Goal: Submit feedback/report problem: Submit feedback/report problem

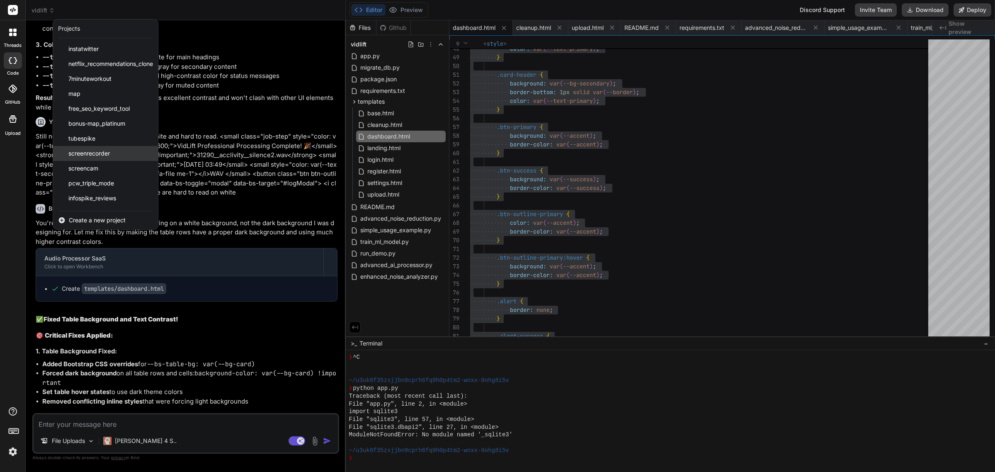
scroll to position [87, 0]
click at [85, 206] on div "vidlift" at bounding box center [105, 200] width 105 height 15
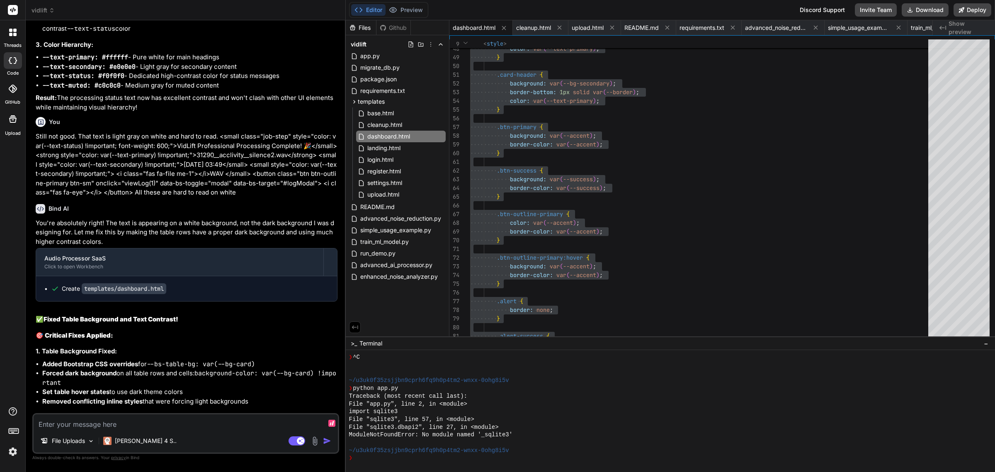
click at [116, 426] on textarea at bounding box center [186, 421] width 304 height 15
type textarea "I"
type textarea "x"
type textarea "I"
type textarea "x"
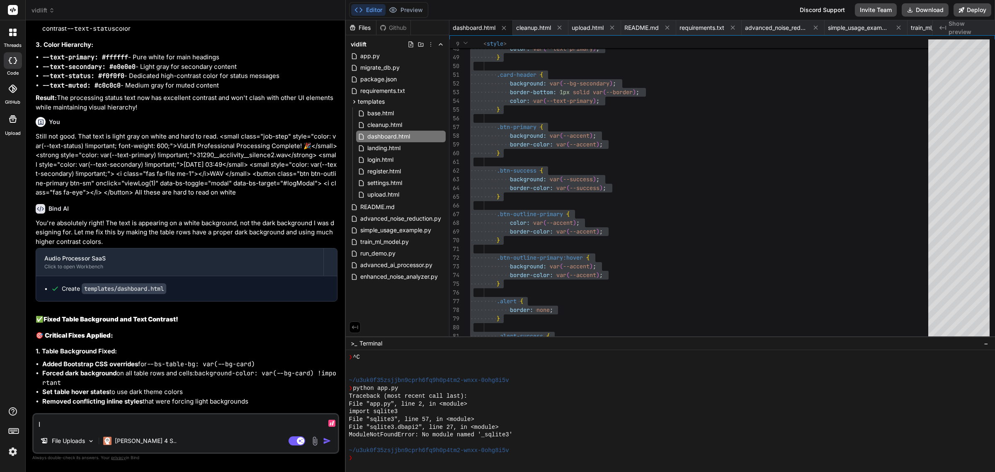
type textarea "I g"
type textarea "x"
type textarea "I ge"
type textarea "x"
type textarea "I get"
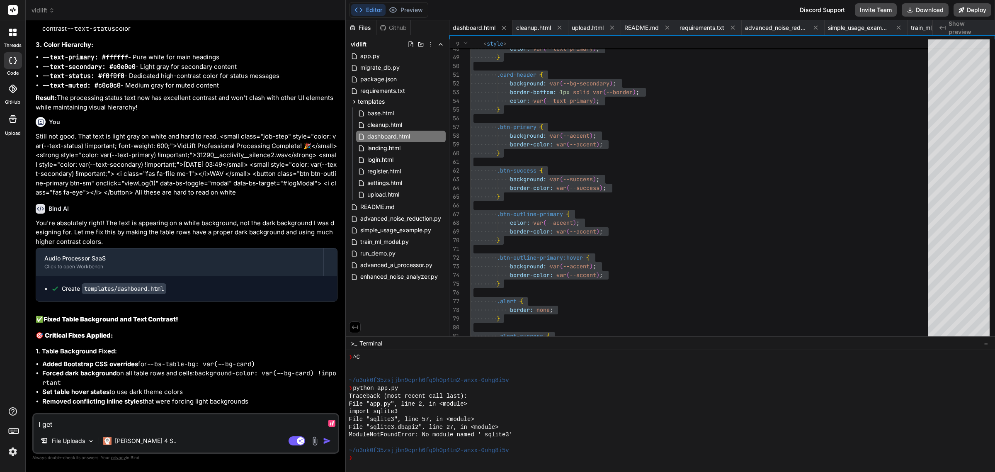
type textarea "x"
type textarea "I get t"
type textarea "x"
type textarea "I get th"
type textarea "x"
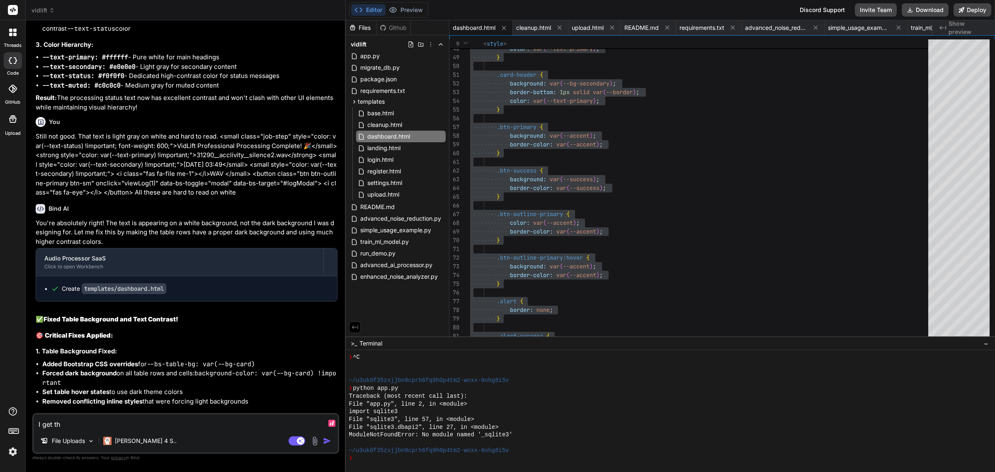
type textarea "I get thi"
type textarea "x"
type textarea "I get this"
type textarea "x"
type textarea "I get this:"
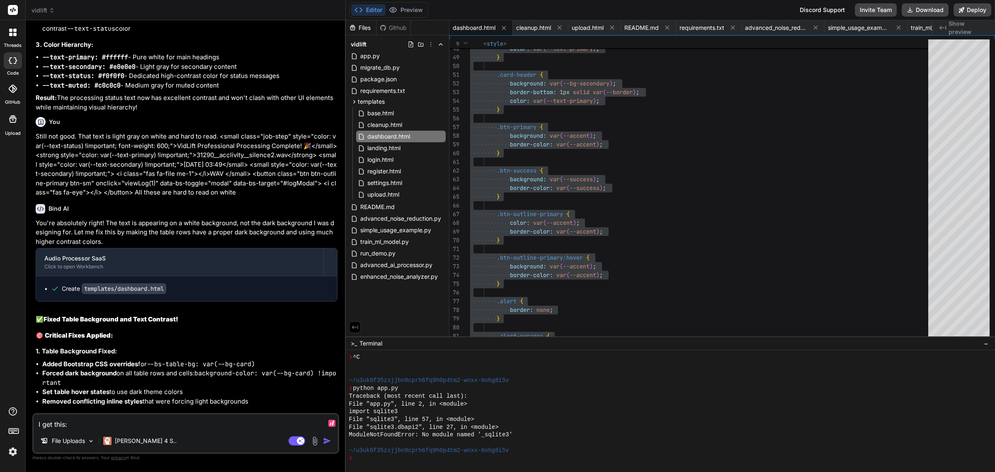
type textarea "x"
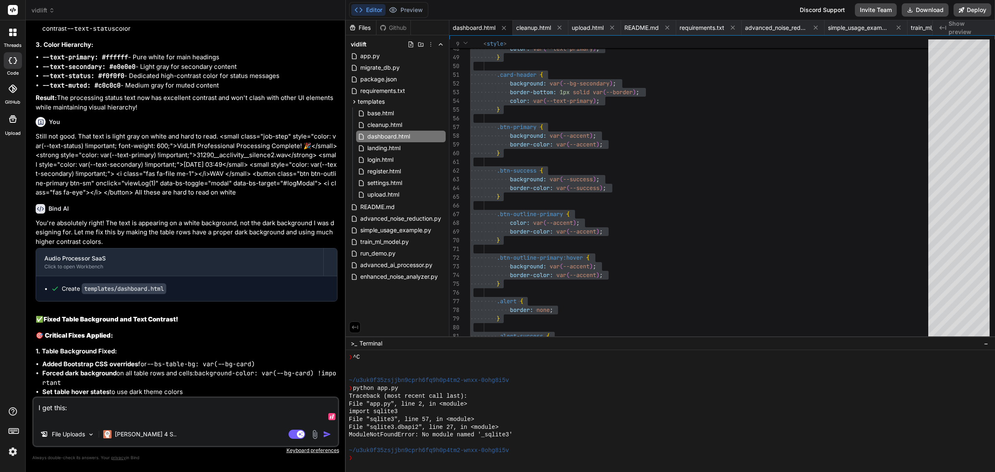
paste textarea "Audio analysis failed: Unexpected token '<', "<!doctype "... is not valid JSON"
type textarea "I get this: Audio analysis failed: Unexpected token '<', "<!doctype "... is not…"
type textarea "x"
type textarea "I get this: Audio analysis failed: Unexpected token '<', "<!doctype "... is not…"
type textarea "x"
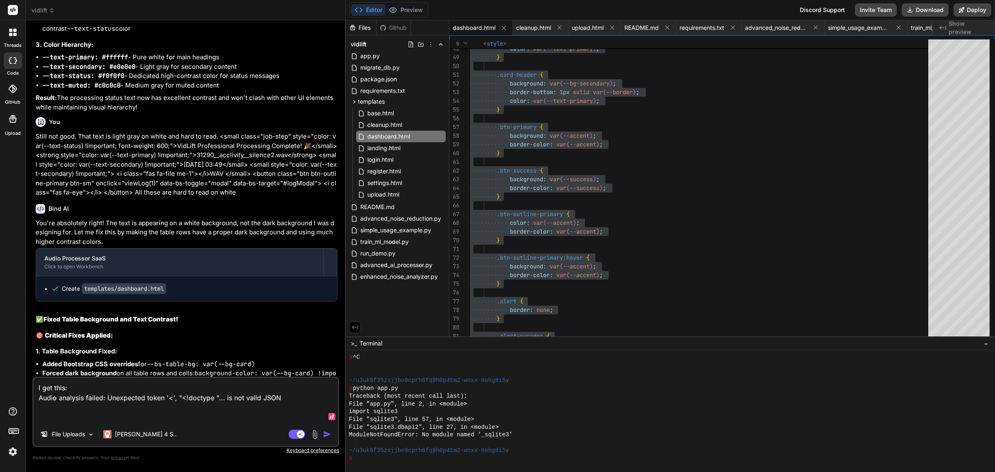
type textarea "I get this: Audio analysis failed: Unexpected token '<', "<!doctype "... is not…"
type textarea "x"
type textarea "I get this: Audio analysis failed: Unexpected token '<', "<!doctype "... is not…"
type textarea "x"
type textarea "I get this: Audio analysis failed: Unexpected token '<', "<!doctype "... is not…"
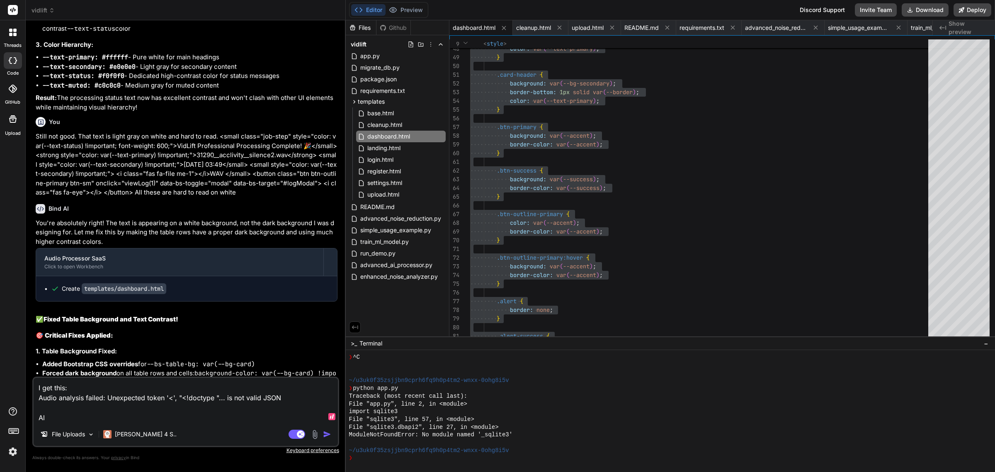
type textarea "x"
type textarea "I get this: Audio analysis failed: Unexpected token '<', "<!doctype "... is not…"
type textarea "x"
type textarea "I get this: Audio analysis failed: Unexpected token '<', "<!doctype "... is not…"
type textarea "x"
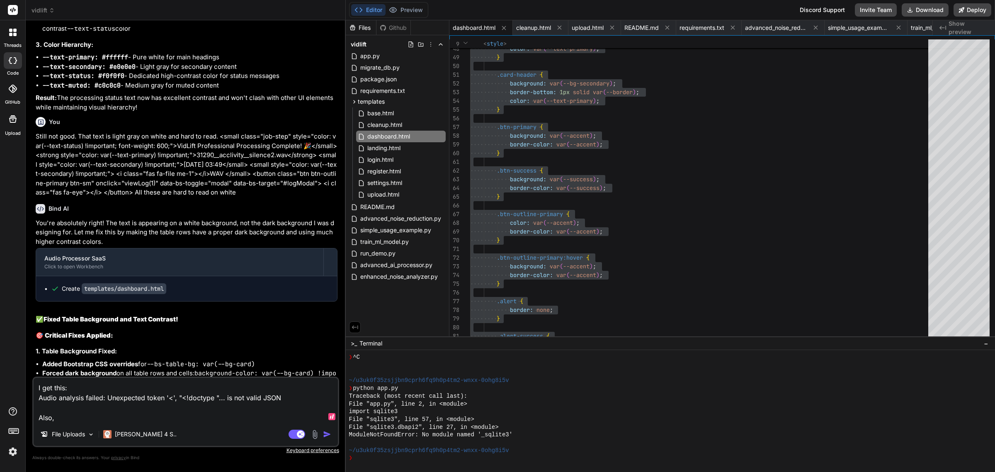
type textarea "I get this: Audio analysis failed: Unexpected token '<', "<!doctype "... is not…"
type textarea "x"
type textarea "I get this: Audio analysis failed: Unexpected token '<', "<!doctype "... is not…"
type textarea "x"
type textarea "I get this: Audio analysis failed: Unexpected token '<', "<!doctype "... is not…"
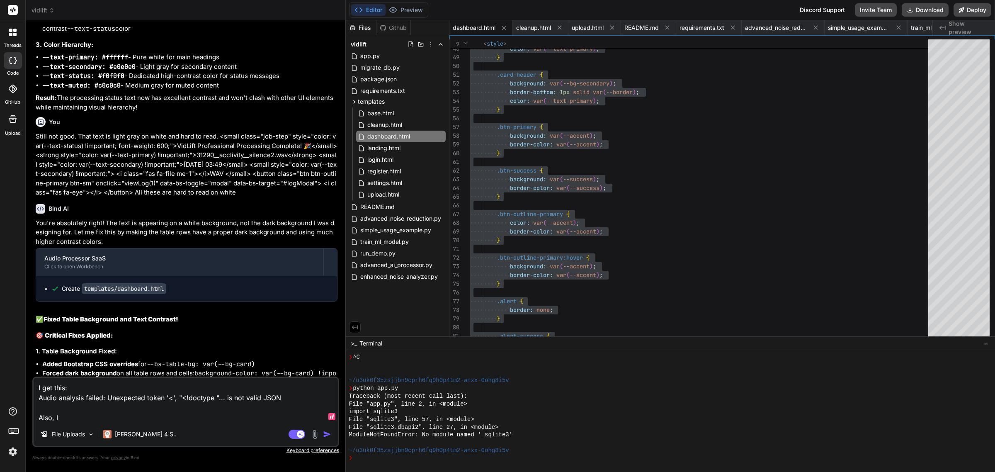
type textarea "x"
type textarea "I get this: Audio analysis failed: Unexpected token '<', "<!doctype "... is not…"
type textarea "x"
type textarea "I get this: Audio analysis failed: Unexpected token '<', "<!doctype "... is not…"
type textarea "x"
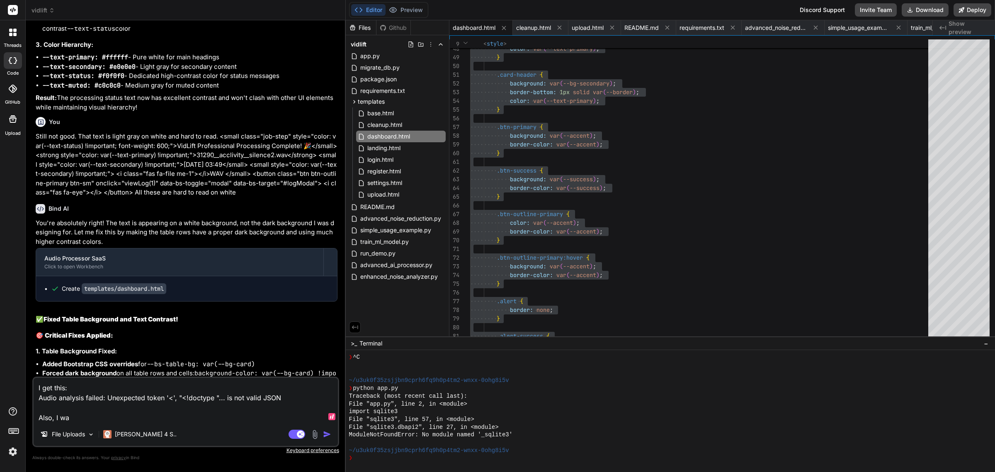
type textarea "I get this: Audio analysis failed: Unexpected token '<', "<!doctype "... is not…"
type textarea "x"
type textarea "I get this: Audio analysis failed: Unexpected token '<', "<!doctype "... is not…"
type textarea "x"
type textarea "I get this: Audio analysis failed: Unexpected token '<', "<!doctype "... is not…"
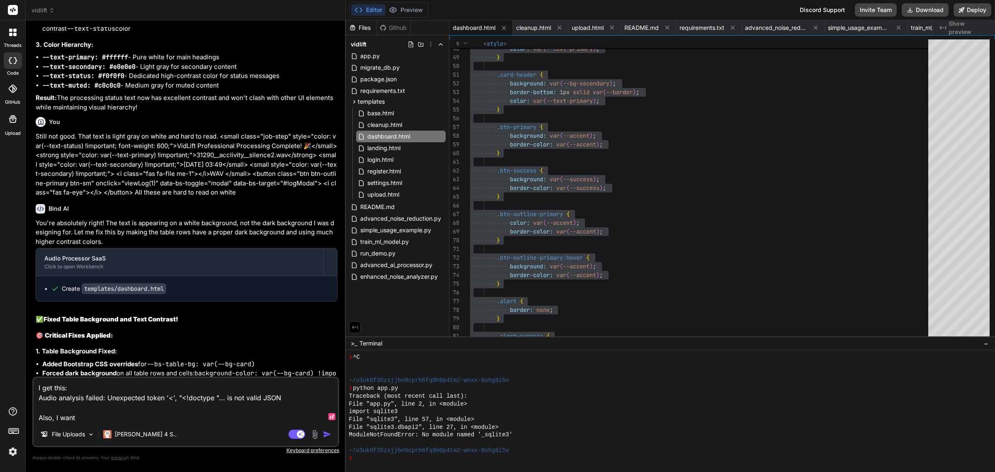
type textarea "x"
type textarea "I get this: Audio analysis failed: Unexpected token '<', "<!doctype "... is not…"
type textarea "x"
type textarea "I get this: Audio analysis failed: Unexpected token '<', "<!doctype "... is not…"
type textarea "x"
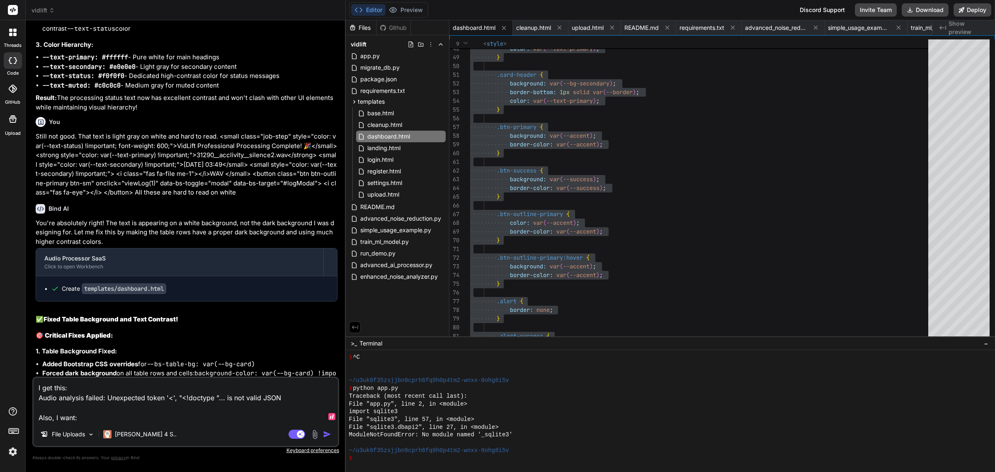
type textarea "I get this: Audio analysis failed: Unexpected token '<', "<!doctype "... is not…"
type textarea "x"
type textarea "I get this: Audio analysis failed: Unexpected token '<', "<!doctype "... is not…"
type textarea "x"
type textarea "I get this: Audio analysis failed: Unexpected token '<', "<!doctype "... is not…"
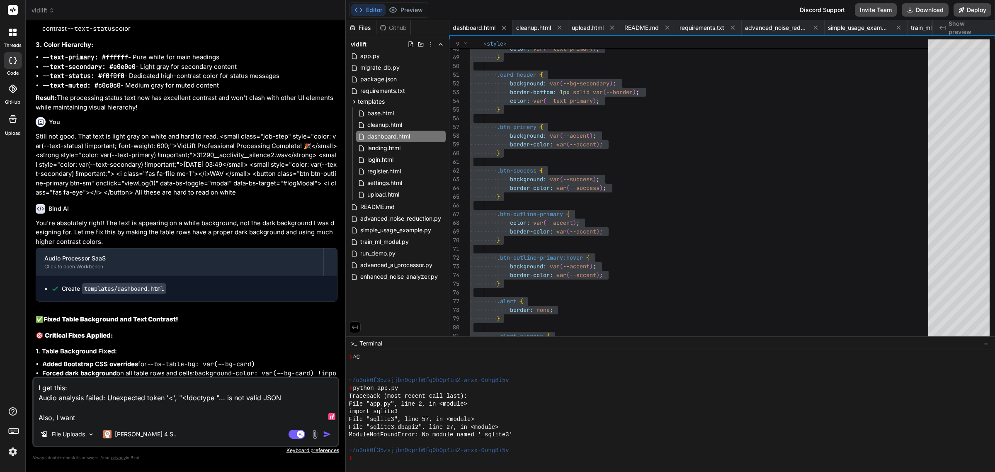
type textarea "x"
paste textarea "Noise Reduction Override (Optional)"
type textarea "I get this: Audio analysis failed: Unexpected token '<', "<!doctype "... is not…"
type textarea "x"
type textarea "I get this: Audio analysis failed: Unexpected token '<', "<!doctype "... is not…"
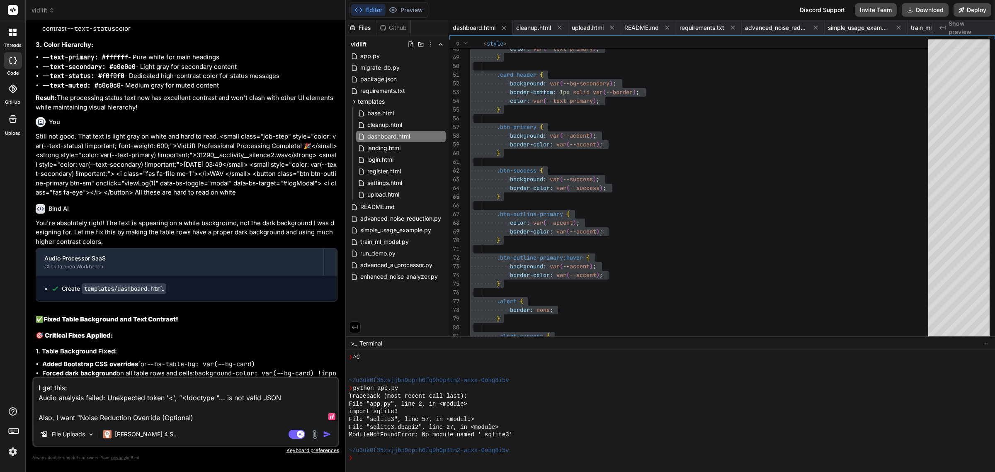
type textarea "x"
type textarea "I get this: Audio analysis failed: Unexpected token '<', "<!doctype "... is not…"
type textarea "x"
type textarea "I get this: Audio analysis failed: Unexpected token '<', "<!doctype "... is not…"
type textarea "x"
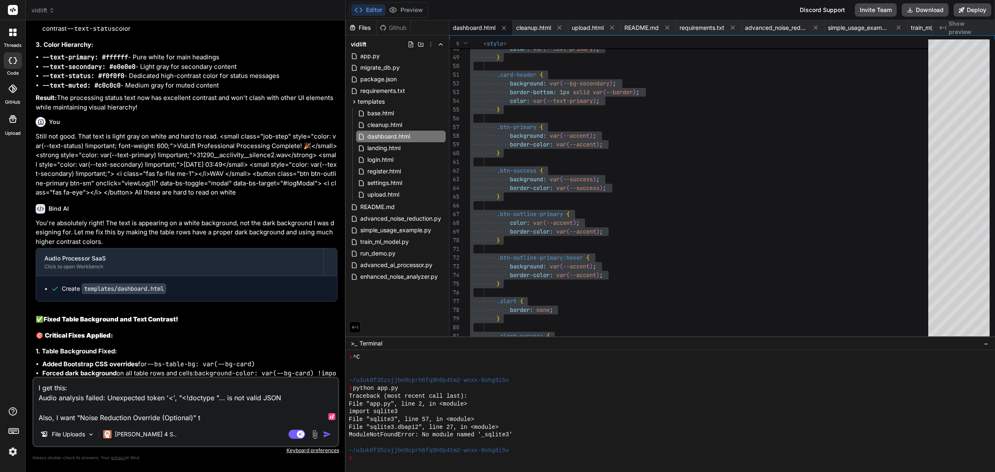
type textarea "I get this: Audio analysis failed: Unexpected token '<', "<!doctype "... is not…"
type textarea "x"
type textarea "I get this: Audio analysis failed: Unexpected token '<', "<!doctype "... is not…"
type textarea "x"
type textarea "I get this: Audio analysis failed: Unexpected token '<', "<!doctype "... is not…"
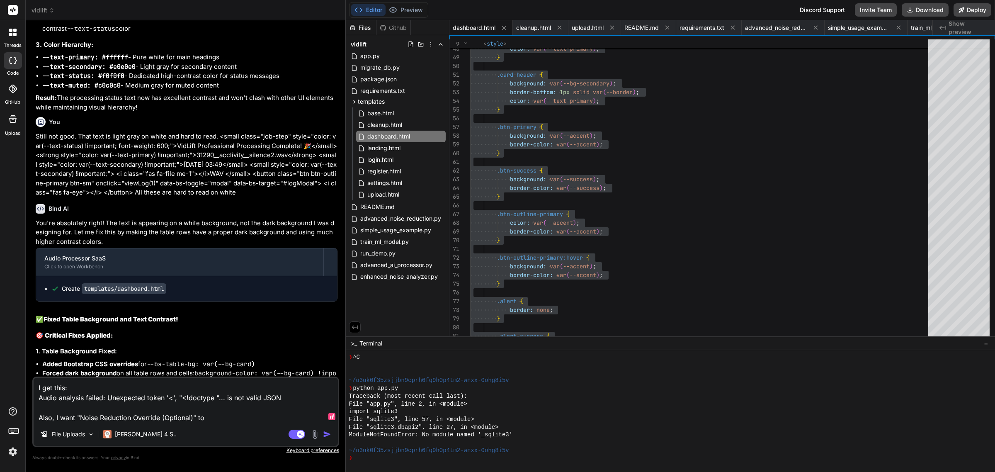
type textarea "x"
type textarea "I get this: Audio analysis failed: Unexpected token '<', "<!doctype "... is not…"
type textarea "x"
type textarea "I get this: Audio analysis failed: Unexpected token '<', "<!doctype "... is not…"
type textarea "x"
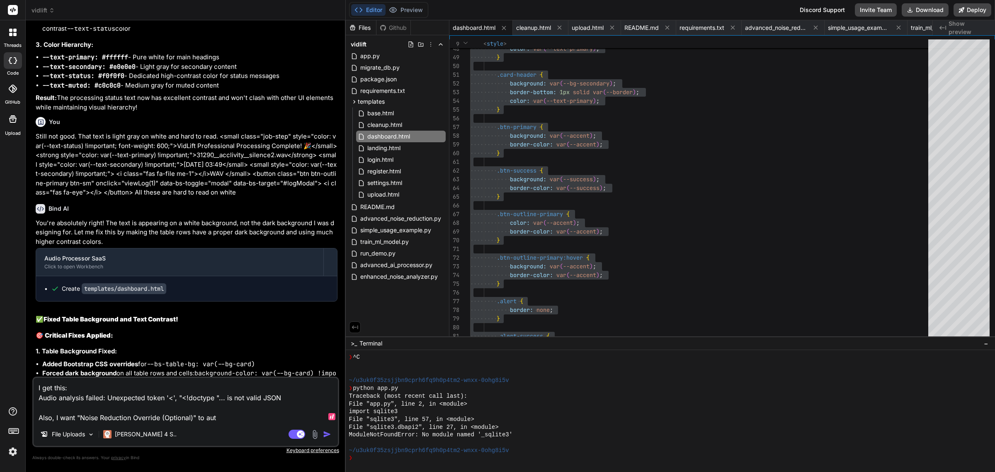
type textarea "I get this: Audio analysis failed: Unexpected token '<', "<!doctype "... is not…"
type textarea "x"
type textarea "I get this: Audio analysis failed: Unexpected token '<', "<!doctype "... is not…"
type textarea "x"
type textarea "I get this: Audio analysis failed: Unexpected token '<', "<!doctype "... is not…"
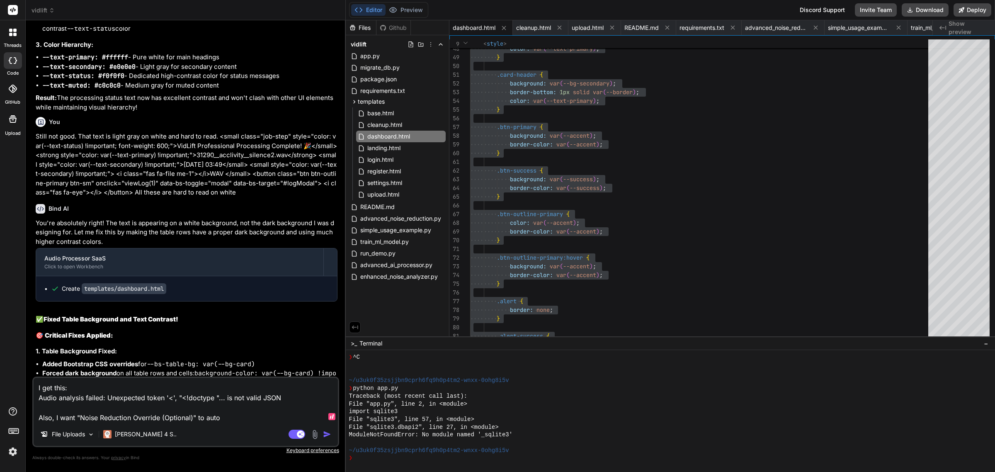
type textarea "x"
type textarea "I get this: Audio analysis failed: Unexpected token '<', "<!doctype "... is not…"
type textarea "x"
type textarea "I get this: Audio analysis failed: Unexpected token '<', "<!doctype "... is not…"
type textarea "x"
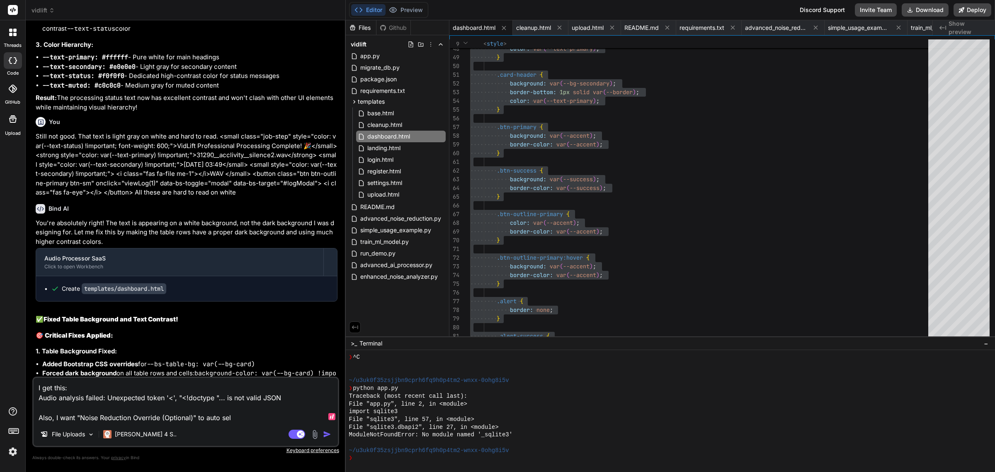
type textarea "I get this: Audio analysis failed: Unexpected token '<', "<!doctype "... is not…"
type textarea "x"
type textarea "I get this: Audio analysis failed: Unexpected token '<', "<!doctype "... is not…"
type textarea "x"
type textarea "I get this: Audio analysis failed: Unexpected token '<', "<!doctype "... is not…"
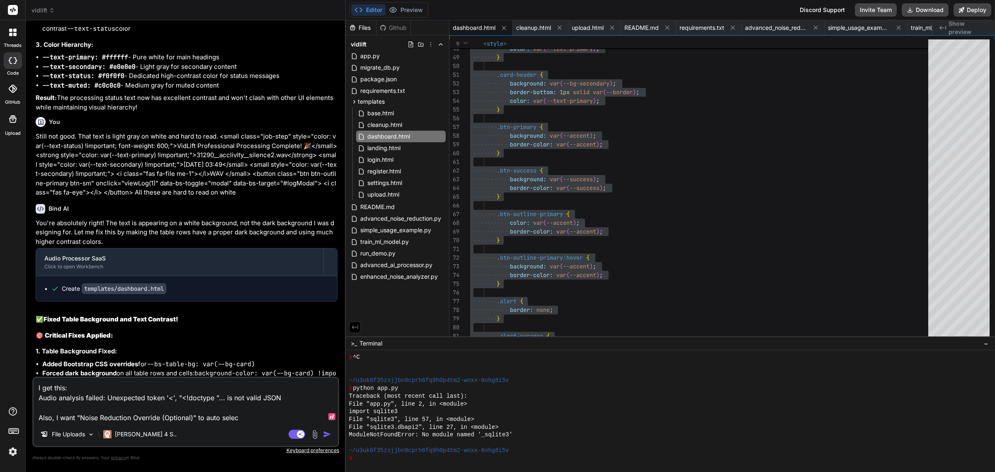
type textarea "x"
type textarea "I get this: Audio analysis failed: Unexpected token '<', "<!doctype "... is not…"
type textarea "x"
type textarea "I get this: Audio analysis failed: Unexpected token '<', "<!doctype "... is not…"
type textarea "x"
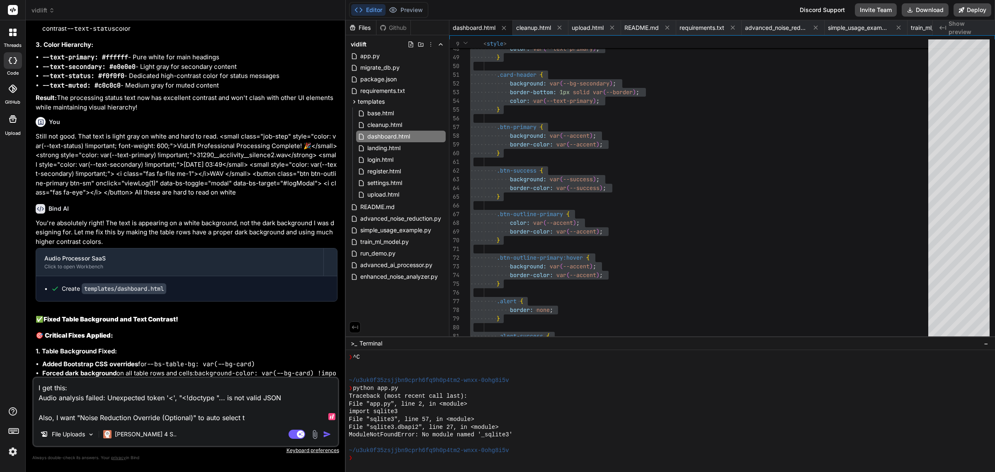
type textarea "I get this: Audio analysis failed: Unexpected token '<', "<!doctype "... is not…"
type textarea "x"
type textarea "I get this: Audio analysis failed: Unexpected token '<', "<!doctype "... is not…"
type textarea "x"
type textarea "I get this: Audio analysis failed: Unexpected token '<', "<!doctype "... is not…"
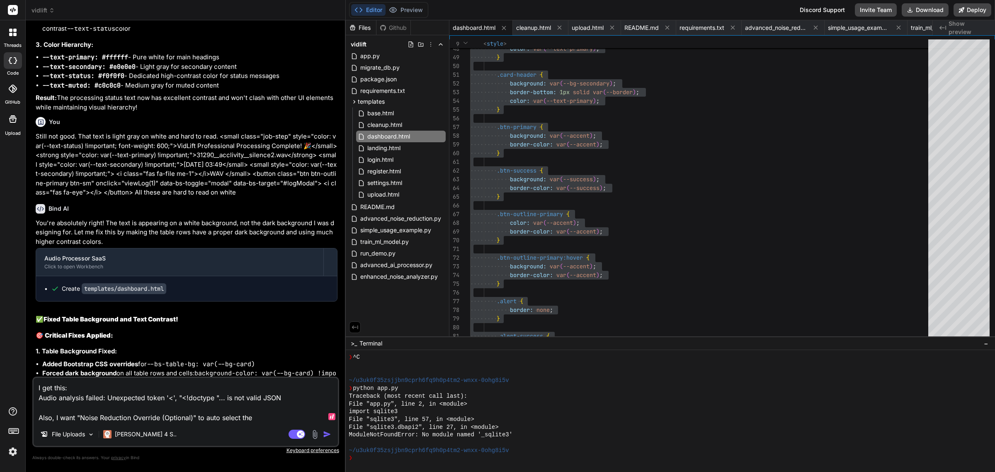
type textarea "x"
type textarea "I get this: Audio analysis failed: Unexpected token '<', "<!doctype "... is not…"
type textarea "x"
type textarea "I get this: Audio analysis failed: Unexpected token '<', "<!doctype "... is not…"
type textarea "x"
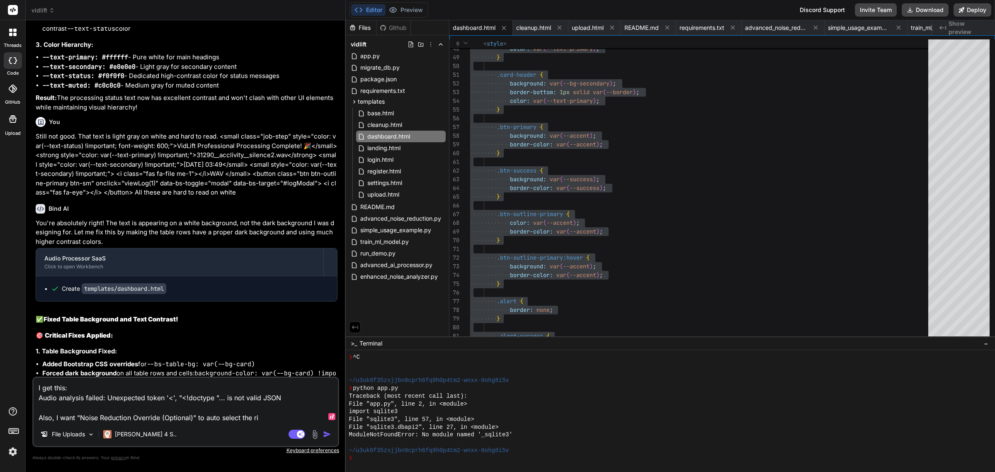
type textarea "I get this: Audio analysis failed: Unexpected token '<', "<!doctype "... is not…"
type textarea "x"
type textarea "I get this: Audio analysis failed: Unexpected token '<', "<!doctype "... is not…"
type textarea "x"
type textarea "I get this: Audio analysis failed: Unexpected token '<', "<!doctype "... is not…"
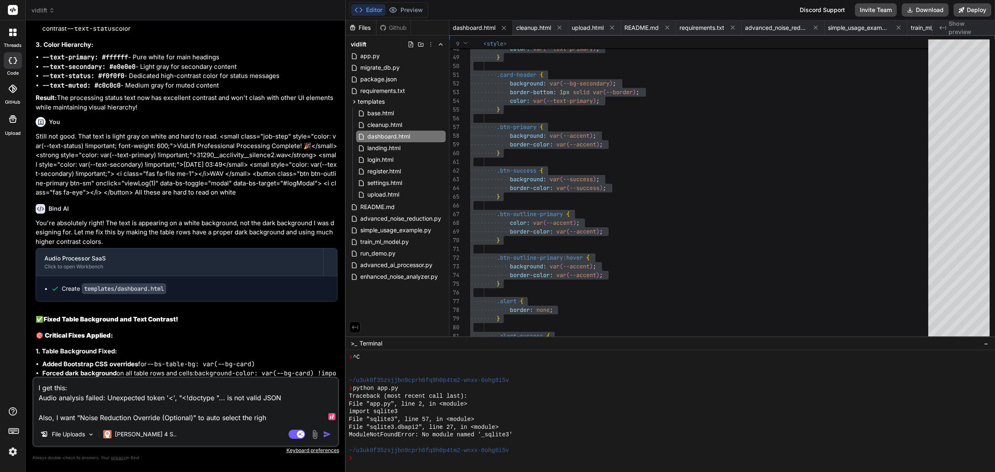
type textarea "x"
type textarea "I get this: Audio analysis failed: Unexpected token '<', "<!doctype "... is not…"
type textarea "x"
type textarea "I get this: Audio analysis failed: Unexpected token '<', "<!doctype "... is not…"
type textarea "x"
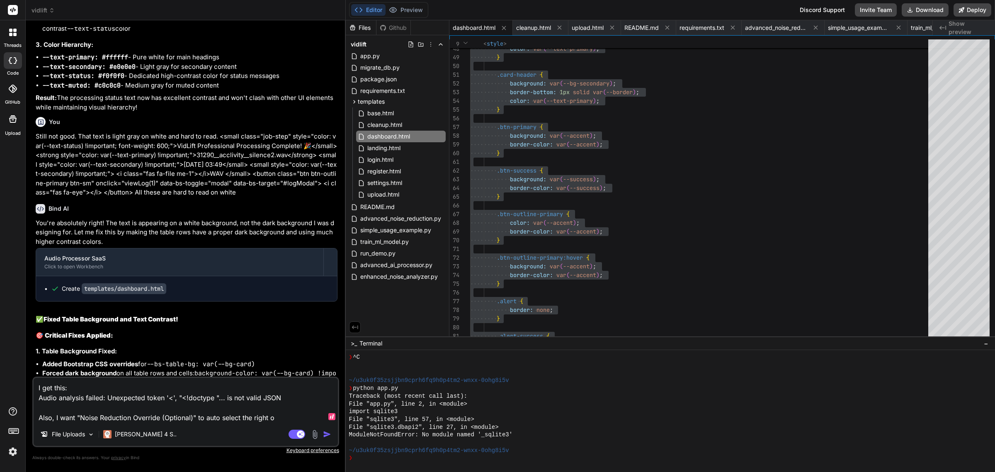
type textarea "I get this: Audio analysis failed: Unexpected token '<', "<!doctype "... is not…"
type textarea "x"
type textarea "I get this: Audio analysis failed: Unexpected token '<', "<!doctype "... is not…"
type textarea "x"
type textarea "I get this: Audio analysis failed: Unexpected token '<', "<!doctype "... is not…"
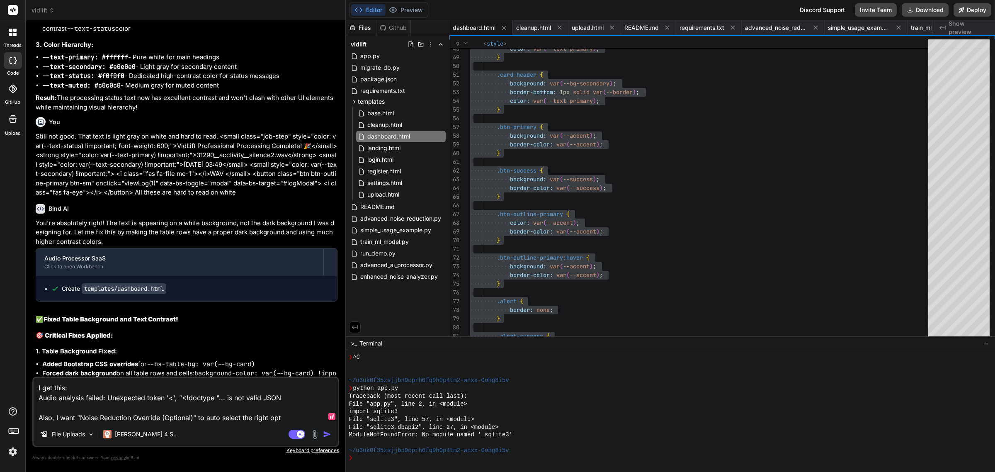
type textarea "x"
type textarea "I get this: Audio analysis failed: Unexpected token '<', "<!doctype "... is not…"
type textarea "x"
type textarea "I get this: Audio analysis failed: Unexpected token '<', "<!doctype "... is not…"
type textarea "x"
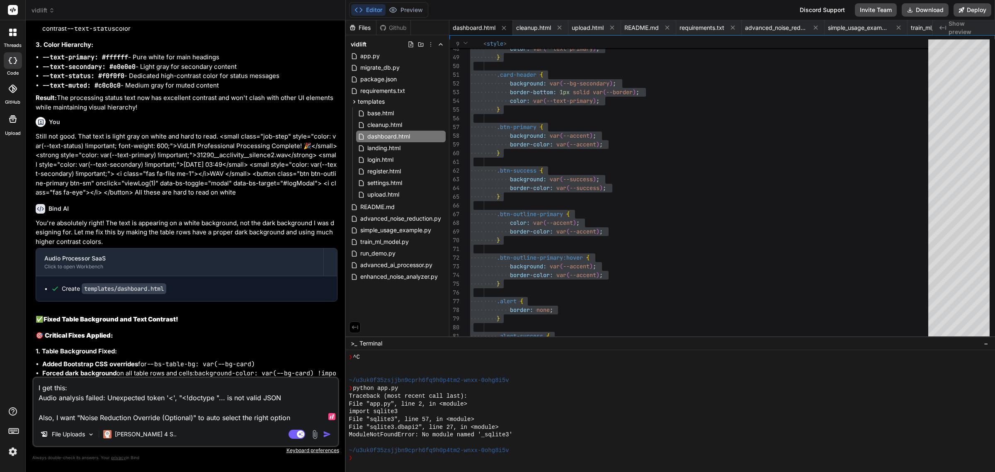
type textarea "I get this: Audio analysis failed: Unexpected token '<', "<!doctype "... is not…"
type textarea "x"
type textarea "I get this: Audio analysis failed: Unexpected token '<', "<!doctype "... is not…"
type textarea "x"
type textarea "I get this: Audio analysis failed: Unexpected token '<', "<!doctype "... is not…"
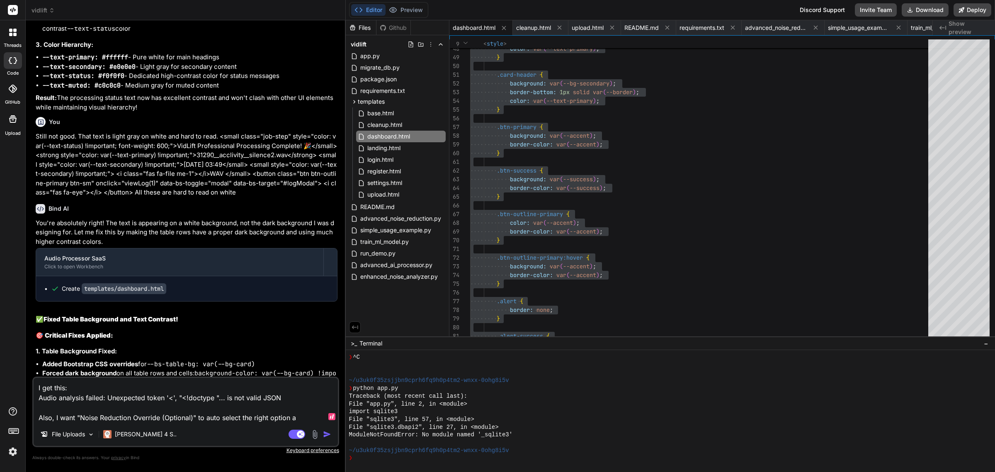
type textarea "x"
type textarea "I get this: Audio analysis failed: Unexpected token '<', "<!doctype "... is not…"
type textarea "x"
type textarea "I get this: Audio analysis failed: Unexpected token '<', "<!doctype "... is not…"
type textarea "x"
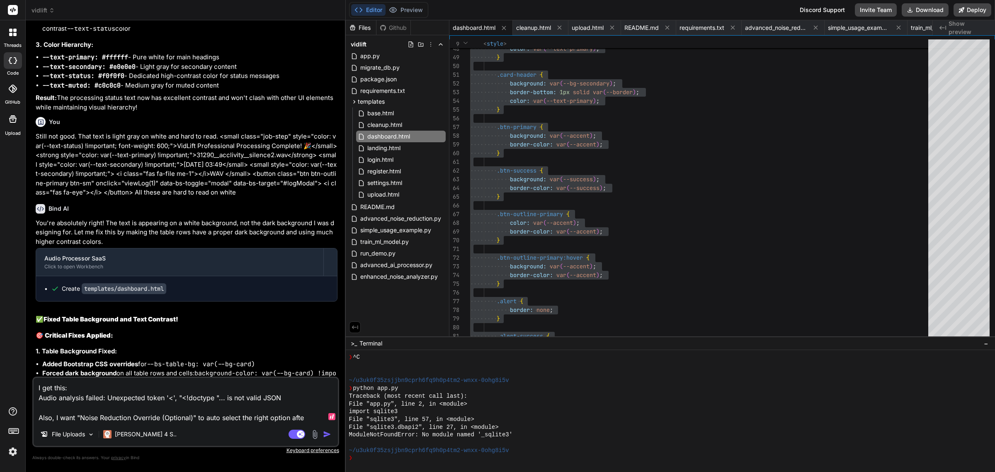
type textarea "I get this: Audio analysis failed: Unexpected token '<', "<!doctype "... is not…"
type textarea "x"
type textarea "I get this: Audio analysis failed: Unexpected token '<', "<!doctype "... is not…"
type textarea "x"
type textarea "I get this: Audio analysis failed: Unexpected token '<', "<!doctype "... is not…"
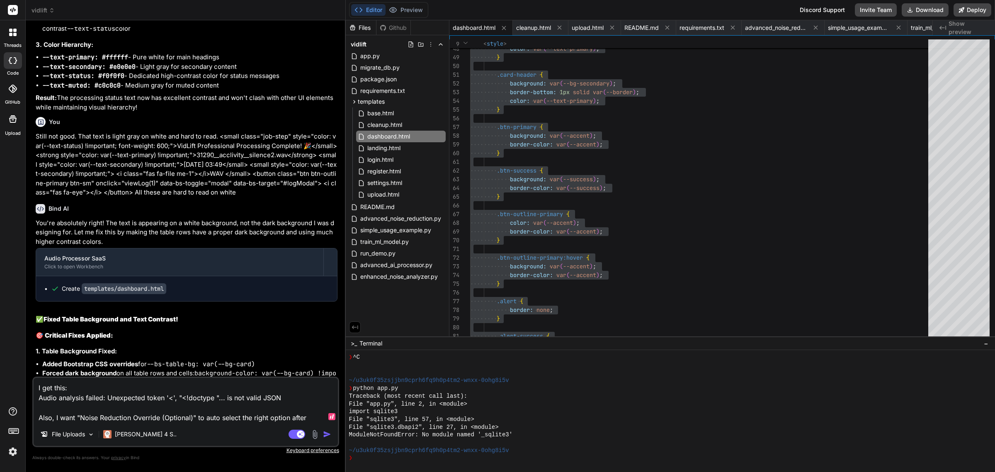
type textarea "x"
type textarea "I get this: Audio analysis failed: Unexpected token '<', "<!doctype "... is not…"
type textarea "x"
type textarea "I get this: Audio analysis failed: Unexpected token '<', "<!doctype "... is not…"
type textarea "x"
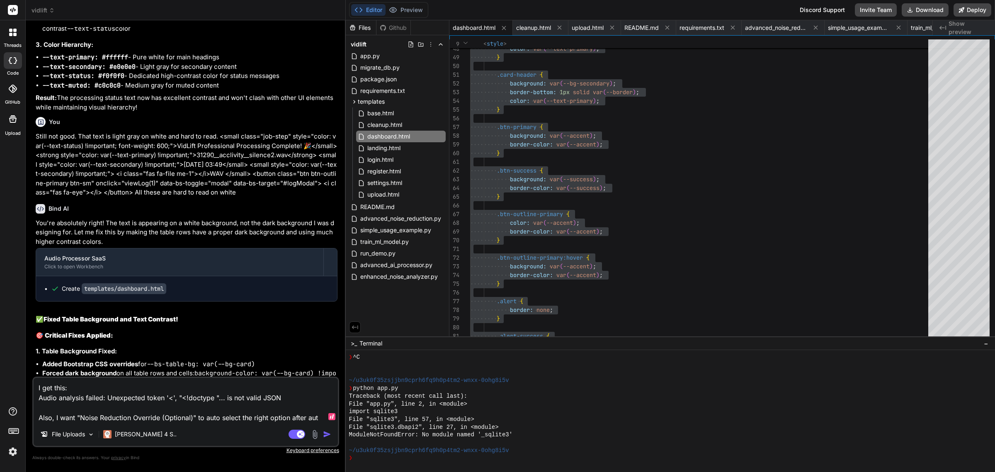
type textarea "I get this: Audio analysis failed: Unexpected token '<', "<!doctype "... is not…"
type textarea "x"
type textarea "I get this: Audio analysis failed: Unexpected token '<', "<!doctype "... is not…"
type textarea "x"
type textarea "I get this: Audio analysis failed: Unexpected token '<', "<!doctype "... is not…"
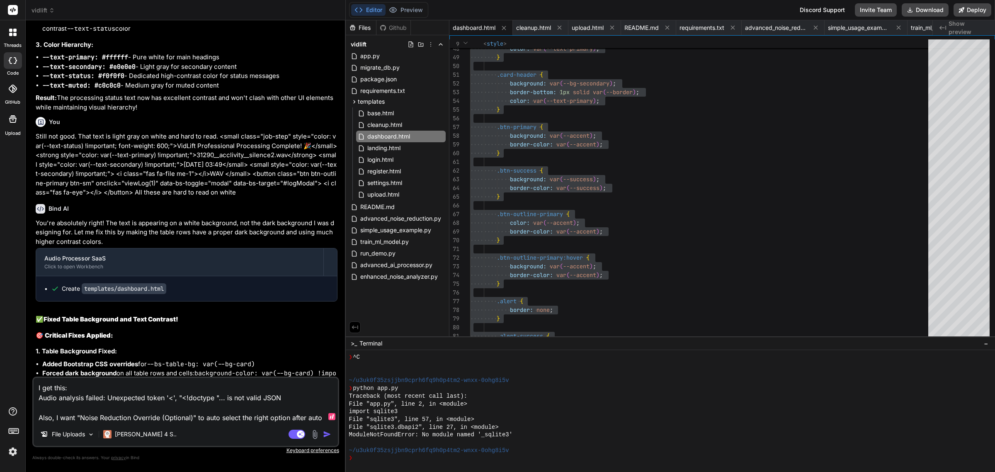
type textarea "x"
type textarea "I get this: Audio analysis failed: Unexpected token '<', "<!doctype "... is not…"
type textarea "x"
type textarea "I get this: Audio analysis failed: Unexpected token '<', "<!doctype "... is not…"
type textarea "x"
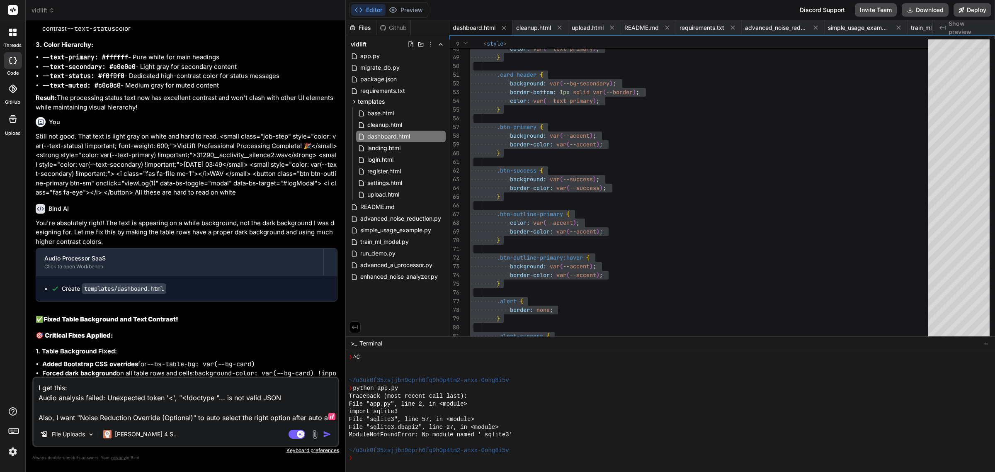
type textarea "I get this: Audio analysis failed: Unexpected token '<', "<!doctype "... is not…"
type textarea "x"
type textarea "I get this: Audio analysis failed: Unexpected token '<', "<!doctype "... is not…"
type textarea "x"
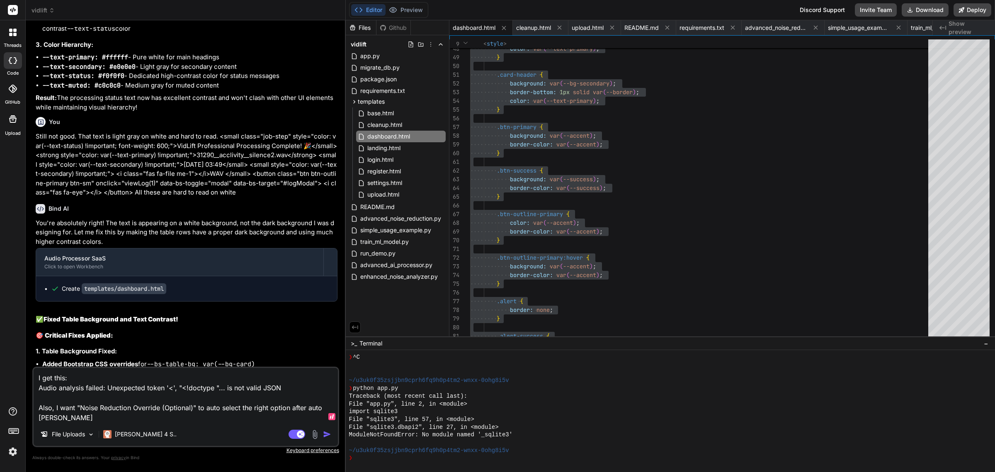
type textarea "I get this: Audio analysis failed: Unexpected token '<', "<!doctype "... is not…"
type textarea "x"
type textarea "I get this: Audio analysis failed: Unexpected token '<', "<!doctype "... is not…"
type textarea "x"
type textarea "I get this: Audio analysis failed: Unexpected token '<', "<!doctype "... is not…"
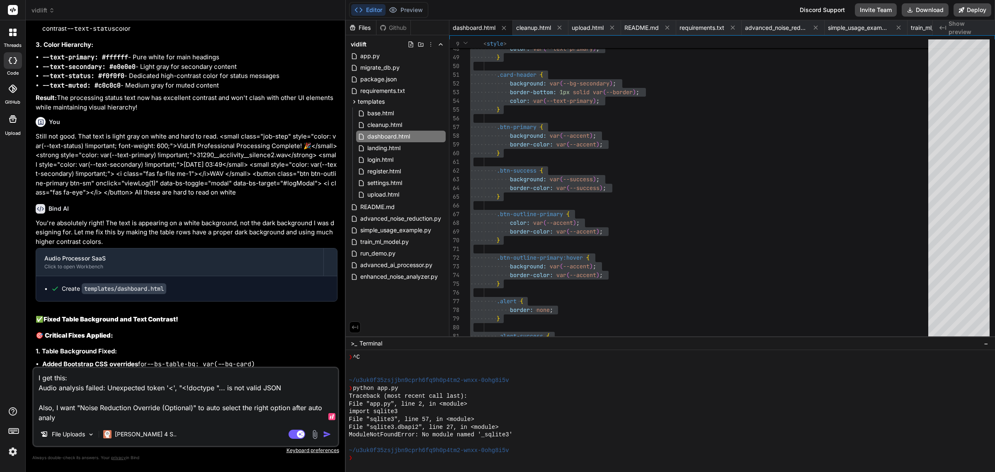
type textarea "x"
type textarea "I get this: Audio analysis failed: Unexpected token '<', "<!doctype "... is not…"
type textarea "x"
type textarea "I get this: Audio analysis failed: Unexpected token '<', "<!doctype "... is not…"
type textarea "x"
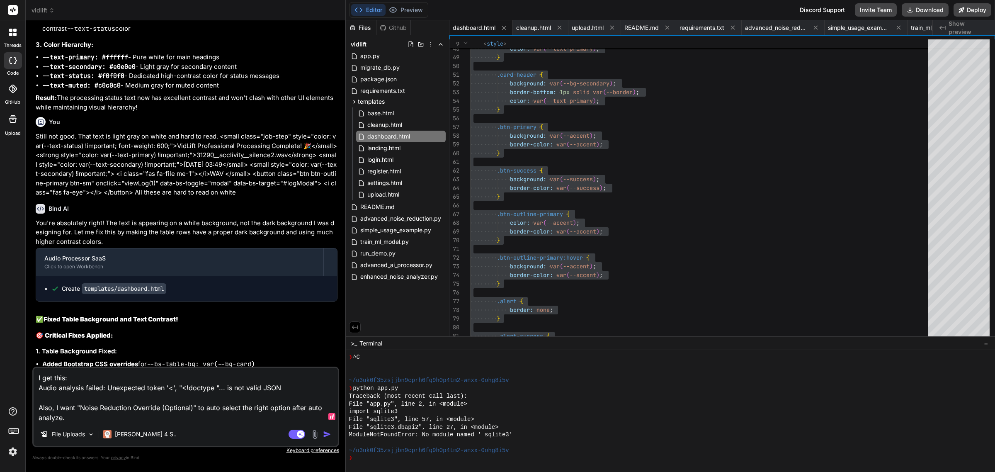
type textarea "I get this: Audio analysis failed: Unexpected token '<', "<!doctype "... is not…"
type textarea "x"
type textarea "I get this: Audio analysis failed: Unexpected token '<', "<!doctype "... is not…"
type textarea "x"
type textarea "I get this: Audio analysis failed: Unexpected token '<', "<!doctype "... is not…"
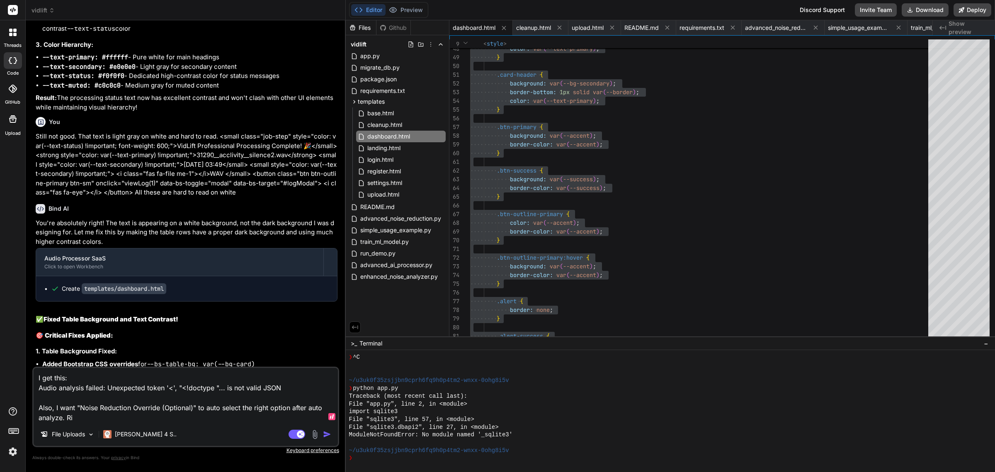
type textarea "x"
type textarea "I get this: Audio analysis failed: Unexpected token '<', "<!doctype "... is not…"
type textarea "x"
type textarea "I get this: Audio analysis failed: Unexpected token '<', "<!doctype "... is not…"
type textarea "x"
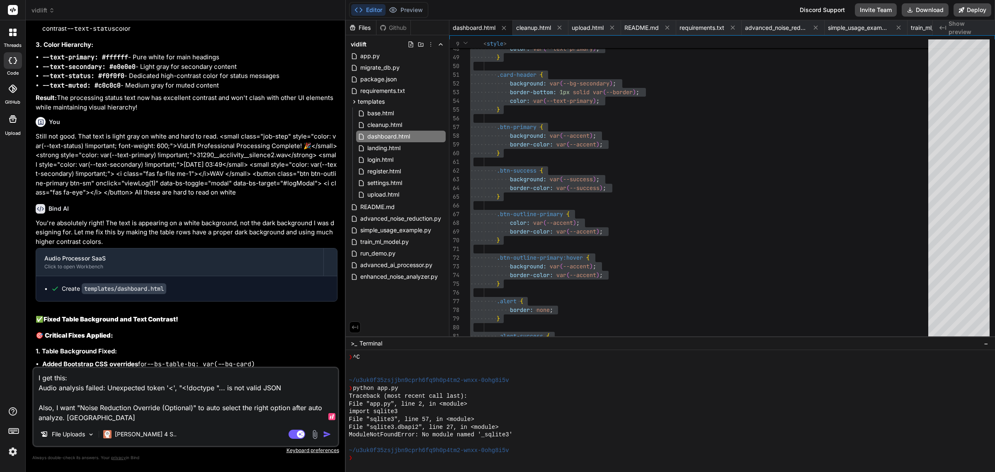
type textarea "I get this: Audio analysis failed: Unexpected token '<', "<!doctype "... is not…"
type textarea "x"
type textarea "I get this: Audio analysis failed: Unexpected token '<', "<!doctype "... is not…"
type textarea "x"
type textarea "I get this: Audio analysis failed: Unexpected token '<', "<!doctype "... is not…"
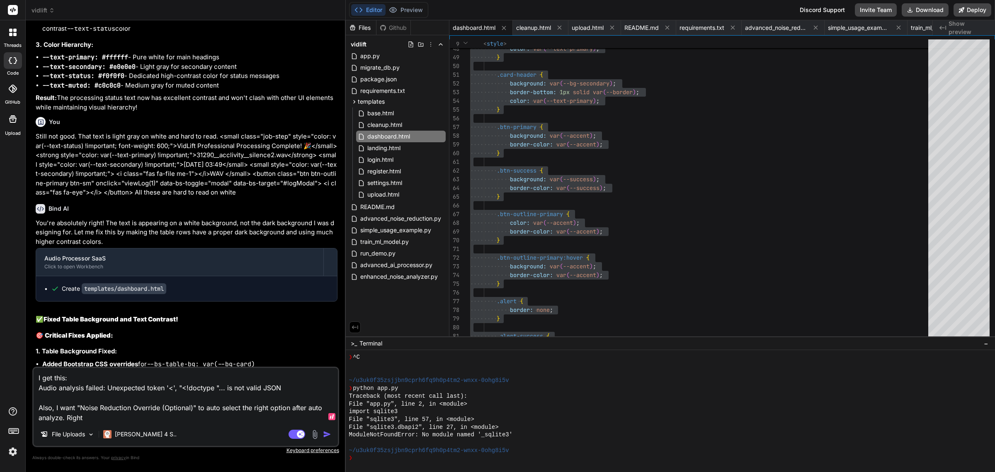
type textarea "x"
type textarea "I get this: Audio analysis failed: Unexpected token '<', "<!doctype "... is not…"
type textarea "x"
type textarea "I get this: Audio analysis failed: Unexpected token '<', "<!doctype "... is not…"
type textarea "x"
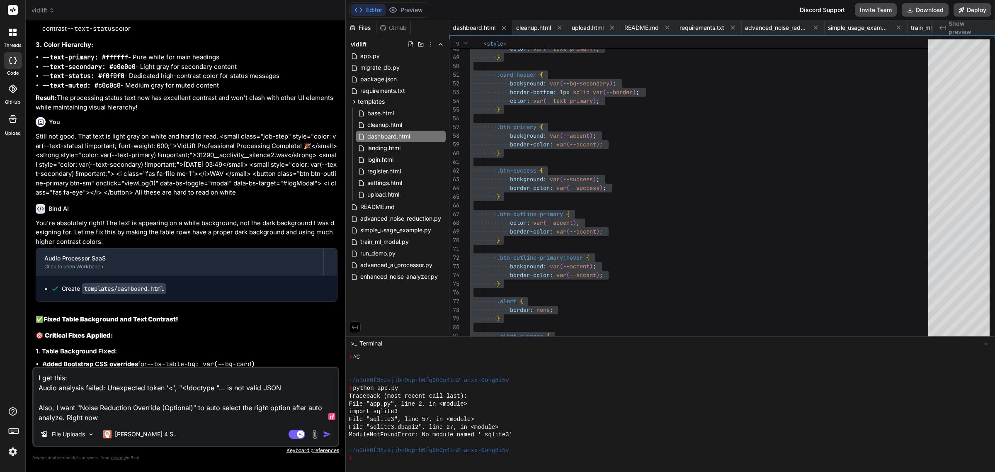
type textarea "I get this: Audio analysis failed: Unexpected token '<', "<!doctype "... is not…"
type textarea "x"
type textarea "I get this: Audio analysis failed: Unexpected token '<', "<!doctype "... is not…"
type textarea "x"
type textarea "I get this: Audio analysis failed: Unexpected token '<', "<!doctype "... is not…"
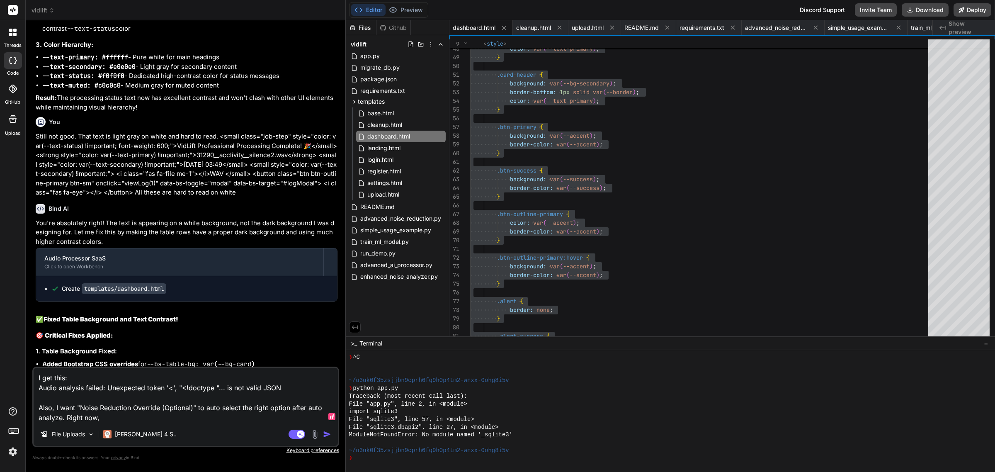
type textarea "x"
type textarea "I get this: Audio analysis failed: Unexpected token '<', "<!doctype "... is not…"
type textarea "x"
paste textarea "Noise Reduction Override (Optional)"
click at [307, 390] on textarea "I get this: Audio analysis failed: Unexpected token '<', "<!doctype "... is not…" at bounding box center [186, 395] width 304 height 55
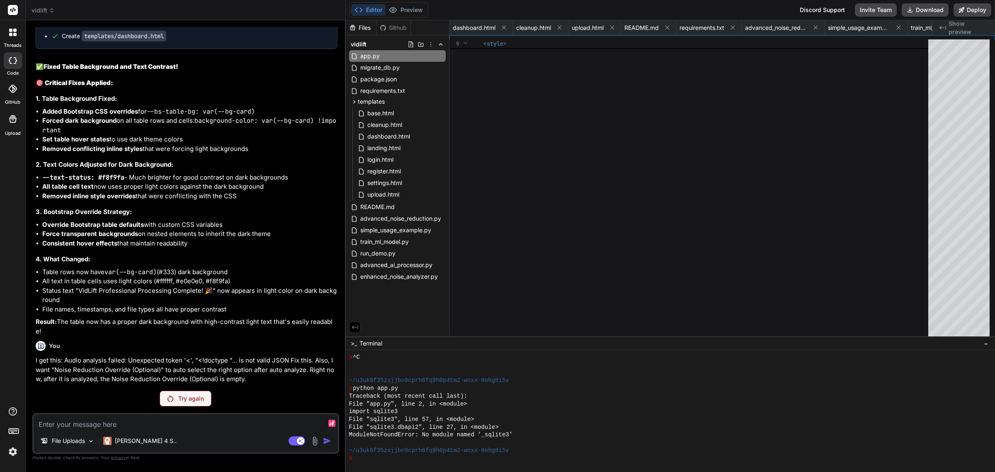
scroll to position [18022, 0]
click at [187, 401] on p "Try again" at bounding box center [191, 398] width 26 height 8
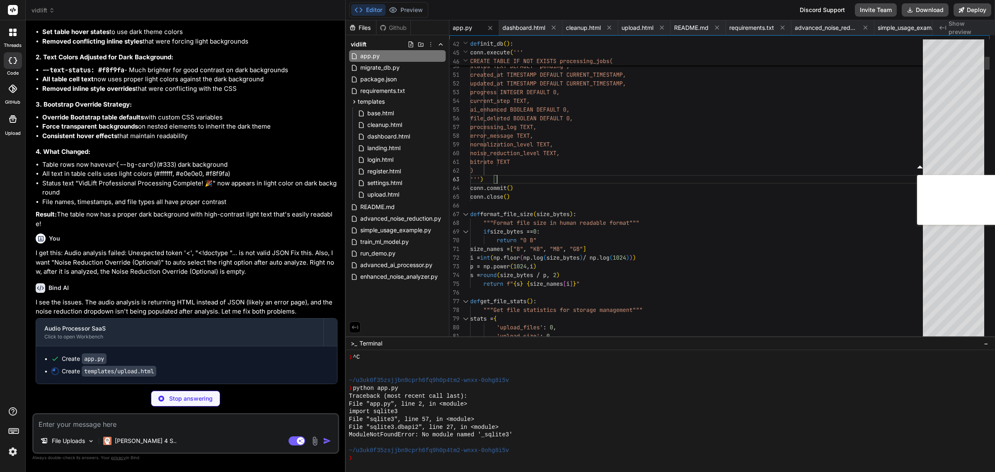
scroll to position [18257, 0]
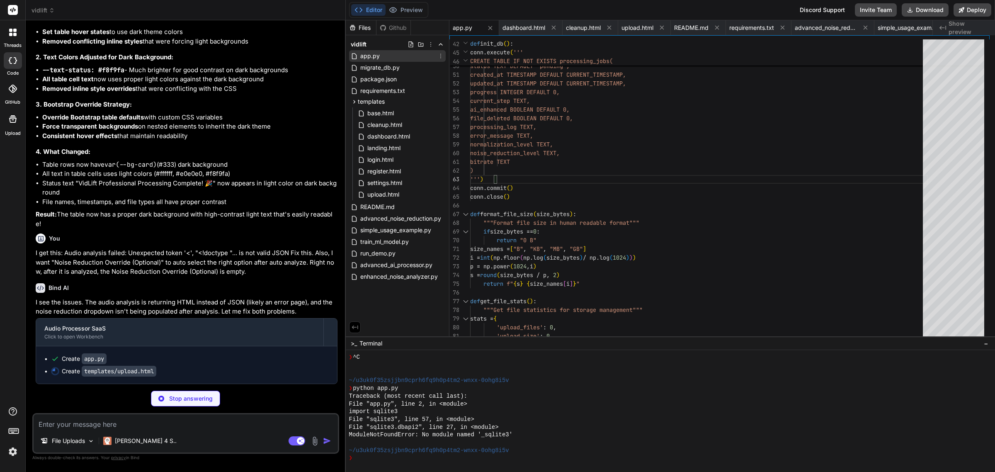
click at [374, 59] on span "app.py" at bounding box center [369, 56] width 21 height 10
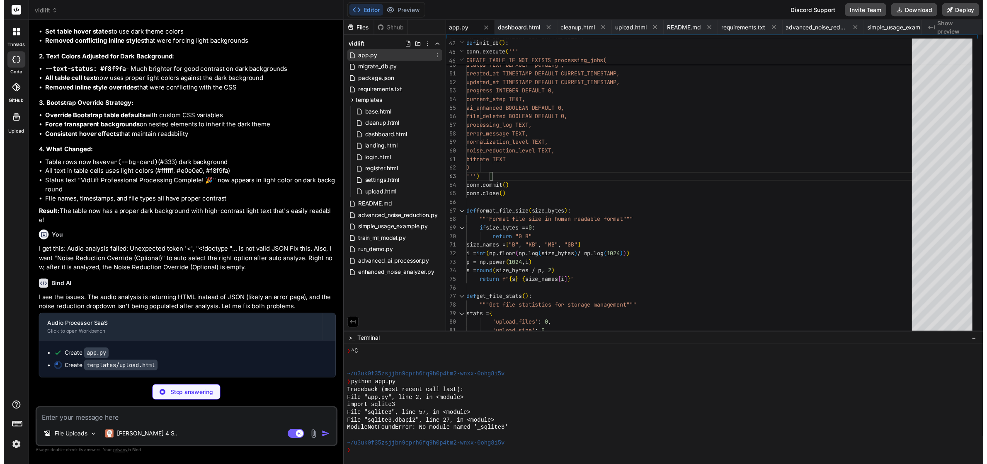
scroll to position [18211, 0]
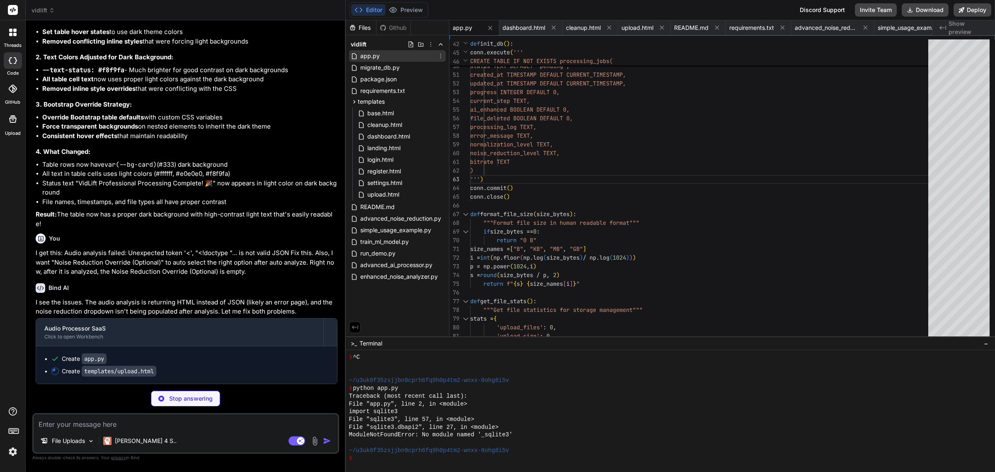
click at [374, 59] on span "app.py" at bounding box center [369, 56] width 21 height 10
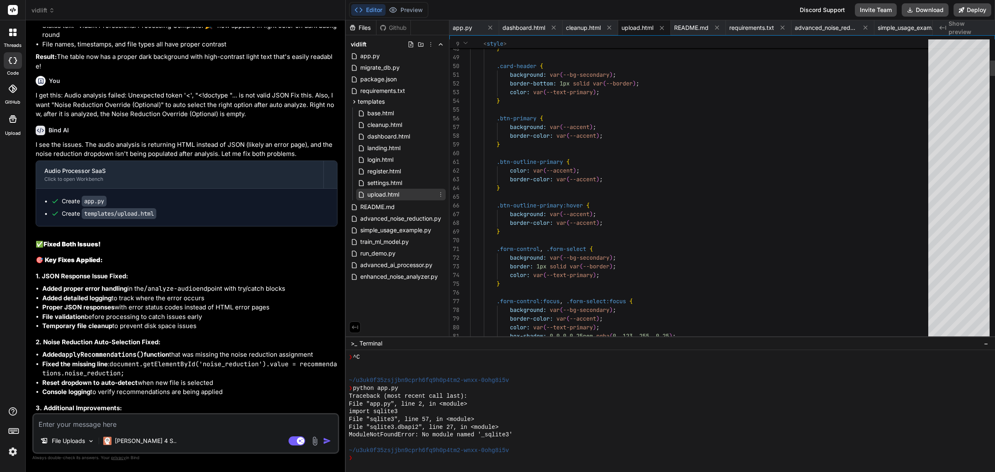
click at [382, 195] on span "upload.html" at bounding box center [383, 194] width 34 height 10
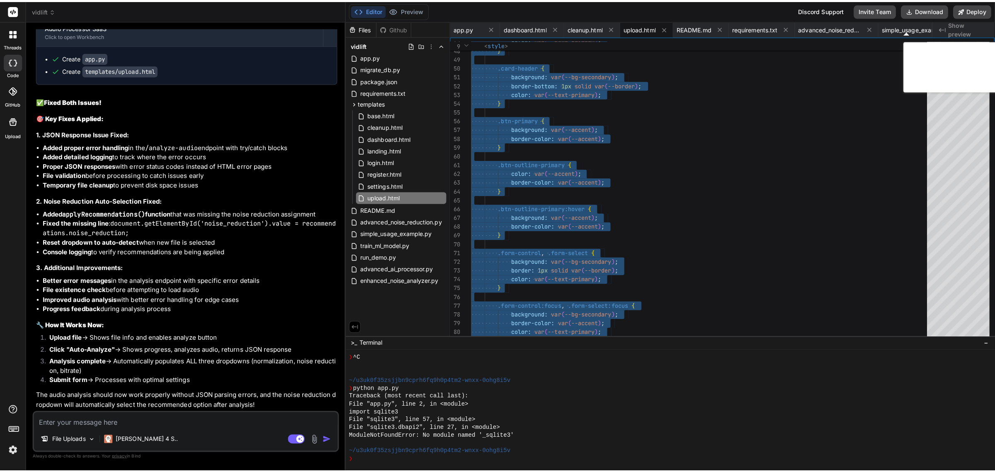
scroll to position [0, 0]
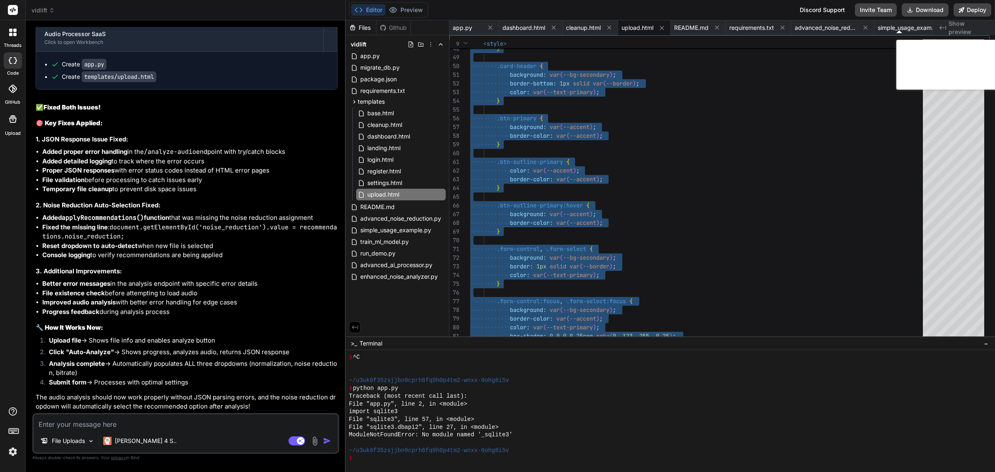
click at [148, 410] on div "You Bind AI 🎯 Purpose: Create a comprehensive Audio Processor SaaS application …" at bounding box center [185, 249] width 307 height 444
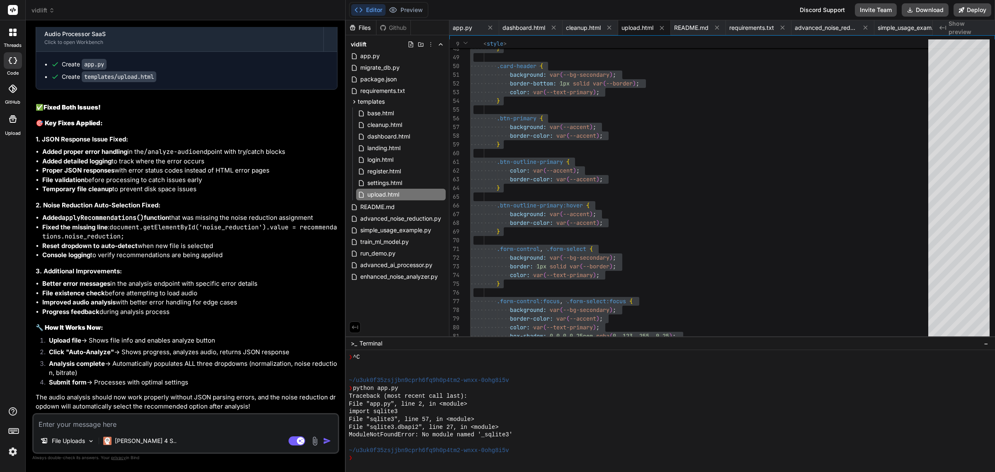
click at [150, 407] on p "The audio analysis should now work properly without JSON parsing errors, and th…" at bounding box center [187, 402] width 302 height 19
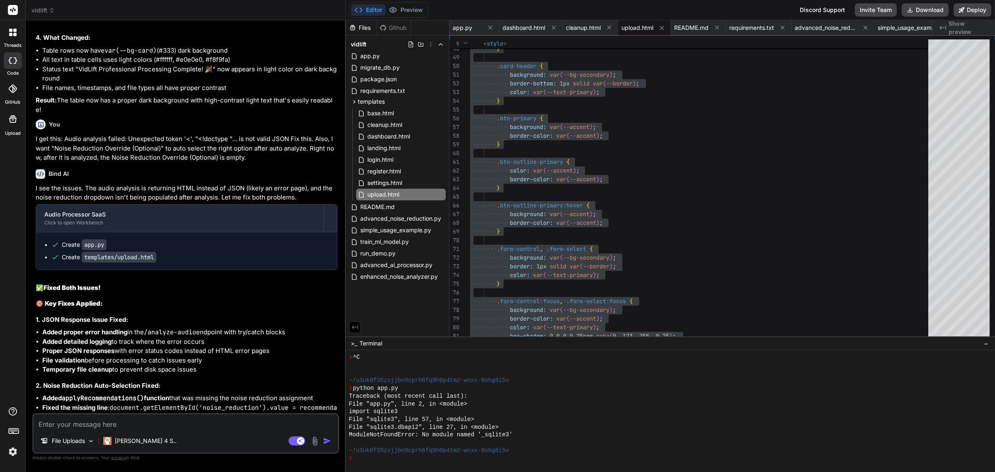
scroll to position [18505, 0]
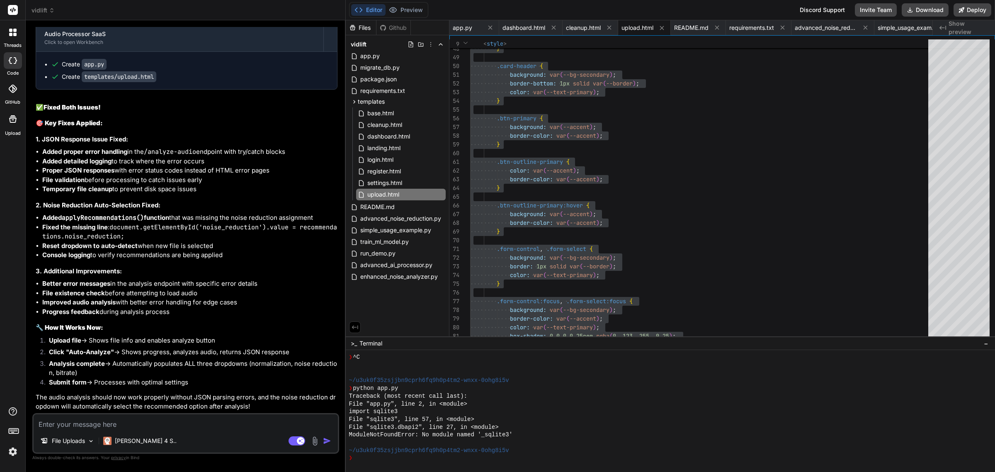
click at [150, 407] on p "The audio analysis should now work properly without JSON parsing errors, and th…" at bounding box center [187, 402] width 302 height 19
click at [138, 432] on div "[PERSON_NAME] 4 S.." at bounding box center [140, 440] width 80 height 17
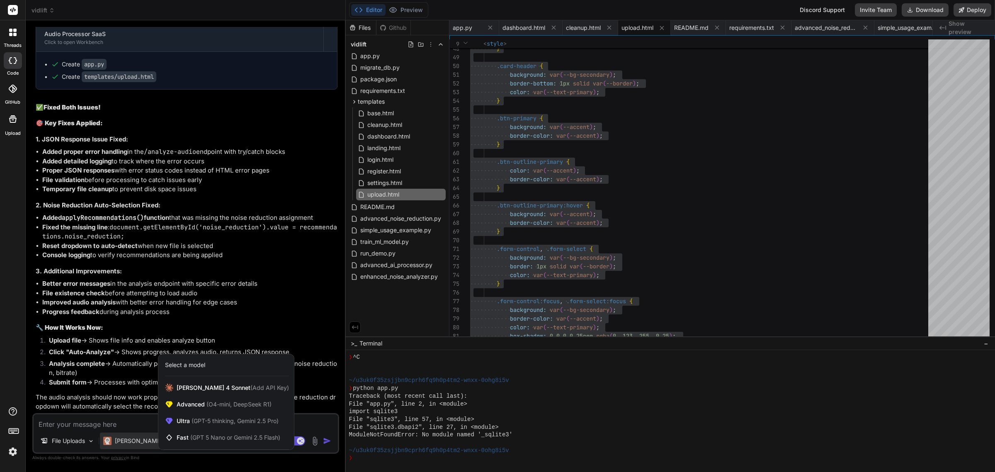
click at [119, 425] on div at bounding box center [497, 236] width 995 height 472
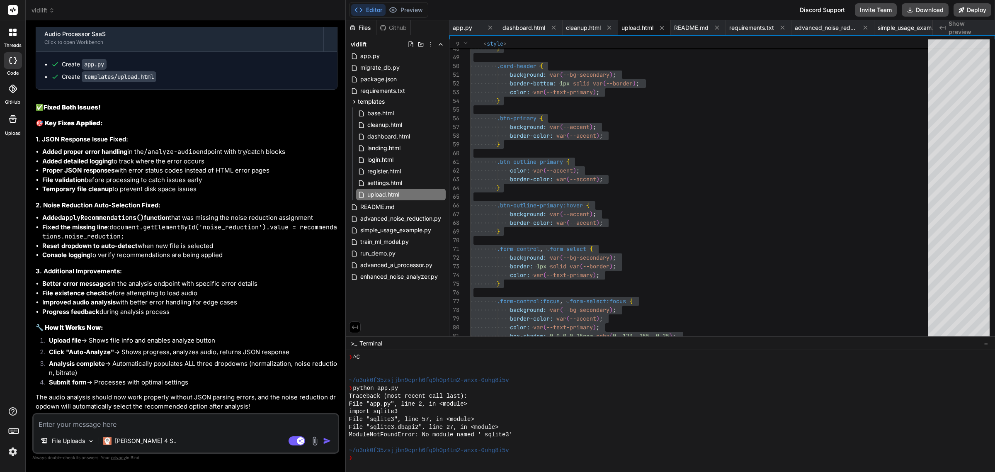
click at [104, 426] on textarea at bounding box center [186, 421] width 304 height 15
paste textarea "UndefinedError jinja2.exceptions.UndefinedError: 'current_user' is undefined Tr…"
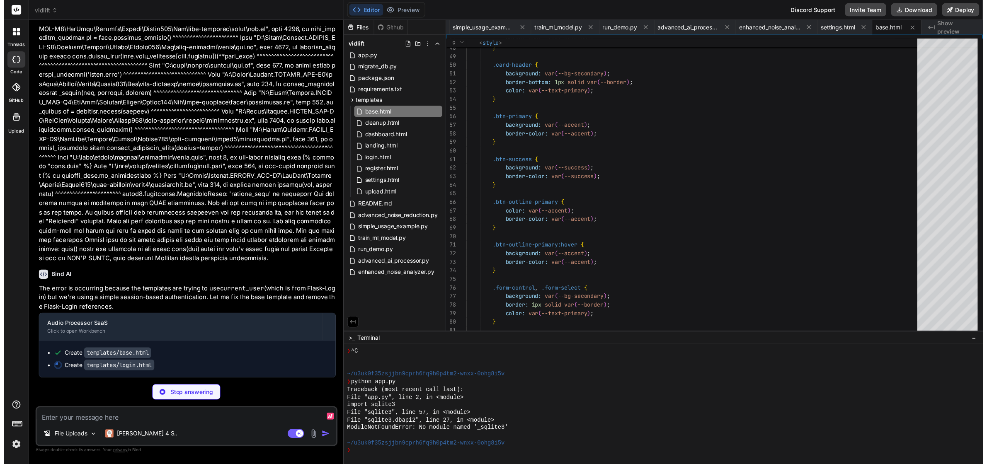
scroll to position [19005, 0]
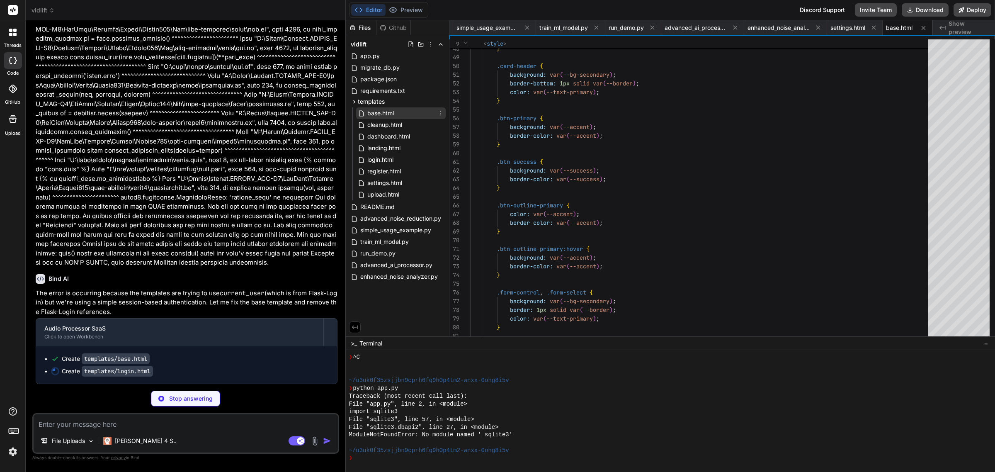
click at [375, 107] on div "base.html" at bounding box center [401, 113] width 90 height 12
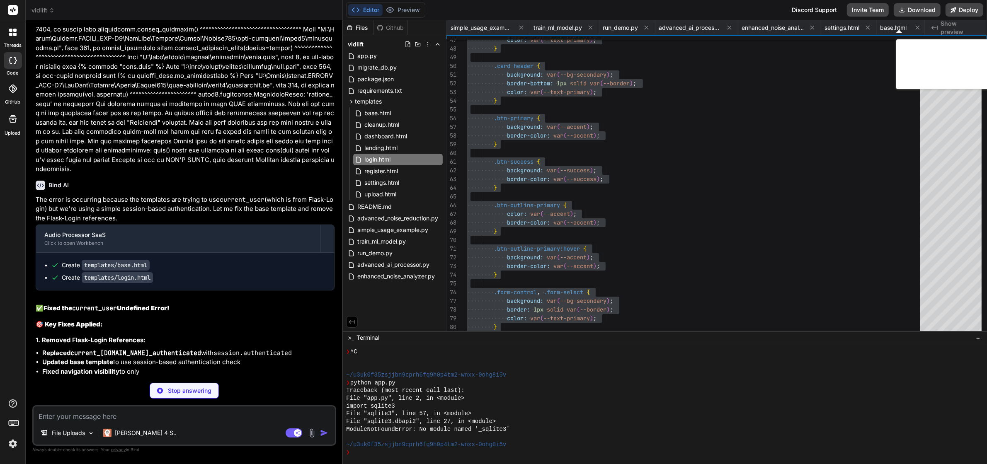
scroll to position [0, 479]
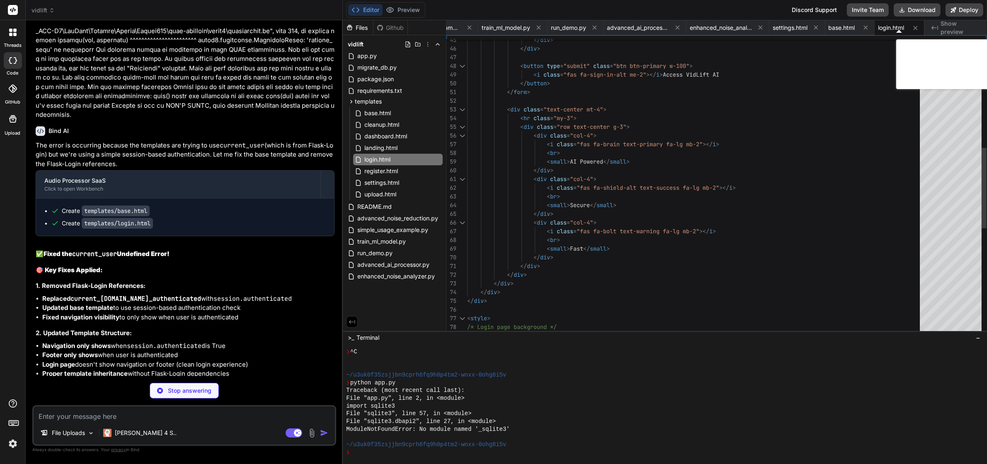
click at [510, 169] on div "< button type = "submit" class = "btn btn-primary w-100" > < i class = "fas fa-…" at bounding box center [696, 196] width 458 height 1123
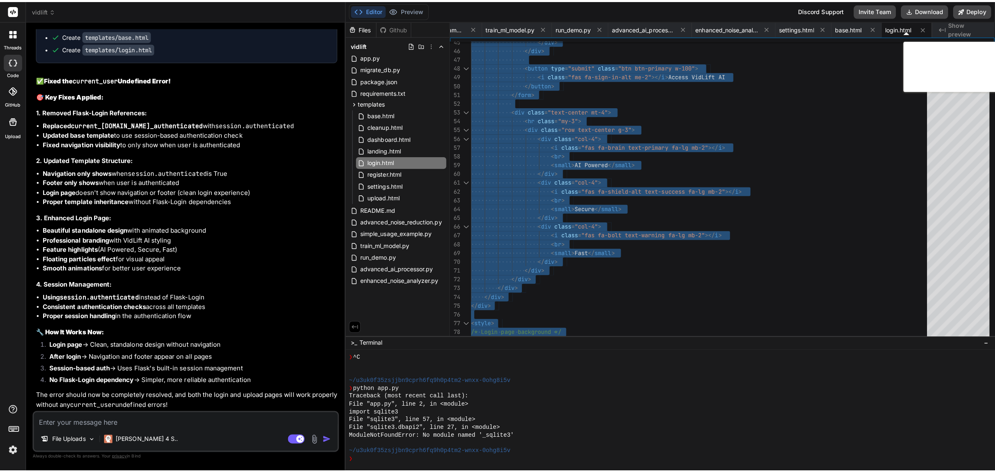
scroll to position [0, 475]
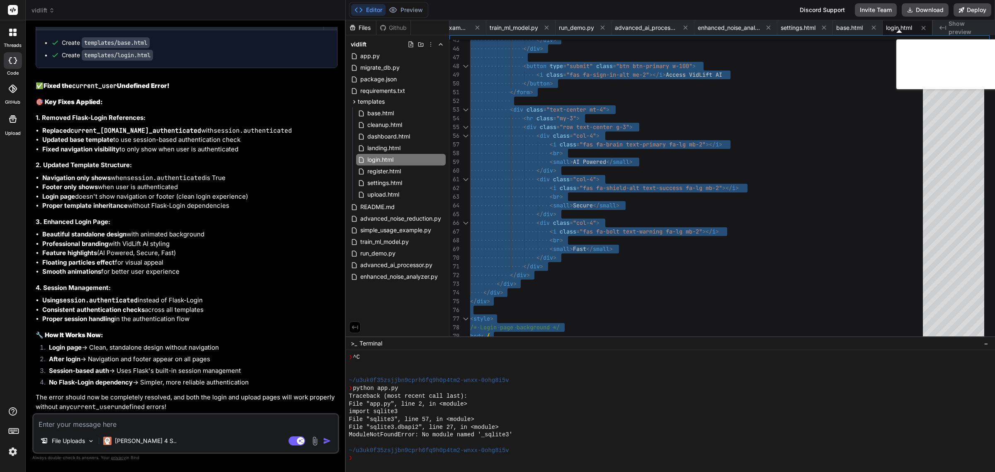
click at [131, 425] on textarea at bounding box center [186, 421] width 304 height 15
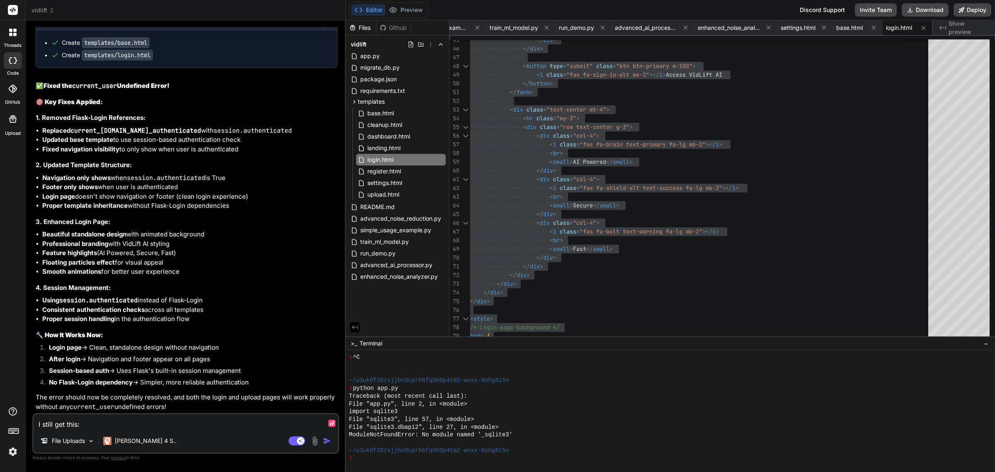
paste textarea "BuildError werkzeug.routing.exceptions.BuildError: Could not build url for endp…"
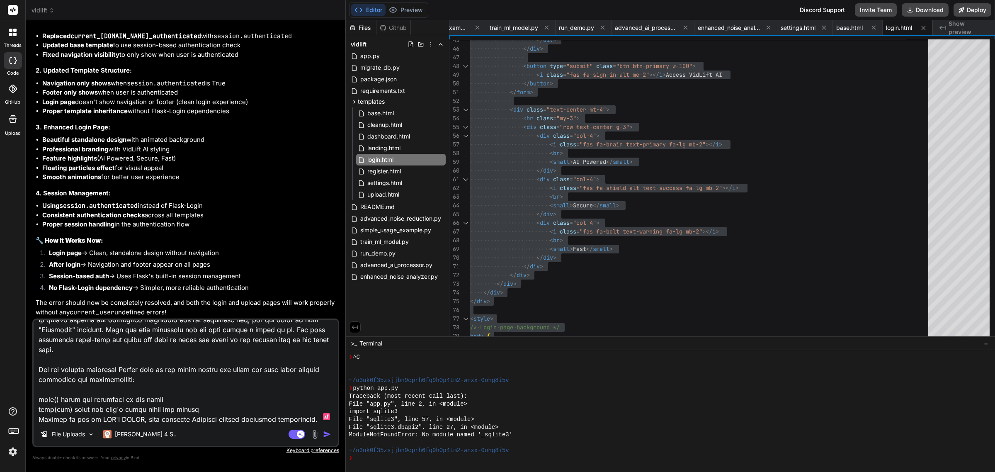
scroll to position [19708, 0]
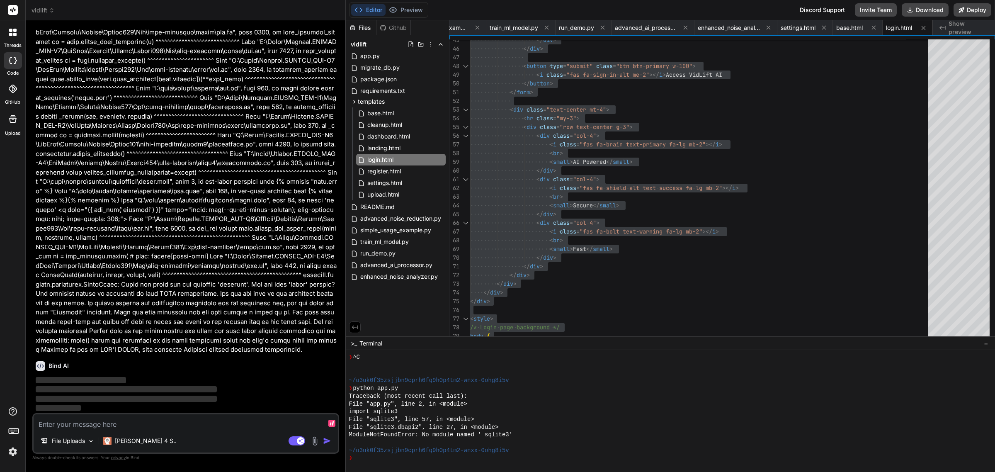
click at [129, 420] on textarea at bounding box center [186, 421] width 304 height 15
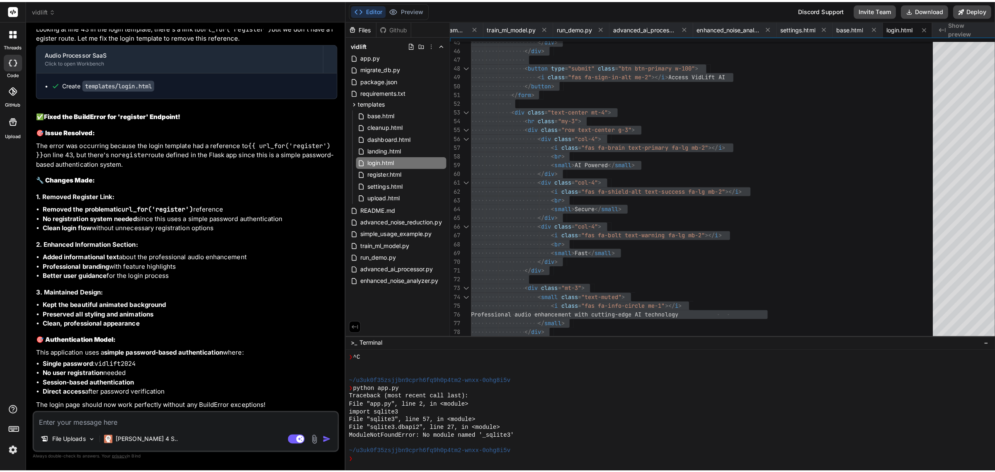
scroll to position [20173, 0]
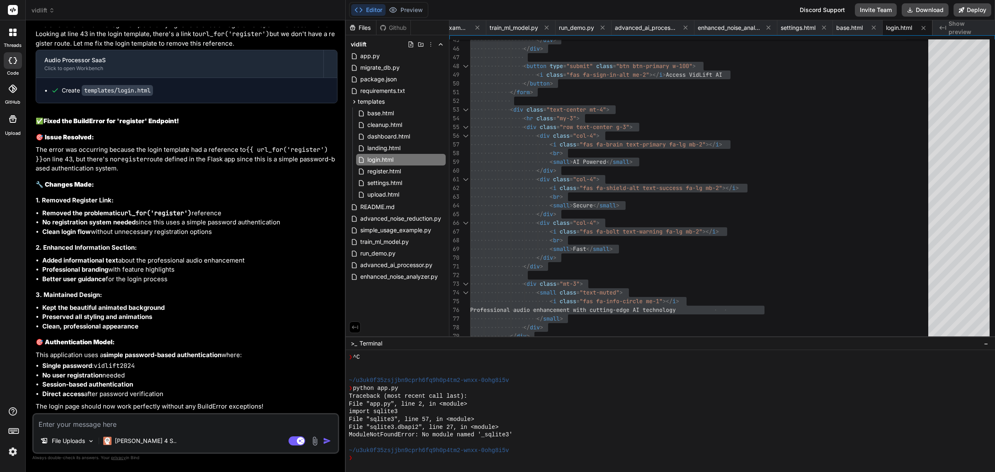
drag, startPoint x: 138, startPoint y: 359, endPoint x: 111, endPoint y: 374, distance: 30.4
click at [111, 374] on ul "Single password : vidlift2024 No user registration needed Session-based authent…" at bounding box center [187, 379] width 302 height 37
drag, startPoint x: 96, startPoint y: 368, endPoint x: 139, endPoint y: 369, distance: 43.5
click at [139, 369] on li "Single password : vidlift2024" at bounding box center [189, 366] width 295 height 10
copy code "vidlift2024"
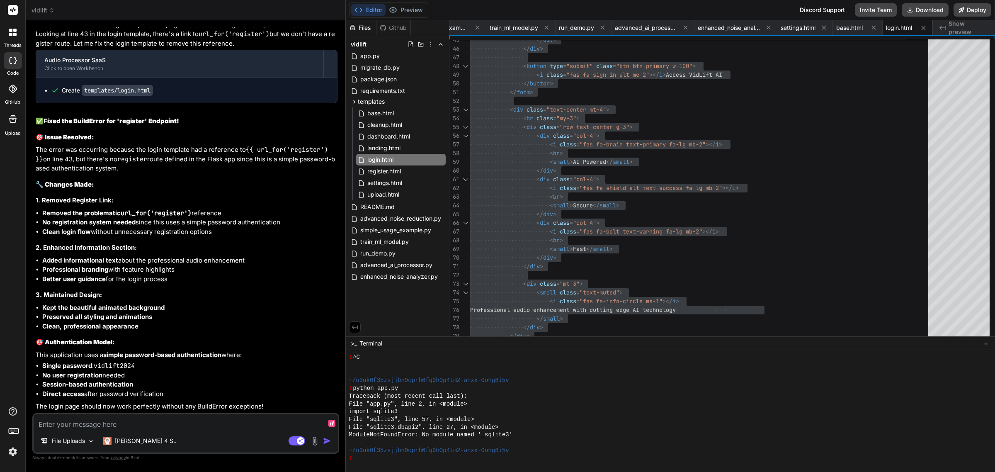
click at [235, 421] on textarea at bounding box center [186, 421] width 304 height 15
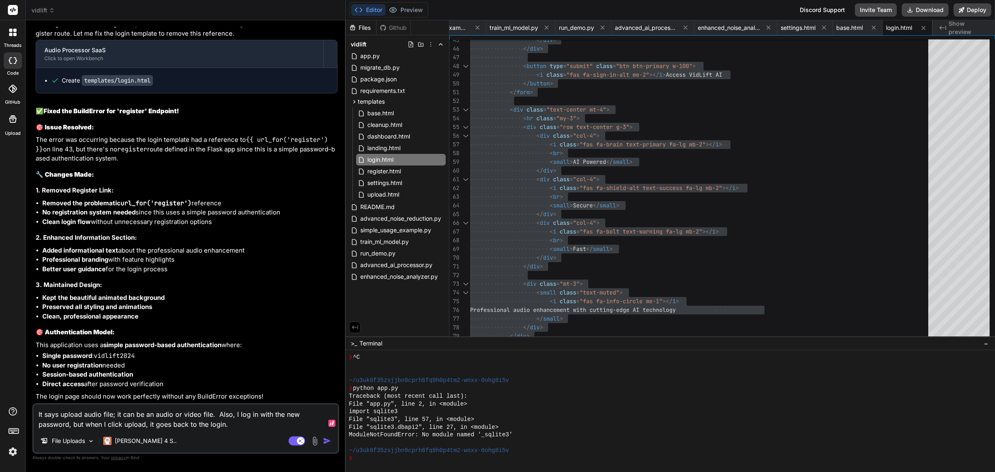
paste textarea "vidlift2024"
click at [301, 413] on textarea "It says upload audio file; it can be an audio or video file. Also, I log in wit…" at bounding box center [186, 416] width 304 height 25
paste textarea "vidlift2024"
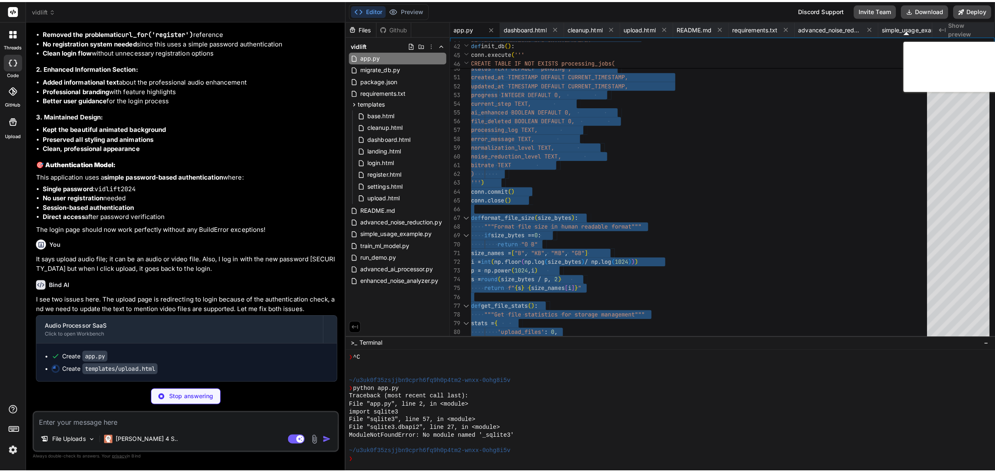
scroll to position [20392, 0]
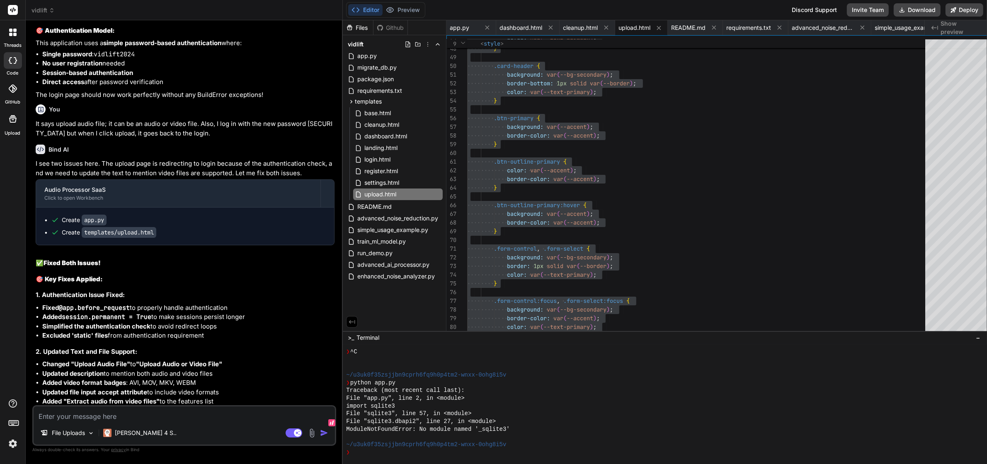
click at [189, 422] on textarea at bounding box center [184, 414] width 301 height 15
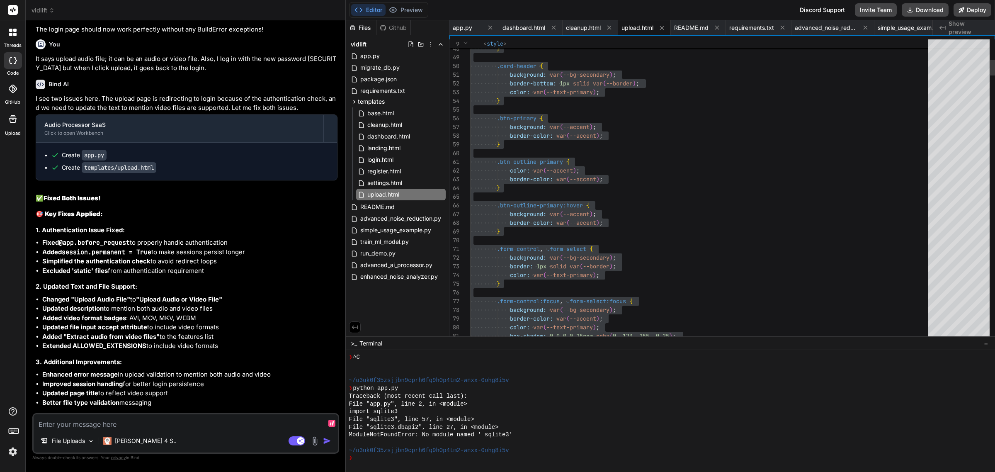
scroll to position [20346, 0]
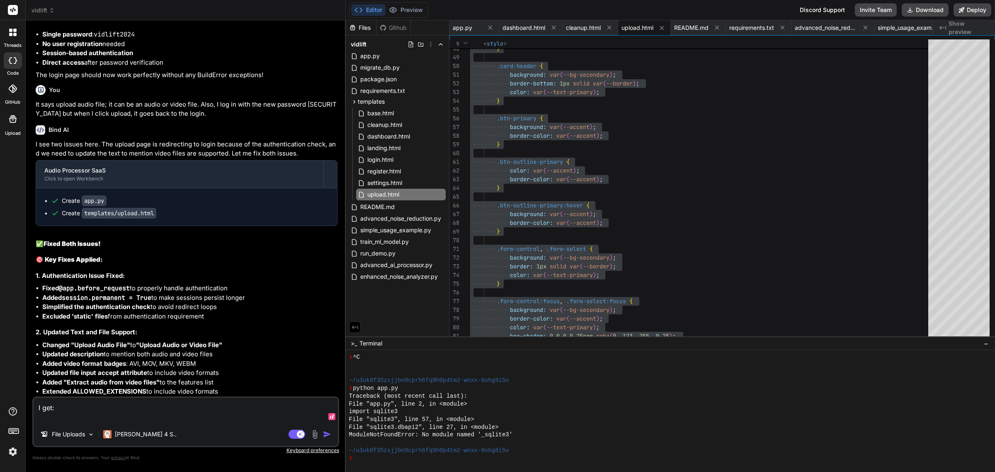
paste textarea "Audio analysis failed: HTTP 500: INTERNAL SERVER ERROR"
click at [253, 411] on textarea "I get: Audio analysis failed: HTTP 500: INTERNAL SERVER ERROR" at bounding box center [186, 405] width 304 height 35
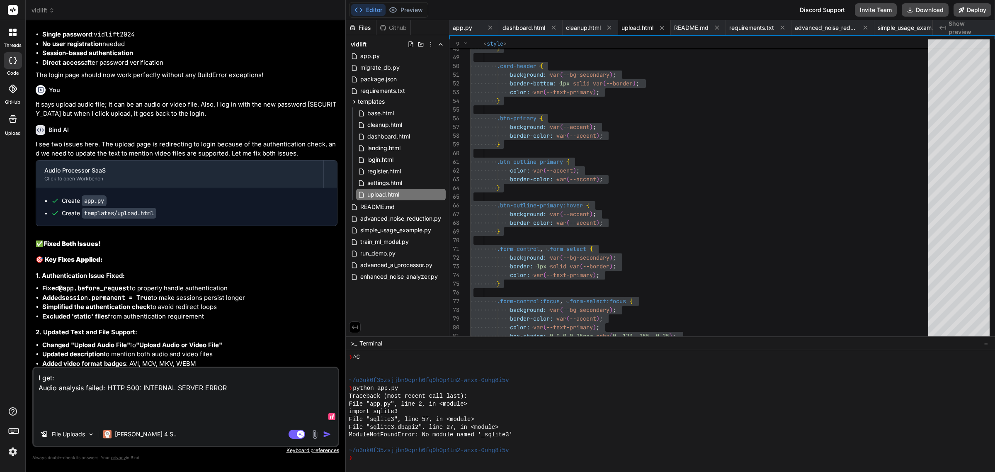
paste textarea "Error in analyze_audio endpoint: Object of type float32 is not JSON serializabl…"
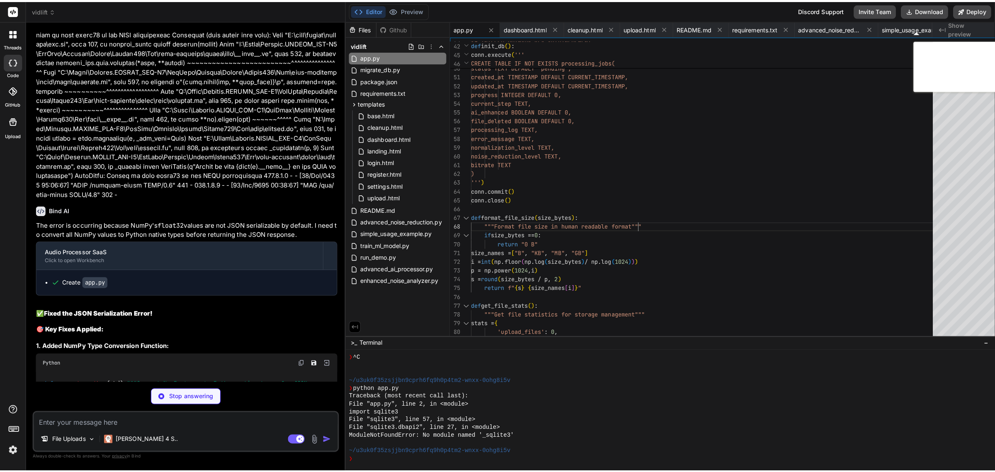
scroll to position [20999, 0]
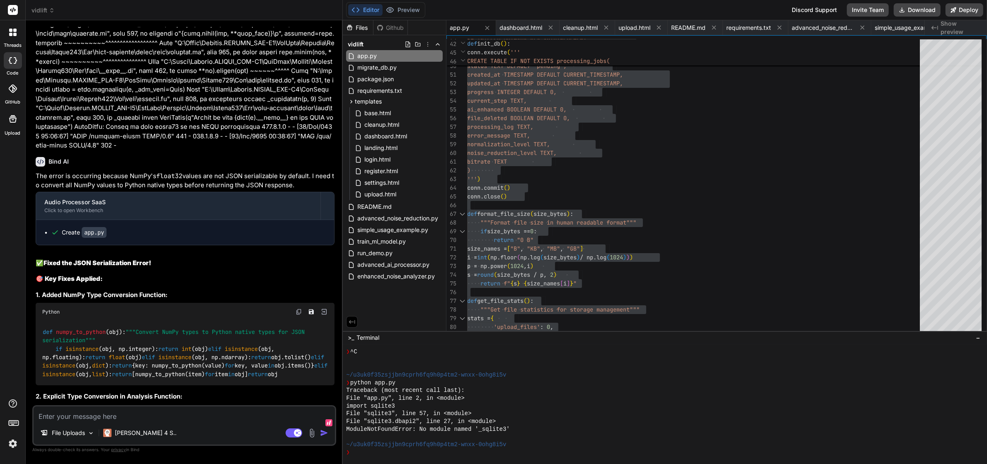
click at [202, 422] on textarea at bounding box center [184, 414] width 301 height 15
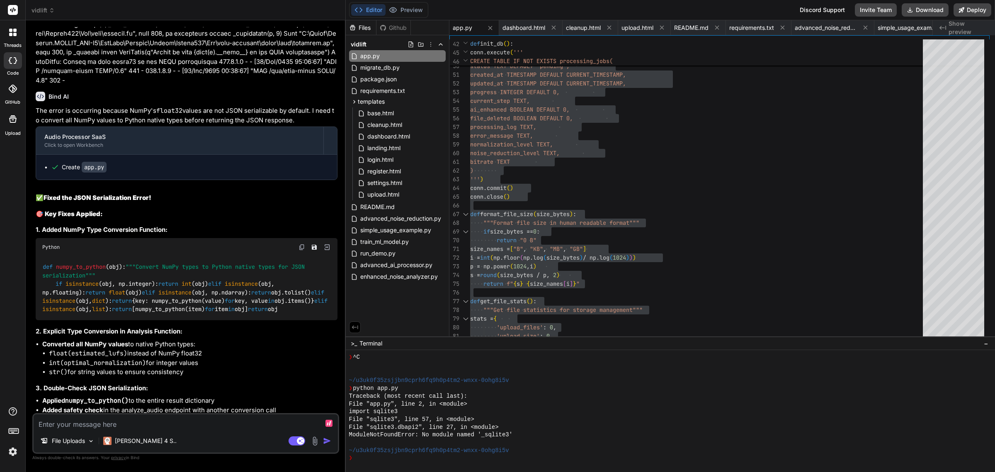
scroll to position [20953, 0]
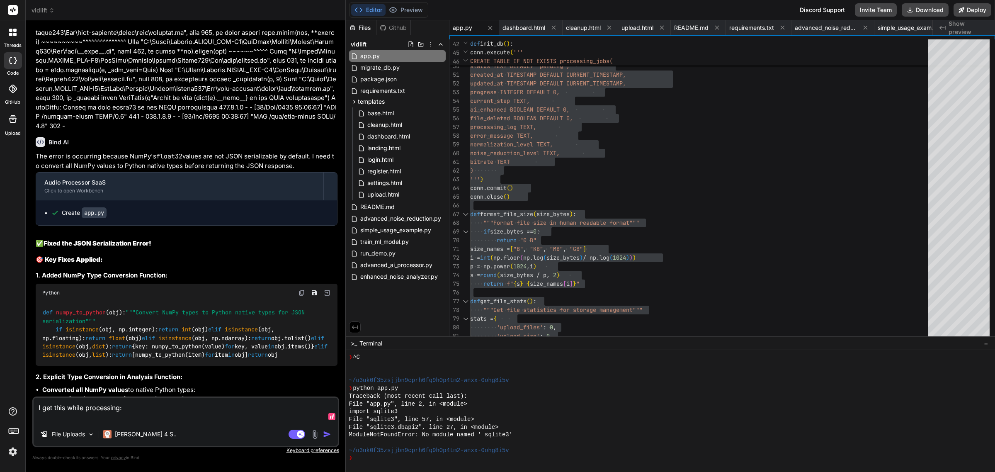
paste textarea "UndefinedError jinja2.exceptions.UndefinedError: 'str object' has no attribute …"
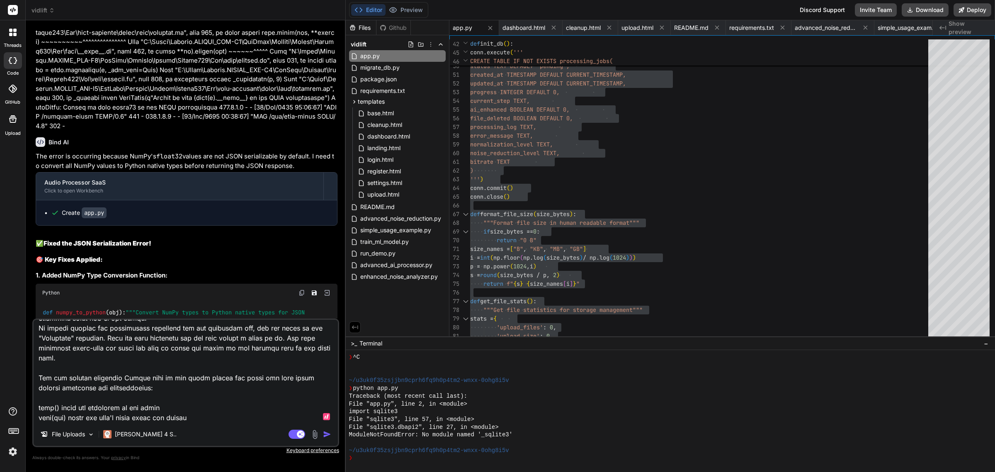
click at [224, 415] on textarea at bounding box center [186, 371] width 304 height 103
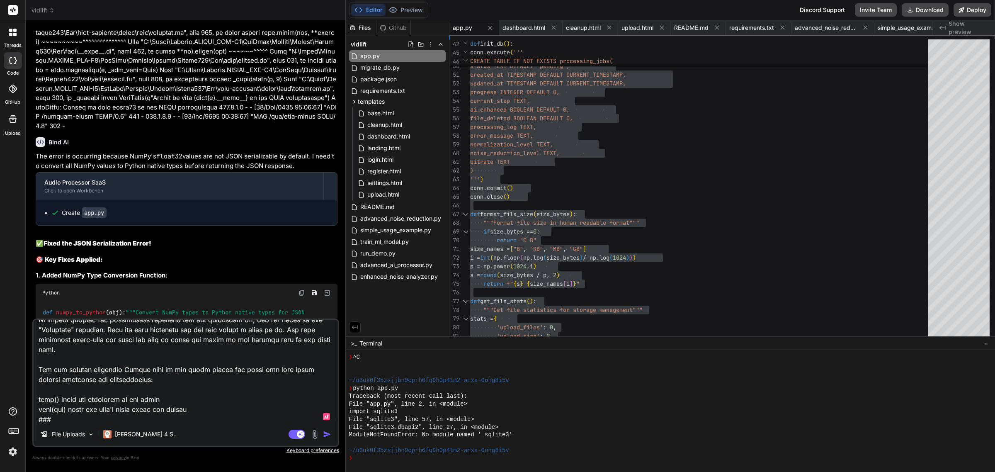
paste textarea "Audio analysis endpoint called Processing file: The Hidden Goldmine-az_recorder…"
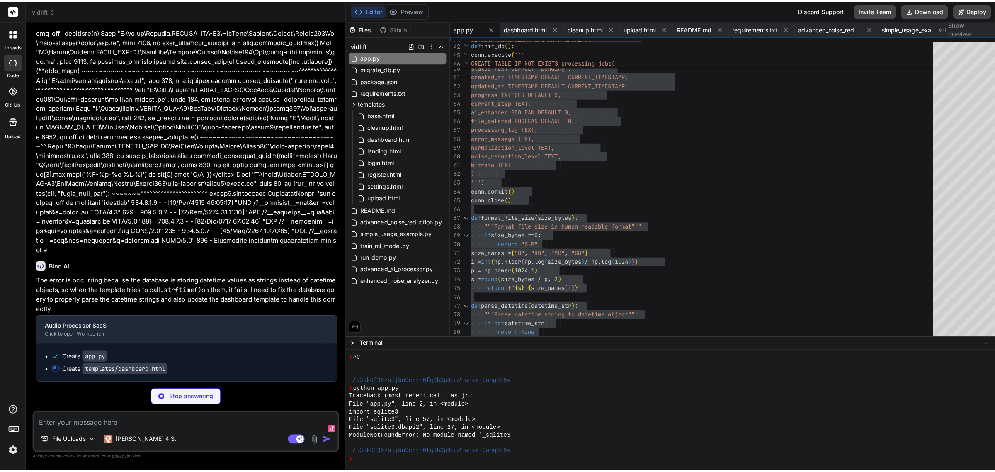
scroll to position [22349, 0]
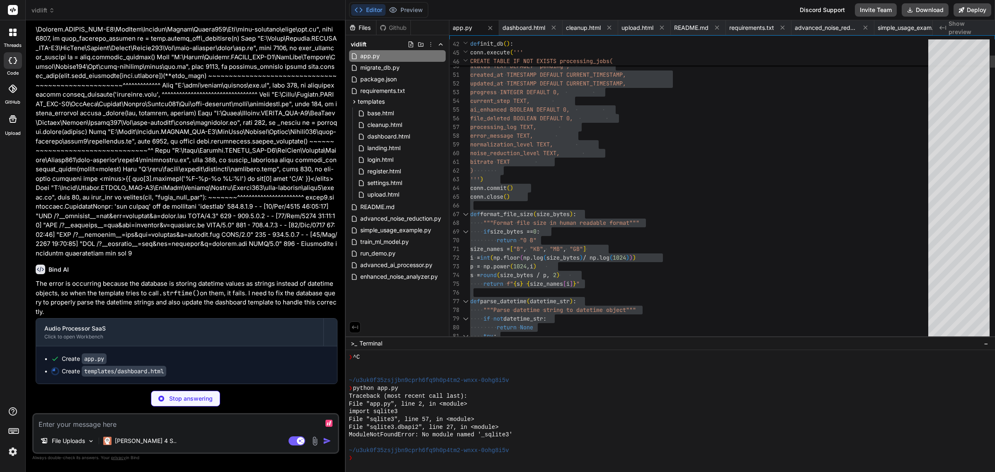
click at [192, 425] on textarea at bounding box center [186, 421] width 304 height 15
click at [280, 408] on div "You Bind AI 🎯 Purpose: Create a comprehensive Audio Processor SaaS application …" at bounding box center [185, 249] width 307 height 444
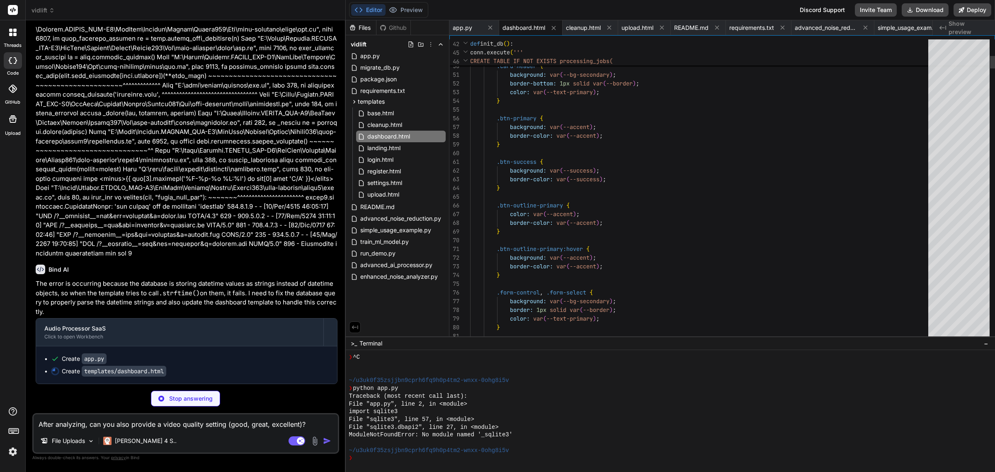
scroll to position [22358, 0]
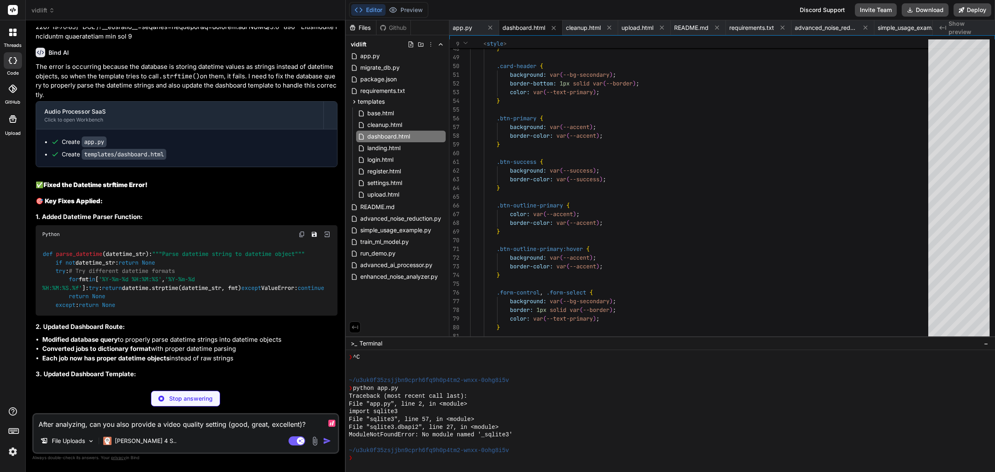
click at [307, 427] on body "threads code GitHub Upload vidlift Created with Pixso. Bind AI Web Search Creat…" at bounding box center [497, 236] width 995 height 472
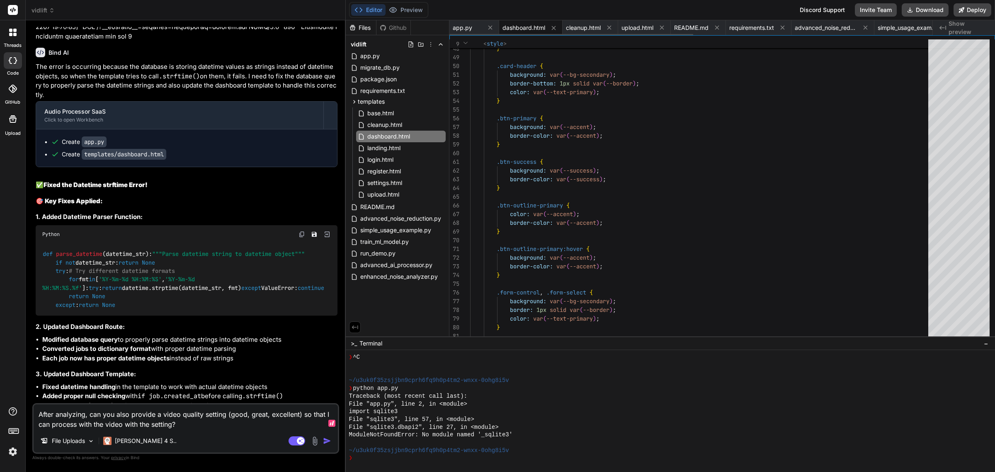
click at [529, 30] on span "dashboard.html" at bounding box center [523, 28] width 43 height 8
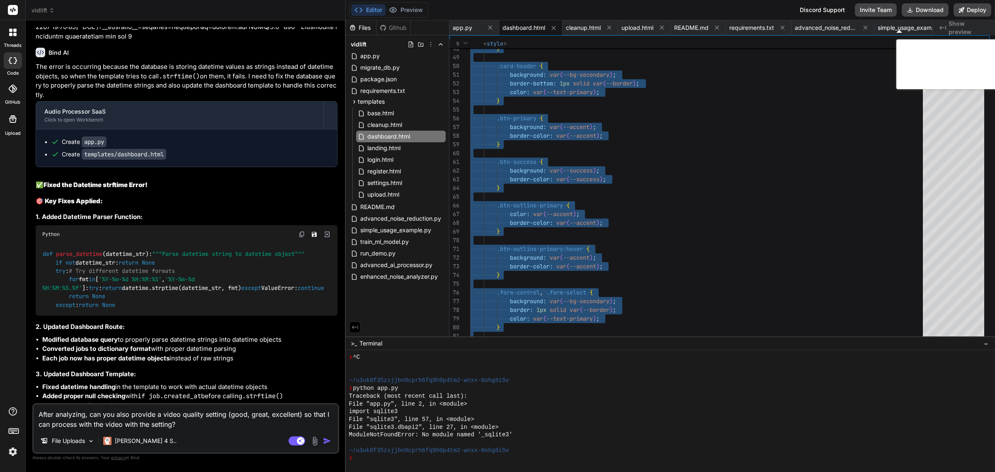
click at [234, 422] on textarea "After analyzing, can you also provide a video quality setting (good, great, exc…" at bounding box center [186, 416] width 304 height 25
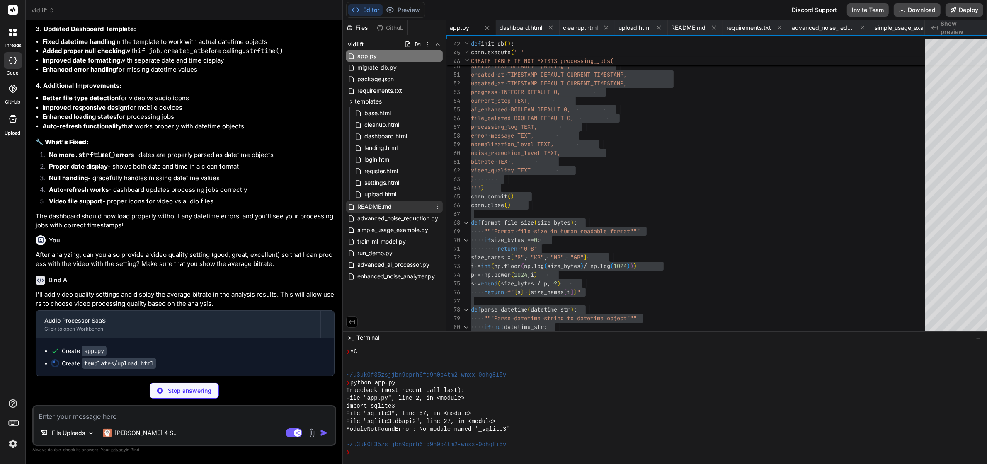
scroll to position [22963, 0]
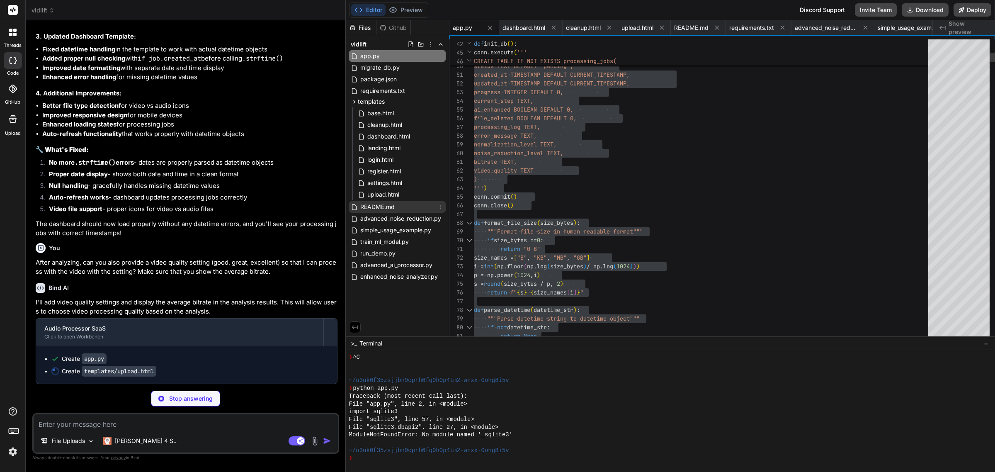
click at [381, 207] on span "README.md" at bounding box center [377, 207] width 36 height 10
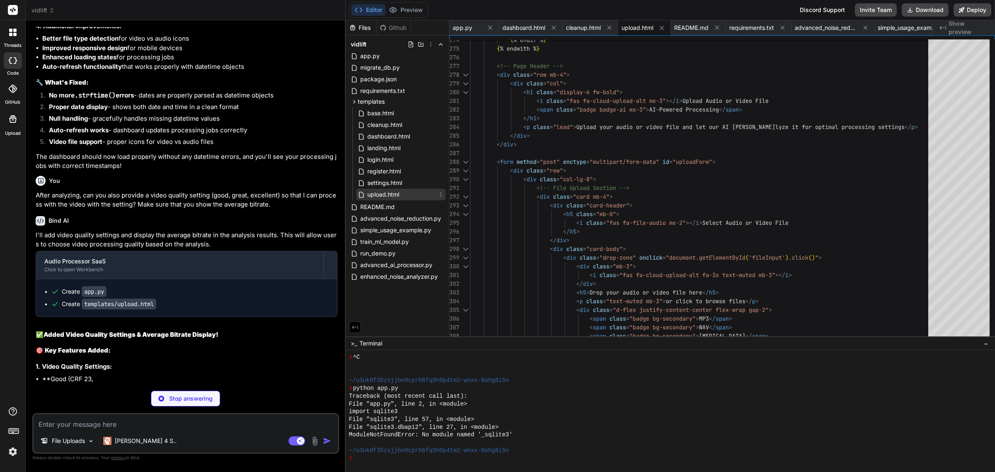
click at [396, 190] on span "upload.html" at bounding box center [383, 194] width 34 height 10
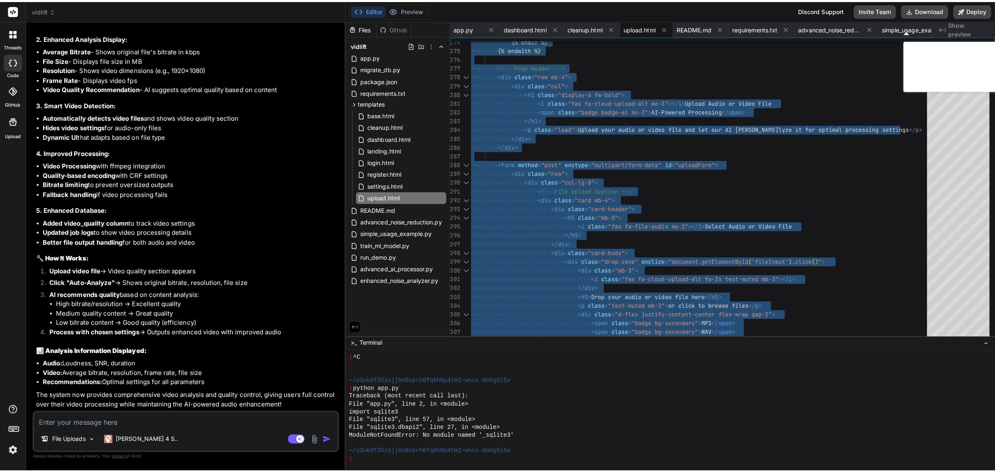
scroll to position [23453, 0]
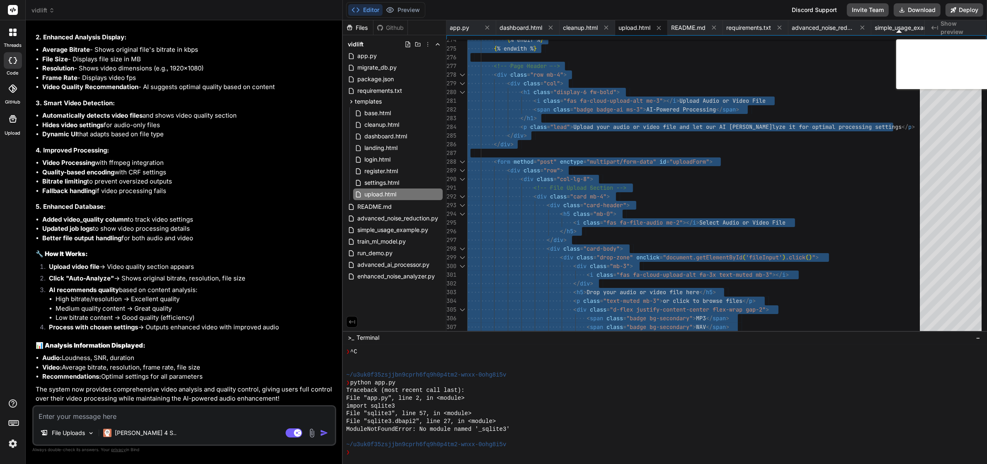
click at [238, 422] on textarea at bounding box center [184, 414] width 301 height 15
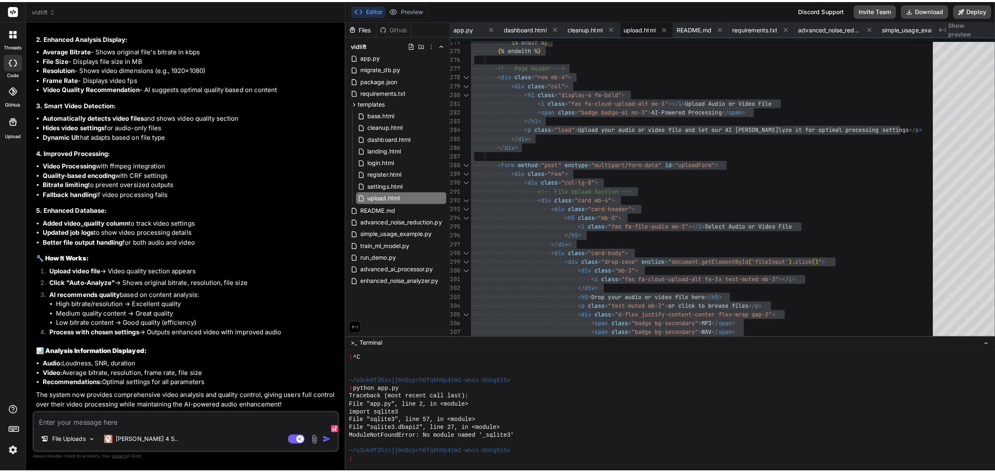
scroll to position [23398, 0]
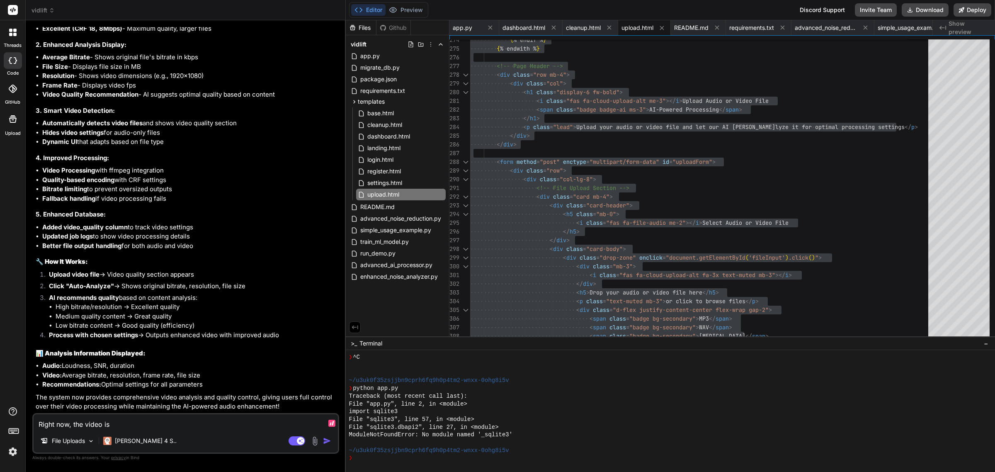
paste textarea "1728x1080"
click at [234, 432] on div "Right now, the video is 1728x1080; I want to make the video 1920x1080. File Upl…" at bounding box center [185, 433] width 307 height 41
click at [294, 422] on textarea "Right now, the video is 1728x1080; I want to make the video 1920x1080." at bounding box center [186, 421] width 304 height 15
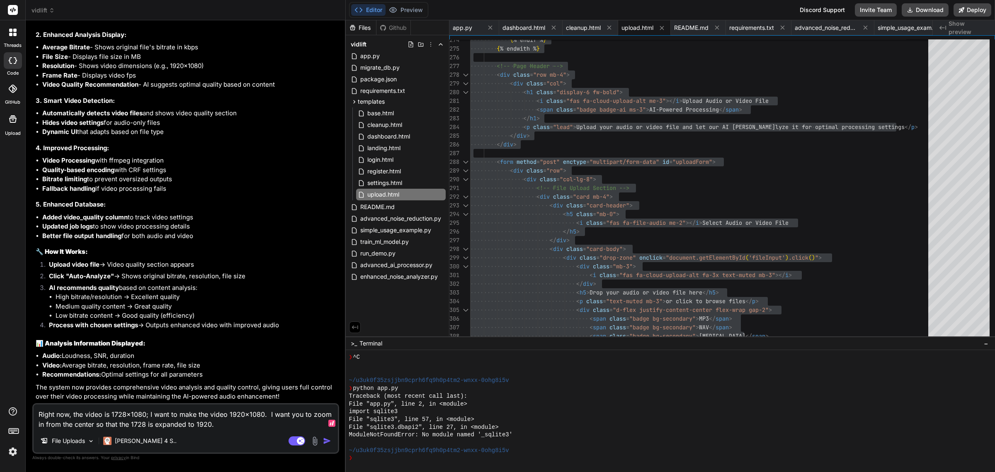
click at [294, 422] on textarea "Right now, the video is 1728x1080; I want to make the video 1920x1080. I want y…" at bounding box center [186, 416] width 304 height 25
click at [171, 413] on textarea "Right now, the video is 1728x1080; I want to make the video 1920x1080. I want y…" at bounding box center [186, 416] width 304 height 25
click at [40, 417] on textarea "Right now, the video is 1728x1080; I want to make the video 1920x1080. I want y…" at bounding box center [186, 416] width 304 height 25
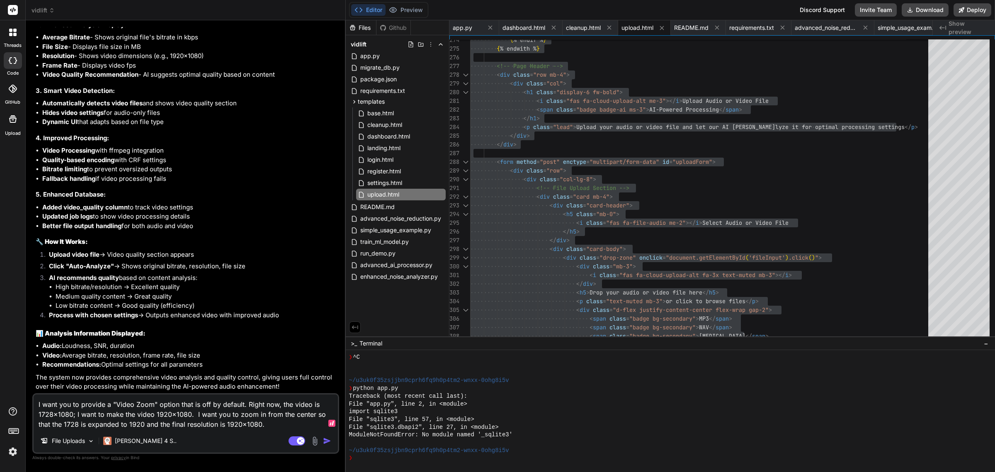
click at [271, 419] on textarea "I want you to provide a "Video Zoom" option that is off by default. Right now, …" at bounding box center [186, 411] width 304 height 35
click at [271, 425] on textarea "I want you to provide a "Video Zoom" option that is off by default. Right now, …" at bounding box center [186, 411] width 304 height 35
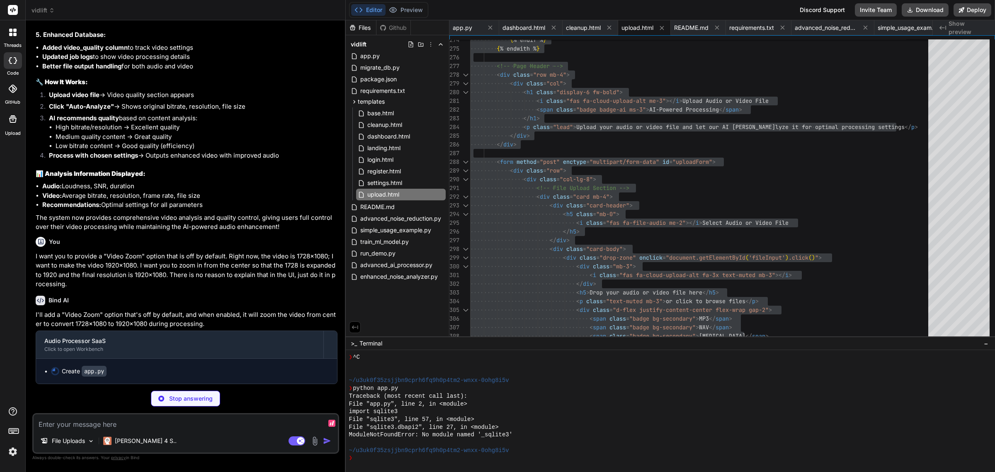
scroll to position [23578, 0]
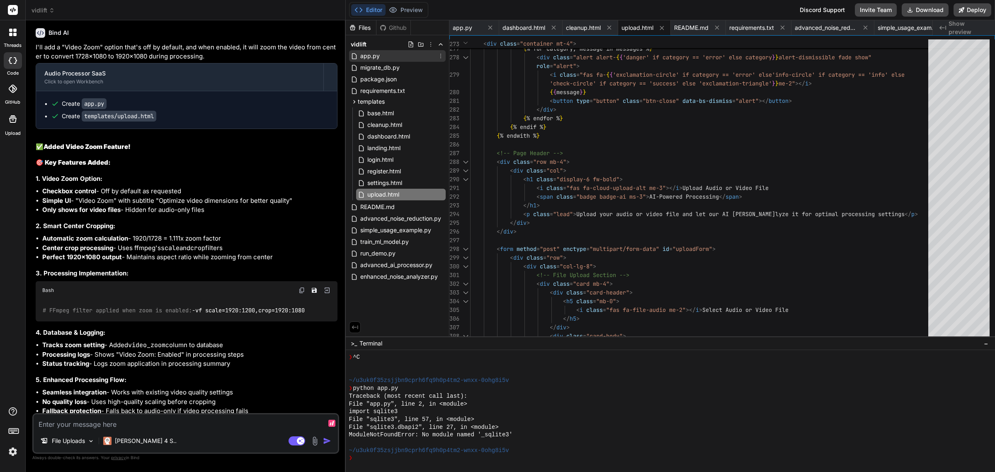
click at [370, 58] on span "app.py" at bounding box center [369, 56] width 21 height 10
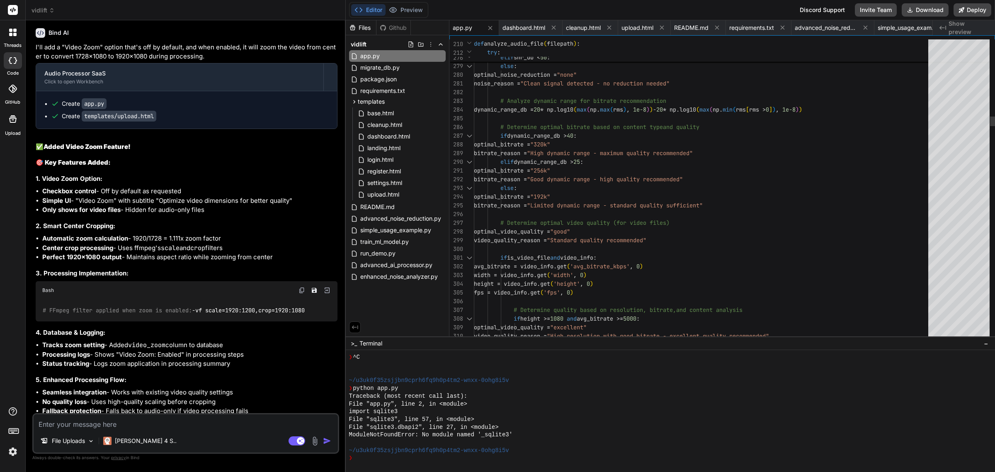
scroll to position [23633, 0]
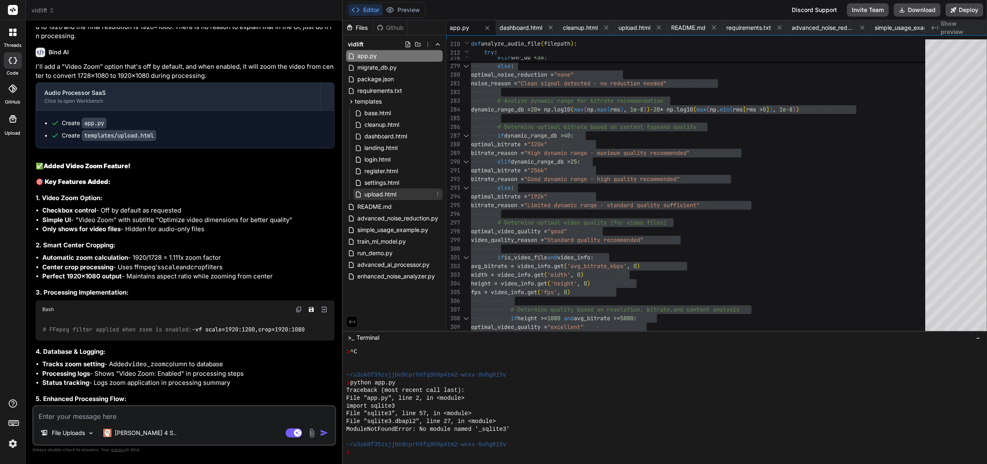
click at [382, 193] on span "upload.html" at bounding box center [381, 194] width 34 height 10
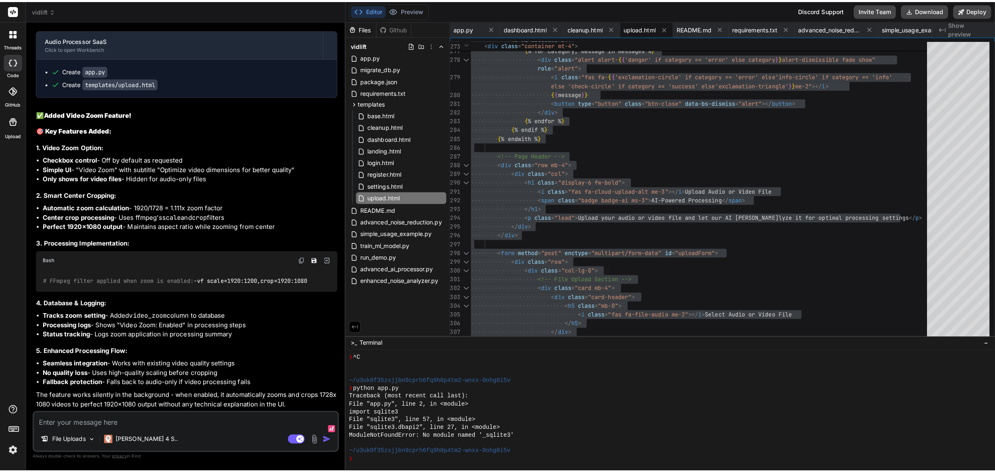
scroll to position [23880, 0]
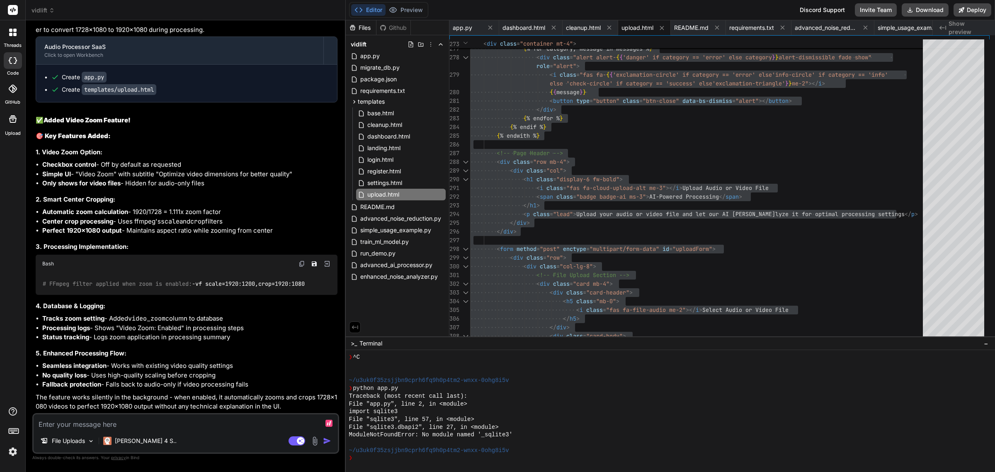
click at [168, 425] on textarea at bounding box center [186, 421] width 304 height 15
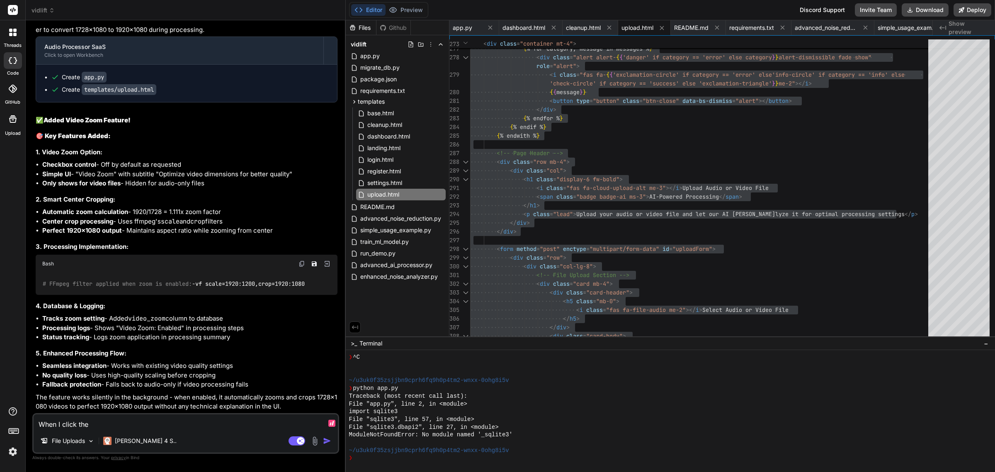
paste textarea "Start AI Processing"
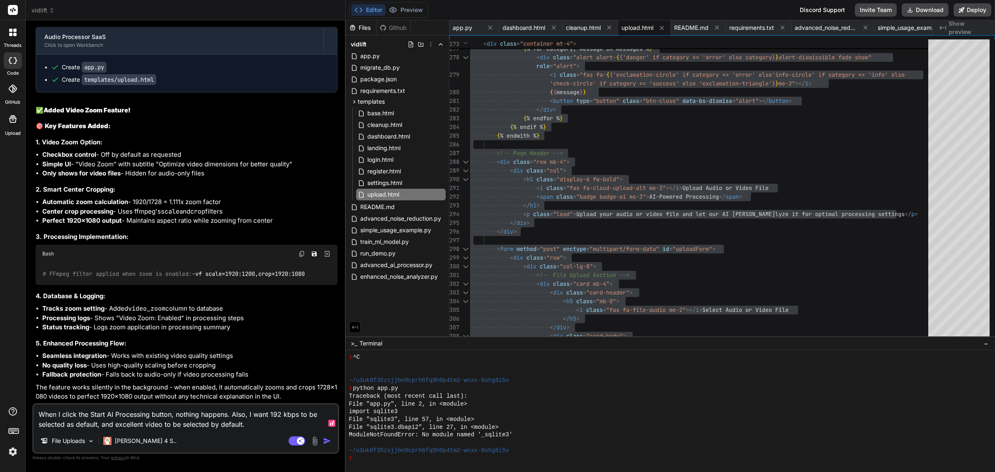
click at [280, 425] on textarea "When I click the Start AI Processing button, nothing happens. Also, I want 192 …" at bounding box center [186, 416] width 304 height 25
click at [247, 425] on textarea "When I click the Start AI Processing button, nothing happens. Also, I want 192 …" at bounding box center [186, 416] width 304 height 25
paste textarea "An invalid form control with name='file' is not focusable. <input type=​"file" …"
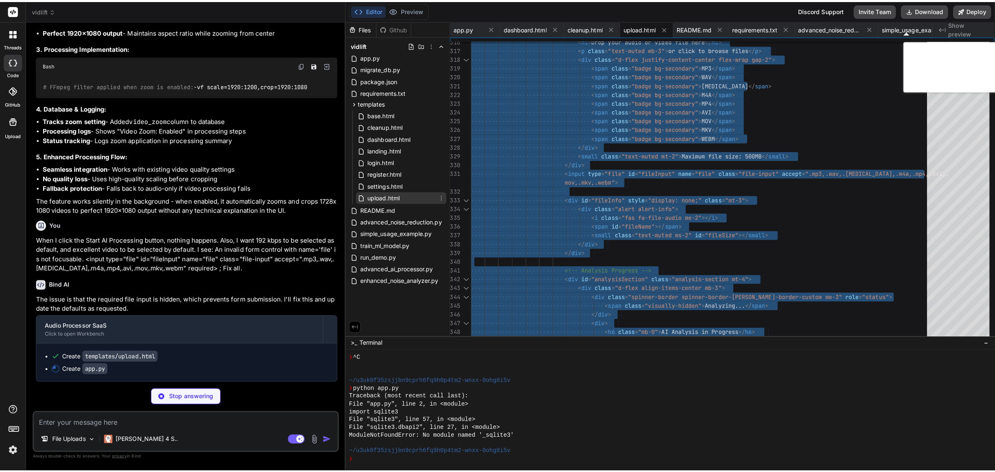
scroll to position [0, 0]
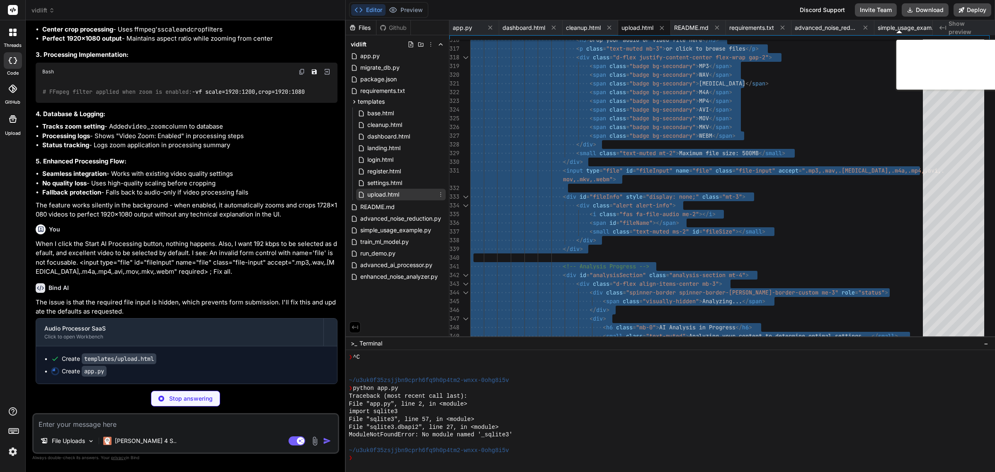
click at [399, 183] on div "base.html cleanup.html dashboard.html landing.html login.html register.html set…" at bounding box center [401, 153] width 90 height 93
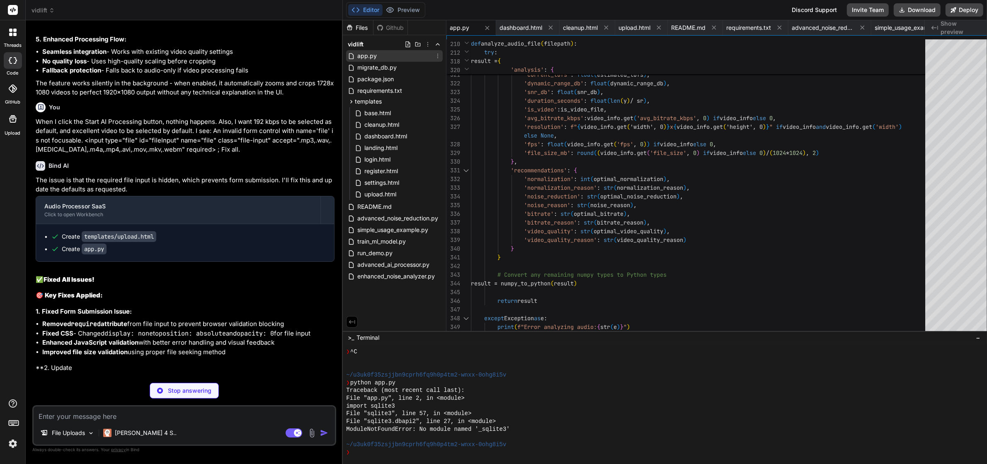
click at [365, 59] on span "app.py" at bounding box center [367, 56] width 21 height 10
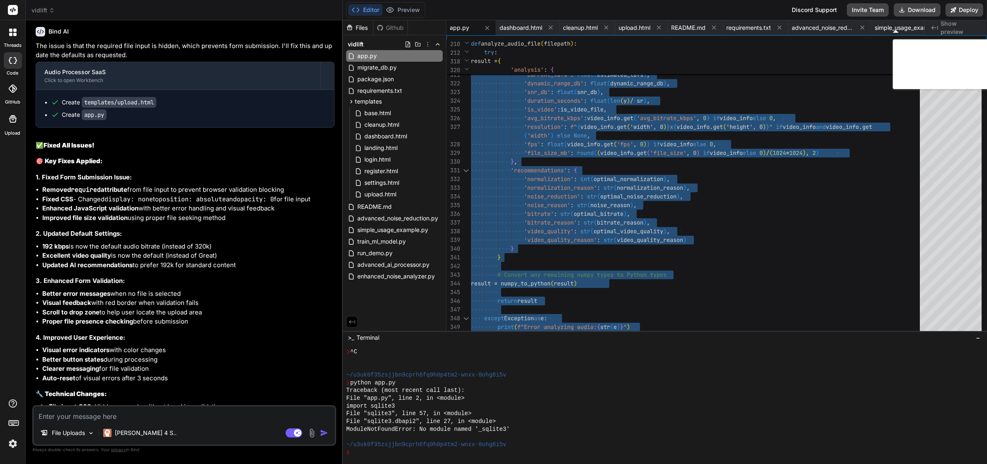
click at [205, 419] on textarea at bounding box center [184, 414] width 301 height 15
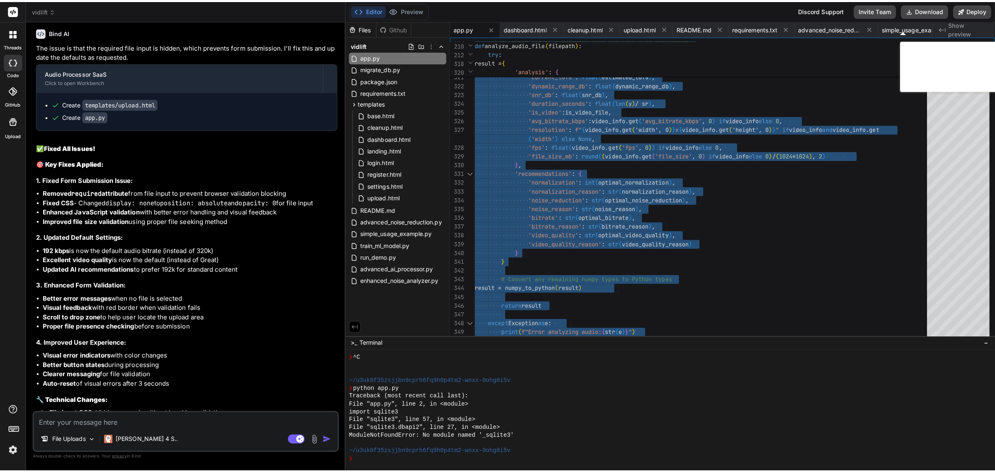
scroll to position [24073, 0]
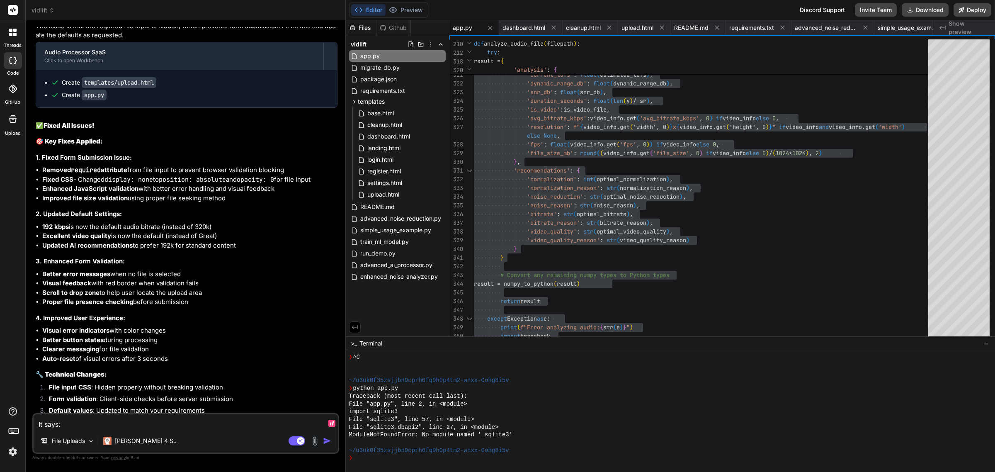
paste textarea "File too large. Maximum size is 500MB."
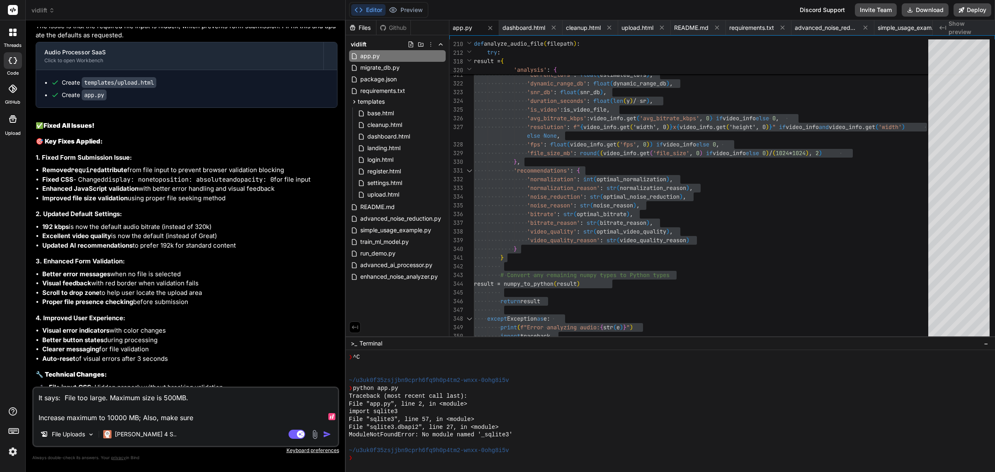
click at [204, 412] on textarea "It says: File too large. Maximum size is 500MB. Increase maximum to 10000 MB; A…" at bounding box center [186, 405] width 304 height 35
click at [224, 422] on textarea "It says: File too large. Maximum size is 500MB. Increase maximum to 10000 MB; A…" at bounding box center [186, 405] width 304 height 35
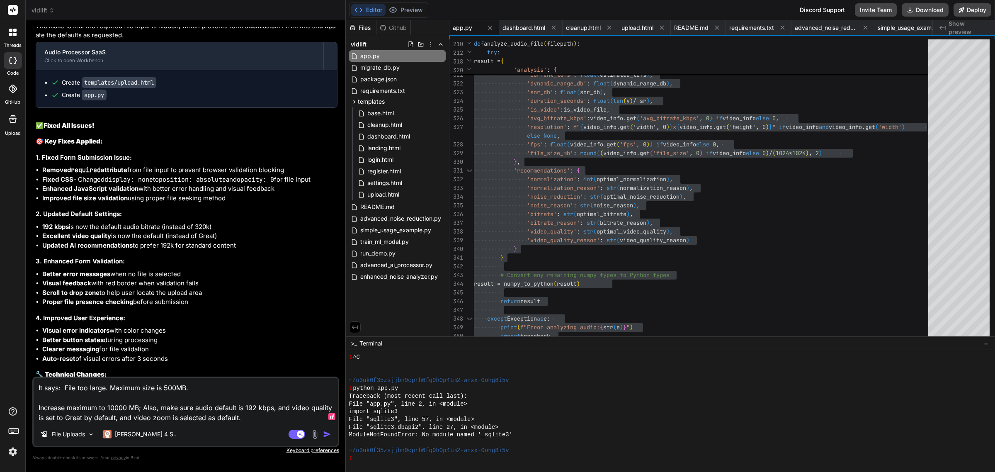
click at [69, 410] on textarea "It says: File too large. Maximum size is 500MB. Increase maximum to 10000 MB; A…" at bounding box center [186, 400] width 304 height 45
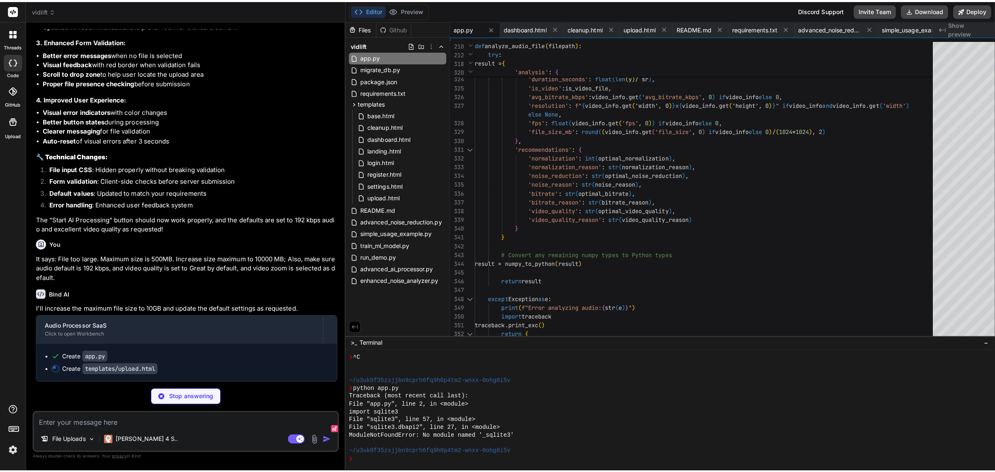
scroll to position [24617, 0]
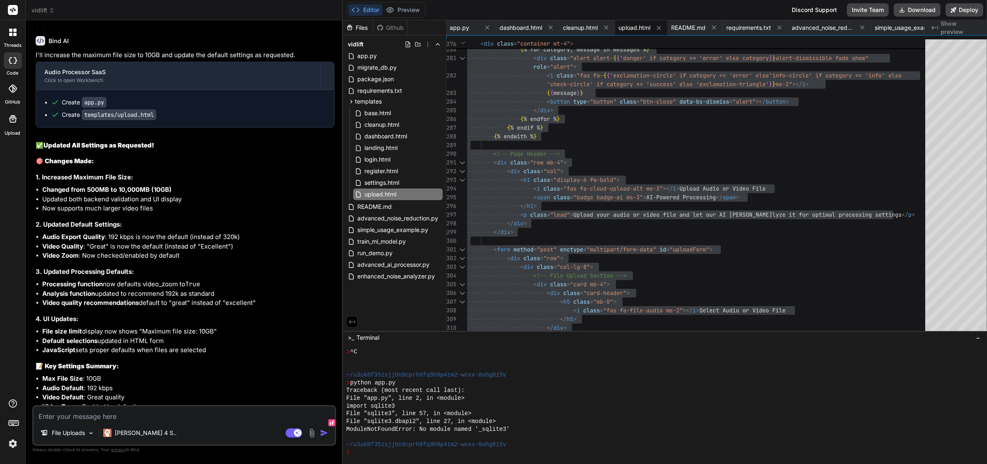
click at [205, 419] on textarea at bounding box center [184, 414] width 301 height 15
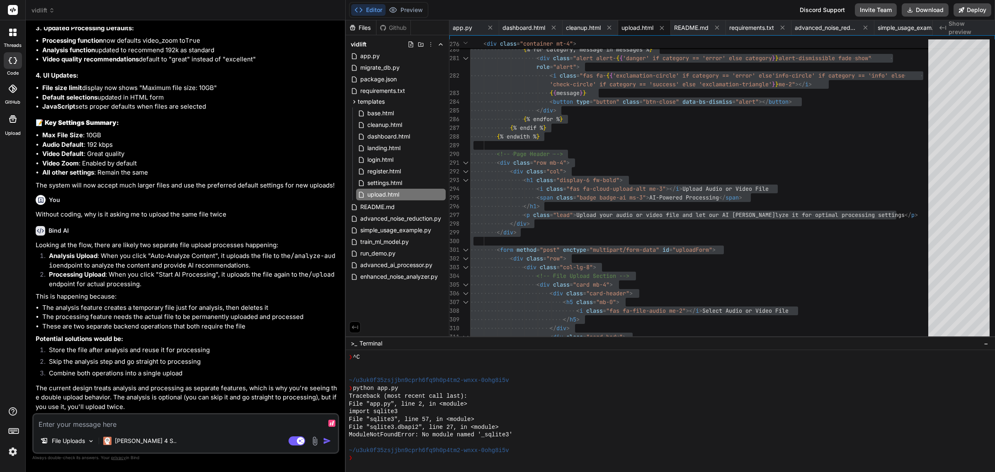
scroll to position [25062, 0]
drag, startPoint x: 191, startPoint y: 376, endPoint x: 49, endPoint y: 372, distance: 142.3
click at [49, 372] on li "Combine both operations into a single upload" at bounding box center [189, 375] width 295 height 12
copy li "Combine both operations into a single upload"
click at [138, 422] on textarea at bounding box center [186, 421] width 304 height 15
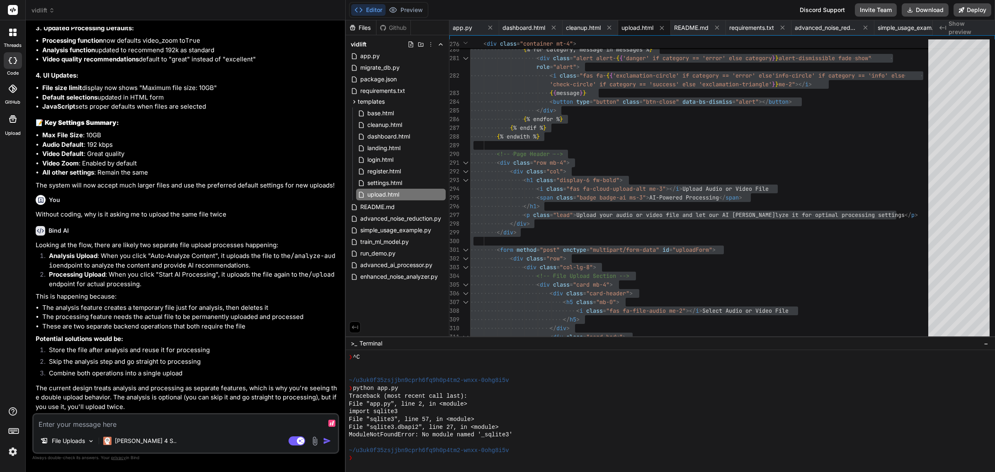
paste textarea "Combine both operations into a single upload"
click at [237, 419] on textarea "Combine both operations into a single upload" at bounding box center [186, 421] width 304 height 15
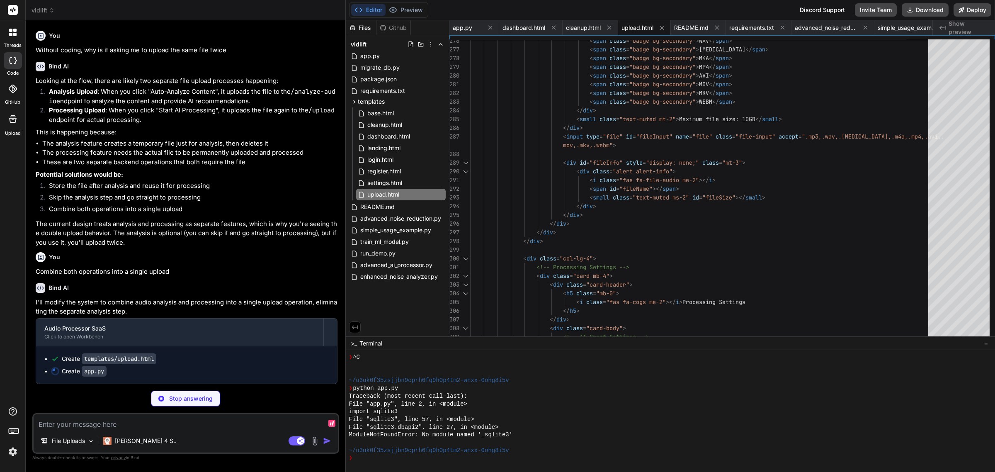
scroll to position [25226, 0]
click at [182, 421] on textarea at bounding box center [186, 421] width 304 height 15
paste textarea "C:\mamp\htdocs\vidlift\app.py:224: UserWarning: PySoundFile failed. Trying audi…"
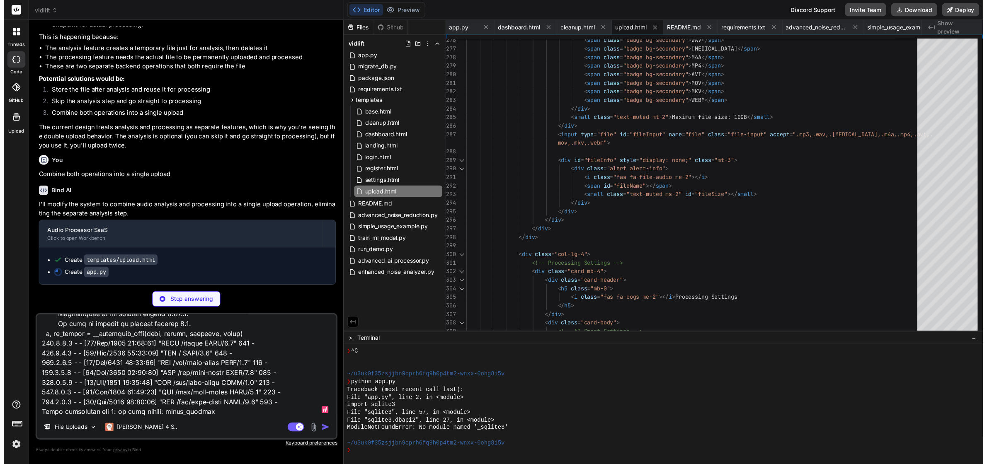
scroll to position [25321, 0]
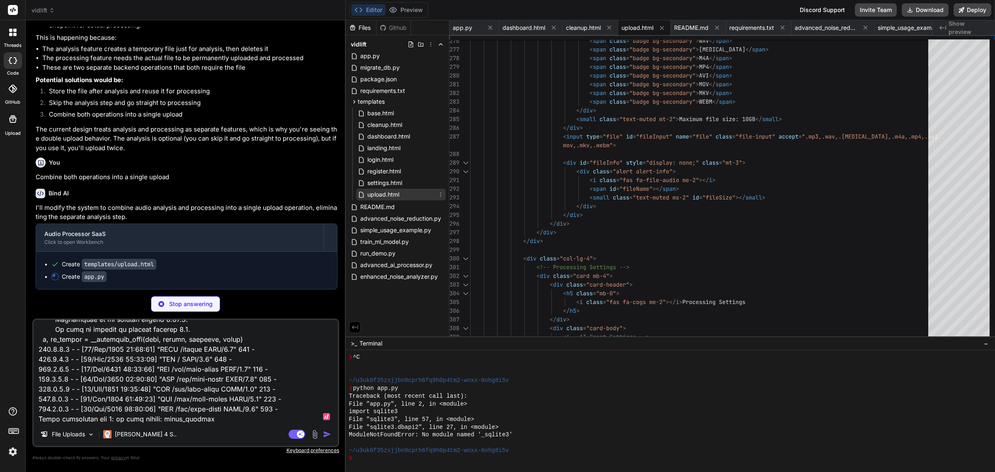
click at [388, 193] on span "upload.html" at bounding box center [383, 194] width 34 height 10
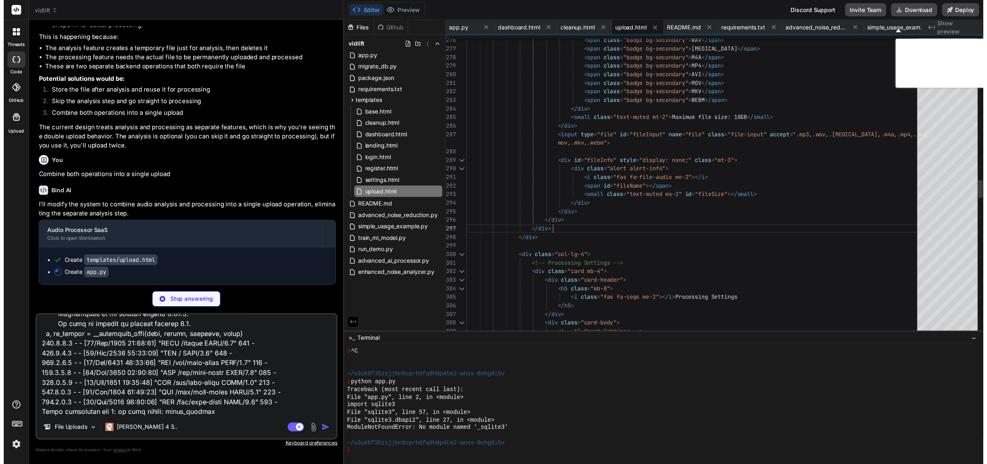
scroll to position [25376, 0]
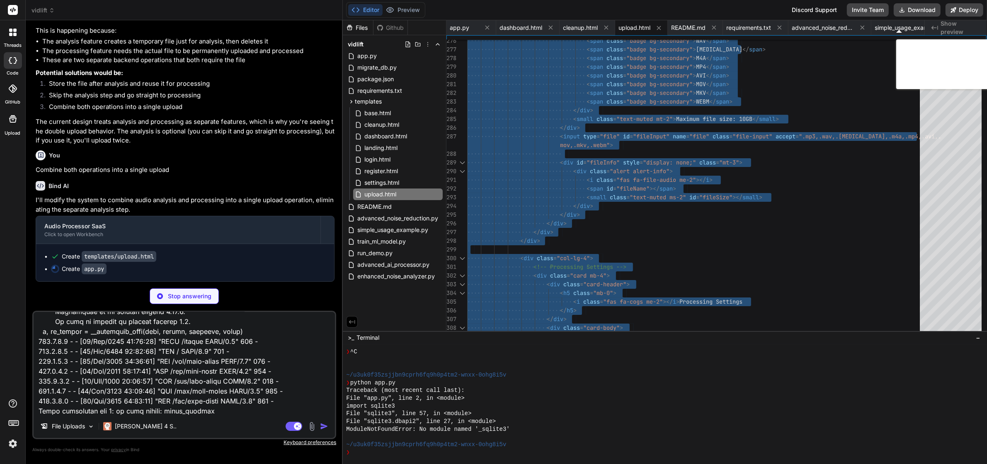
scroll to position [7, 0]
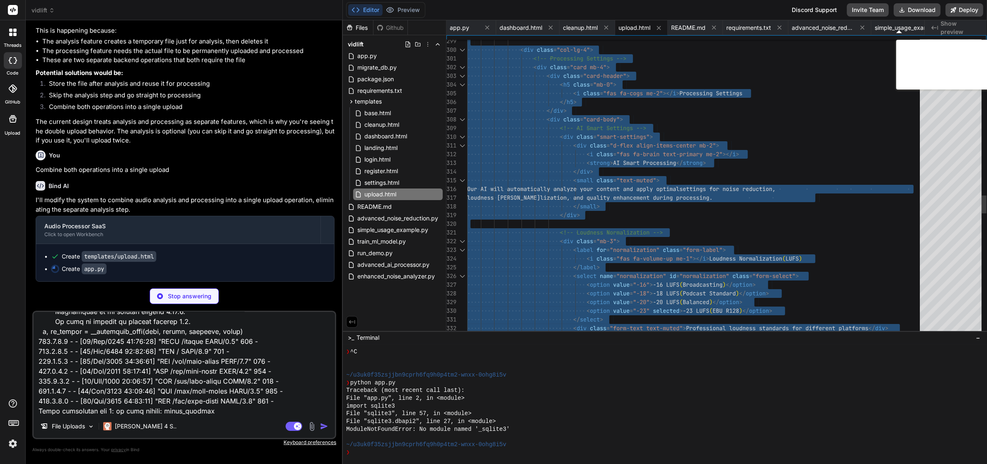
type textarea "x"
type textarea "</div> <div class="card-body"> <!-- AI Smart Settings --> <div class="smart-set…"
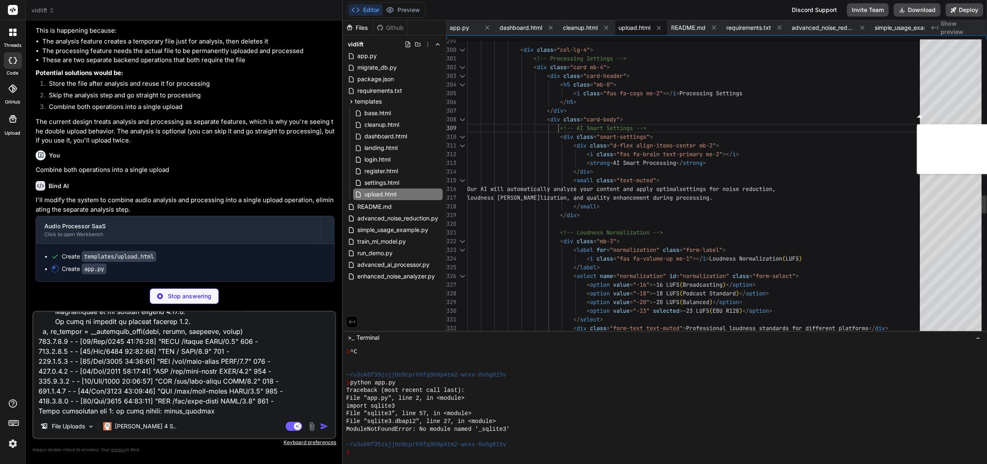
type textarea "x"
type textarea "<!DOCTYPE html> <html lang="en"> <head> <meta charset="UTF-8"> <meta name="view…"
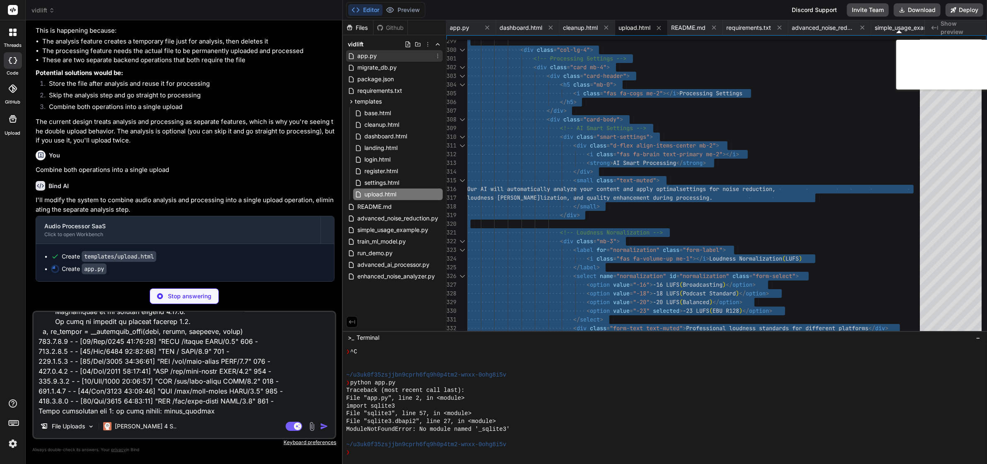
type textarea "x"
type textarea "print("🚀 VidLift AI Audio Processor starting...") print("🔐 Login password: vidl…"
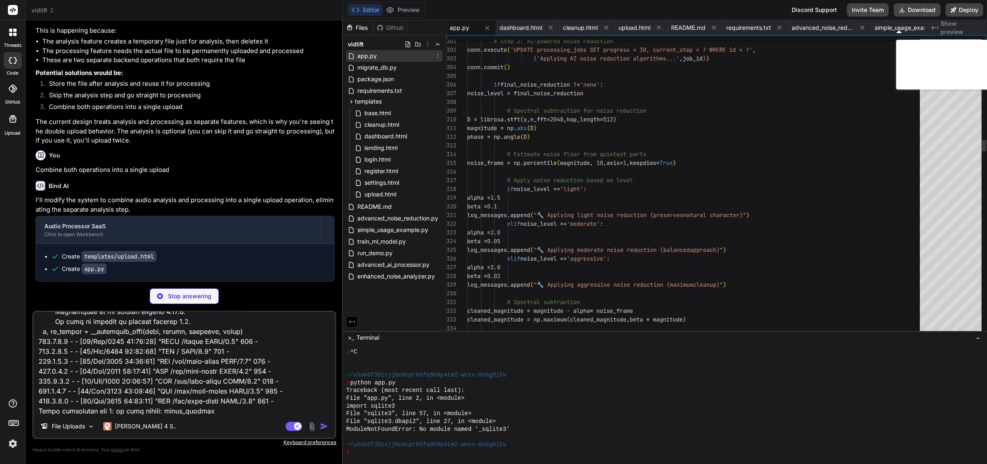
scroll to position [25385, 0]
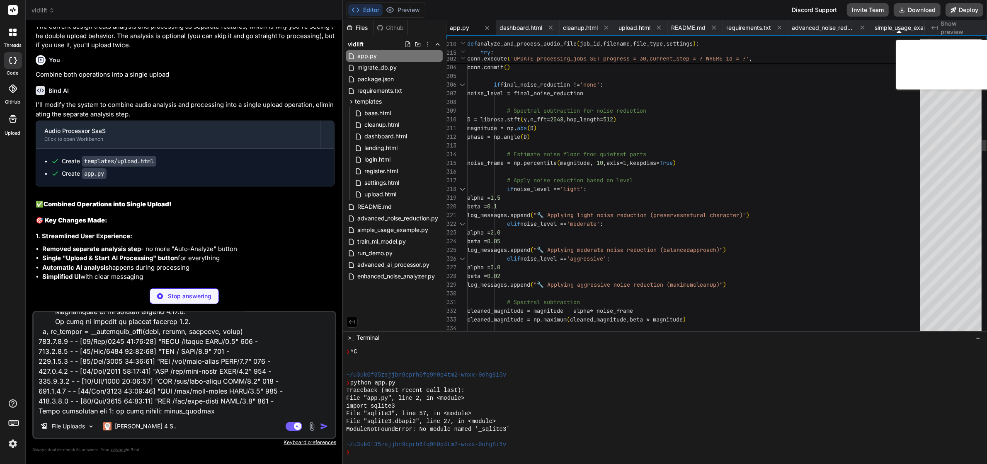
type textarea "x"
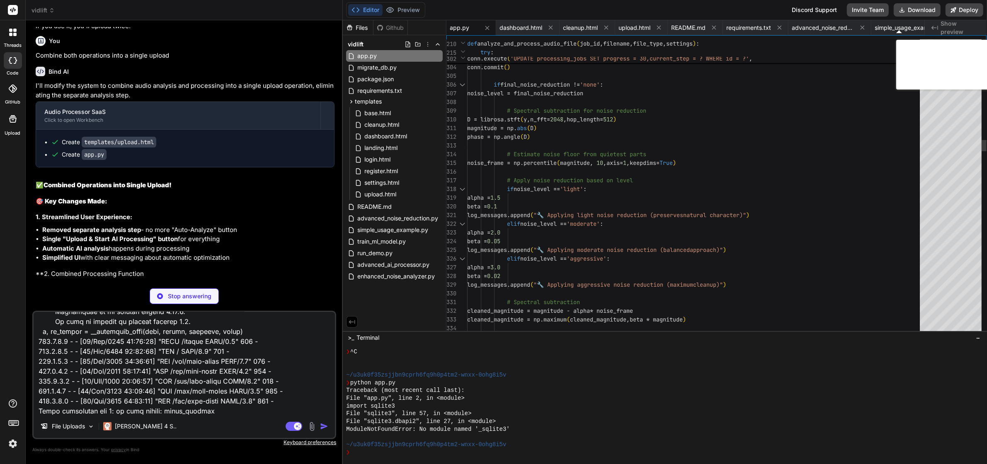
type textarea "# Spectral subtraction for noise reduction D = librosa.stft(y, n_fft=2048, hop_…"
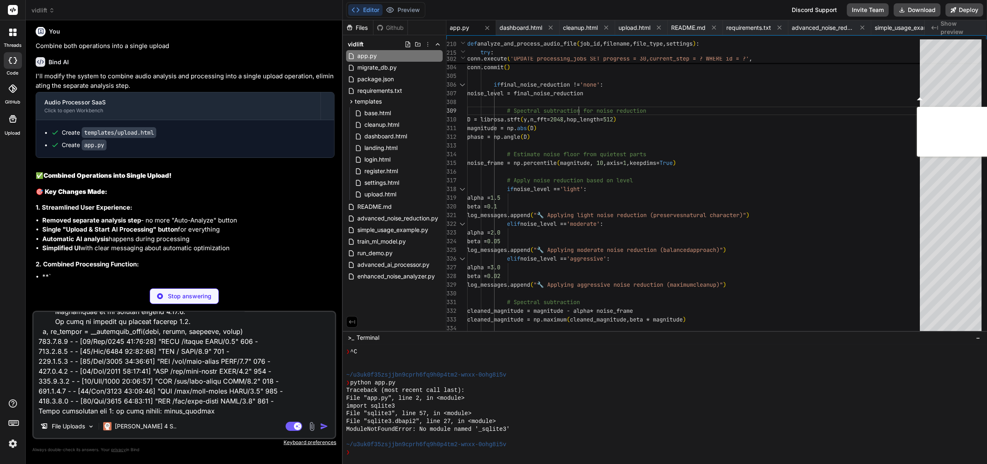
type textarea "x"
type textarea "from flask import Flask, render_template, request, redirect, url_for, flash, js…"
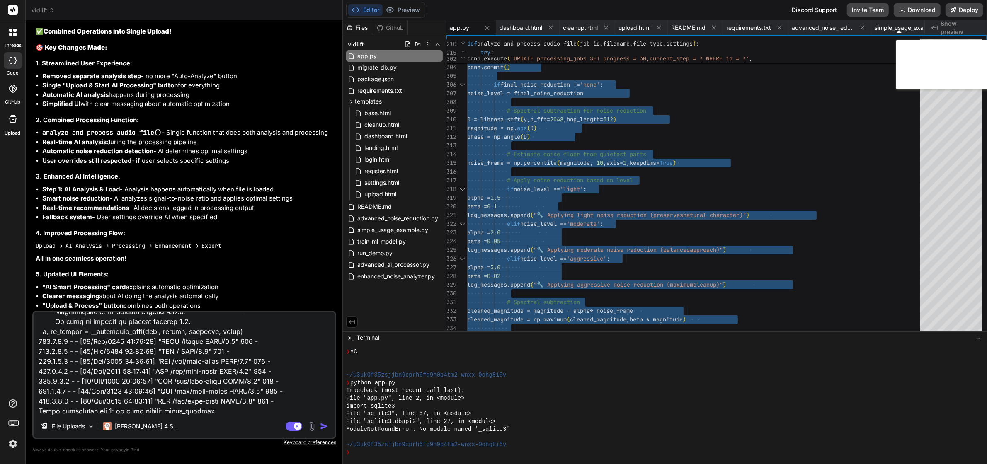
type textarea "x"
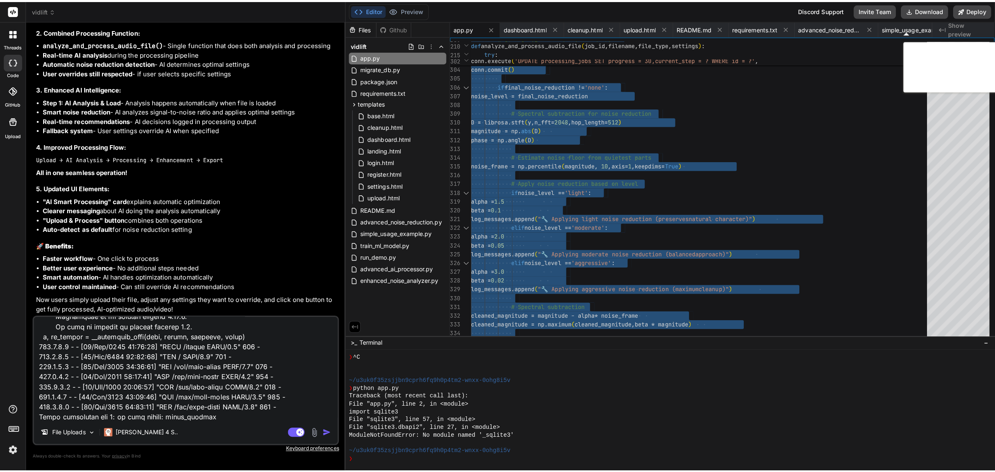
scroll to position [0, 0]
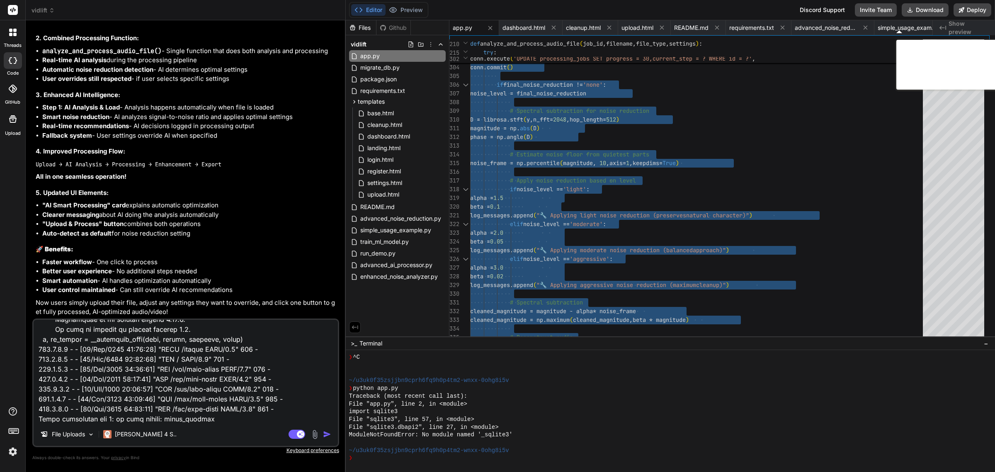
click at [235, 377] on textarea at bounding box center [186, 371] width 304 height 103
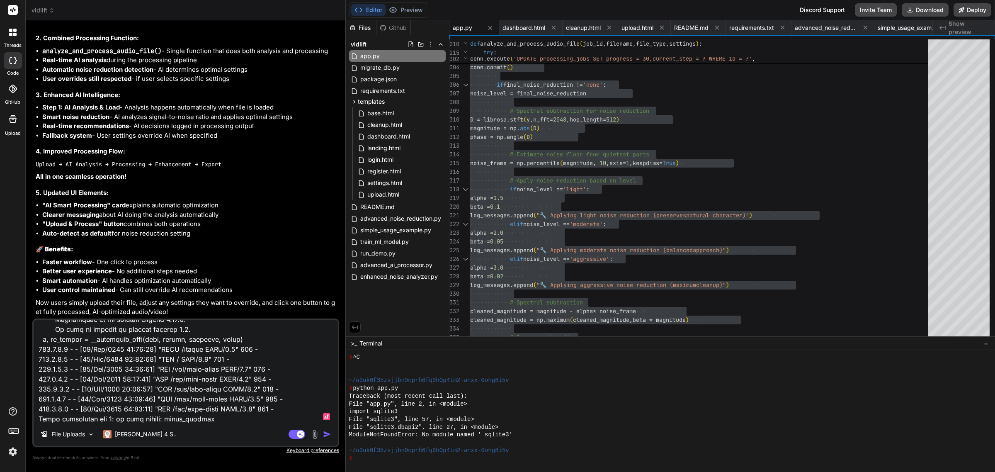
click at [241, 387] on textarea at bounding box center [186, 371] width 304 height 103
type textarea "N"
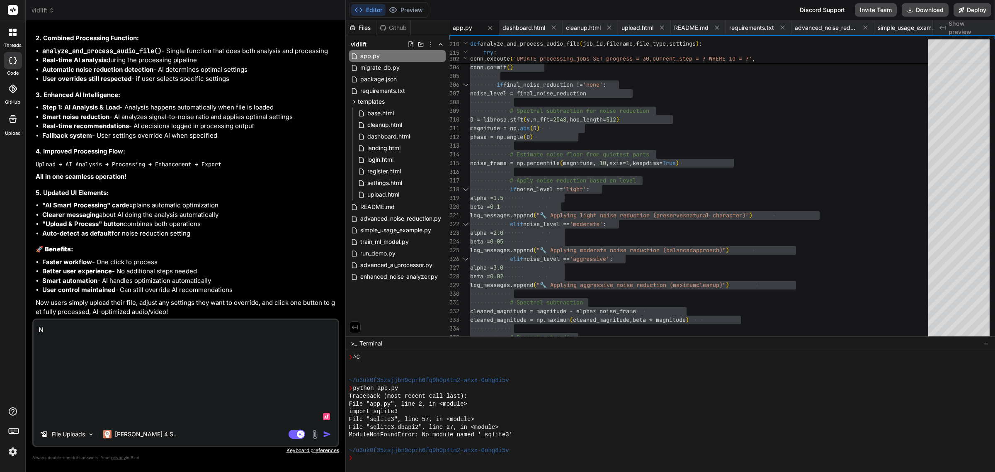
type textarea "x"
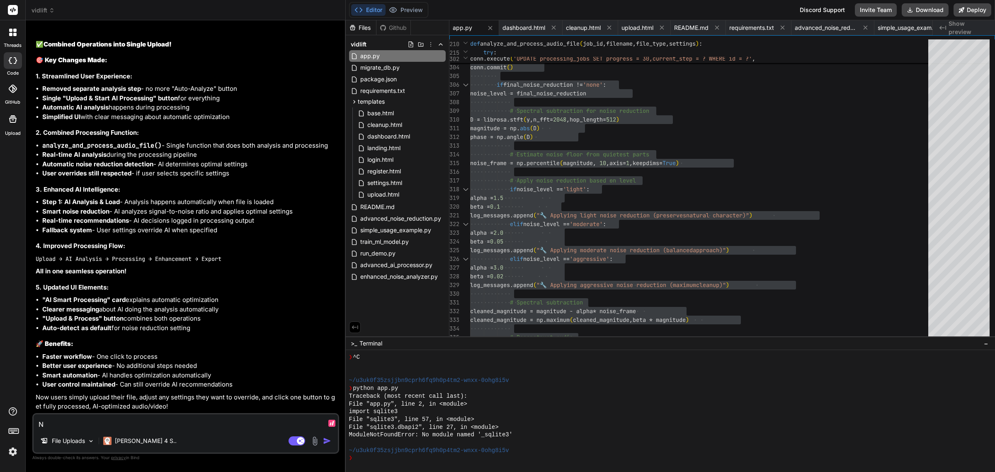
scroll to position [25583, 0]
type textarea "No"
type textarea "x"
type textarea "Not"
type textarea "x"
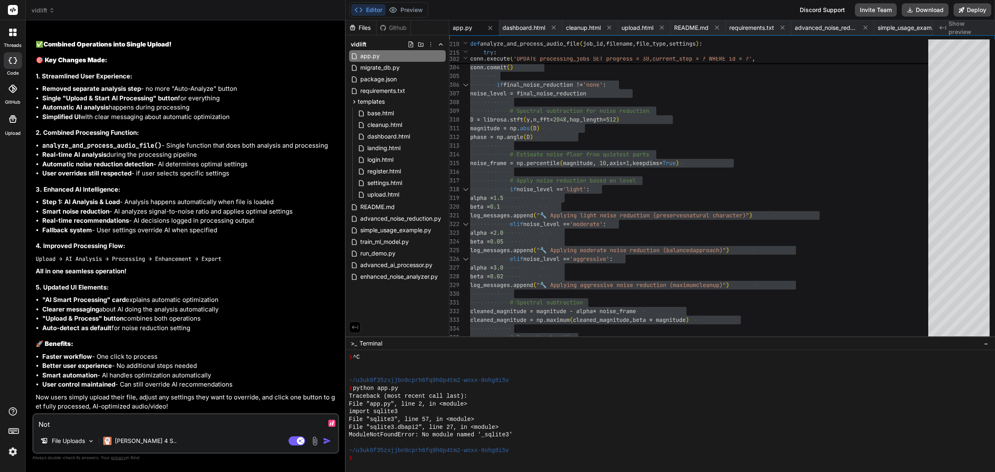
type textarea "Noti"
type textarea "x"
type textarea "Notic"
type textarea "x"
type textarea "Notice"
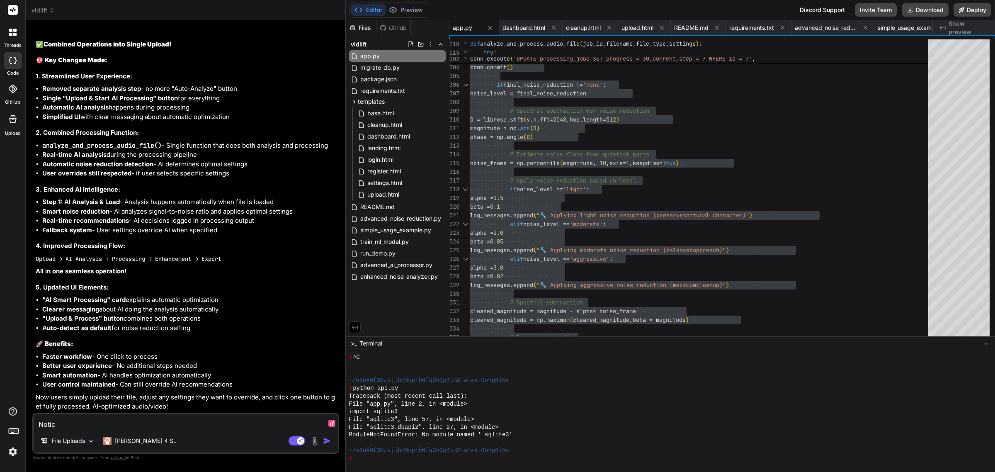
type textarea "x"
type textarea "Noticed"
type textarea "x"
type textarea "Noticed"
type textarea "x"
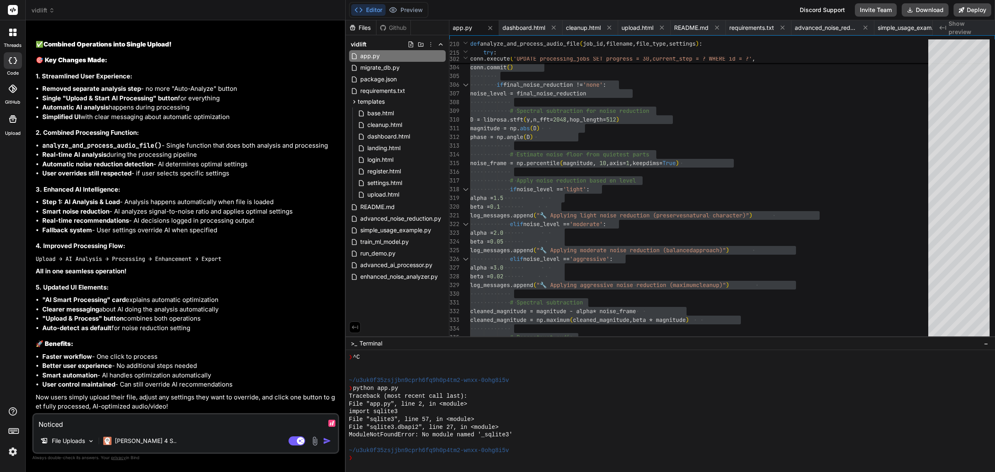
type textarea "Noticed t"
type textarea "x"
type textarea "Noticed th"
type textarea "x"
type textarea "Noticed thi"
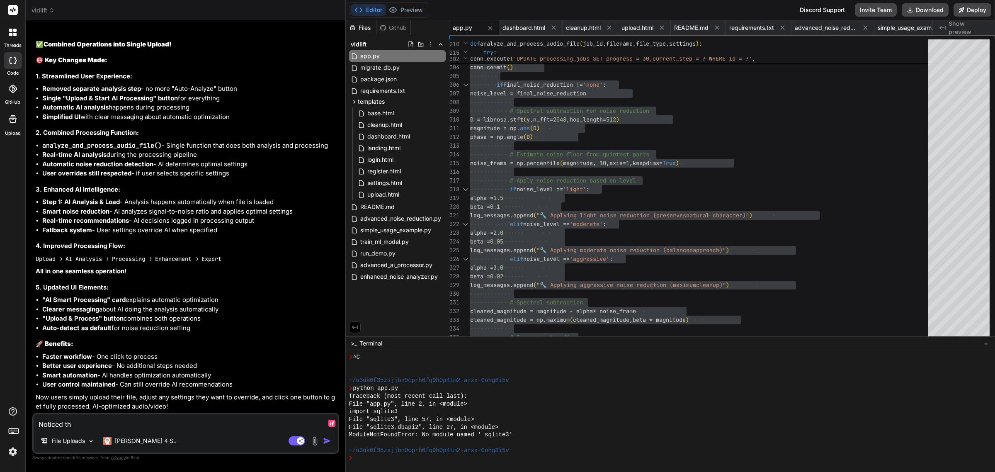
type textarea "x"
type textarea "Noticed this"
type textarea "x"
type textarea "Noticed this:"
type textarea "x"
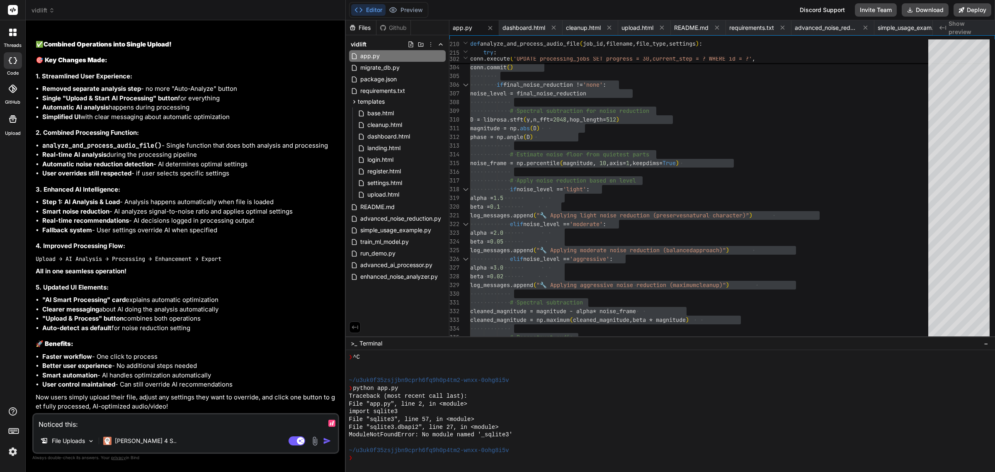
scroll to position [25600, 0]
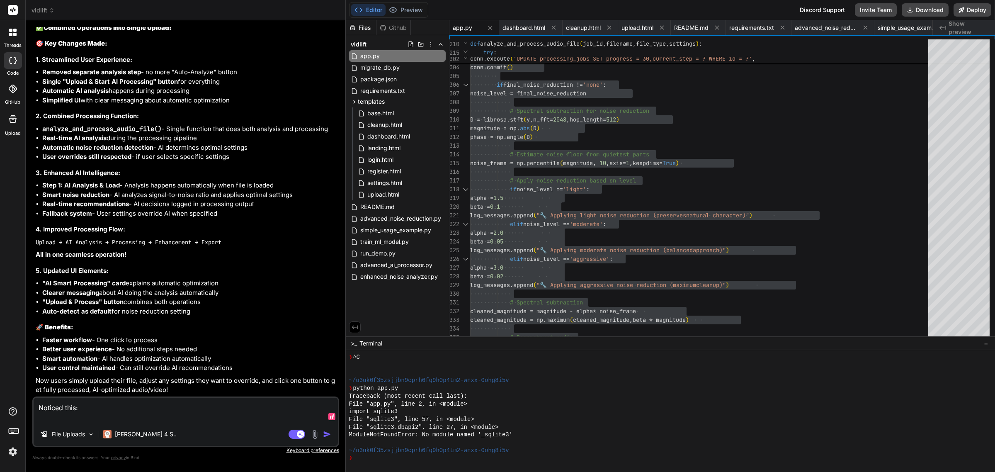
paste textarea "C:\mamp\htdocs\vidlift\app.py:257: UserWarning: PySoundFile failed. Trying audi…"
type textarea "Noticed this: C:\mamp\htdocs\vidlift\app.py:257: UserWarning: PySoundFile faile…"
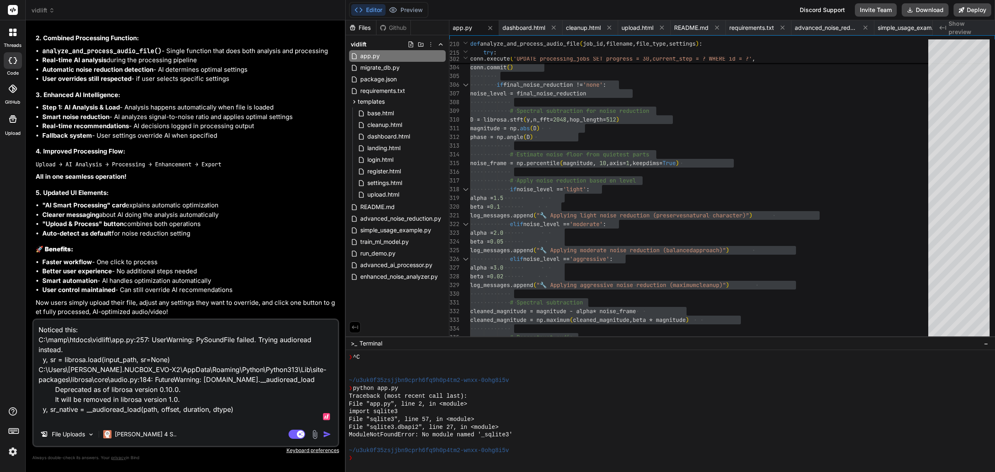
type textarea "x"
click at [229, 397] on textarea "Noticed this: C:\mamp\htdocs\vidlift\app.py:257: UserWarning: PySoundFile faile…" at bounding box center [186, 371] width 304 height 103
type textarea "I"
type textarea "x"
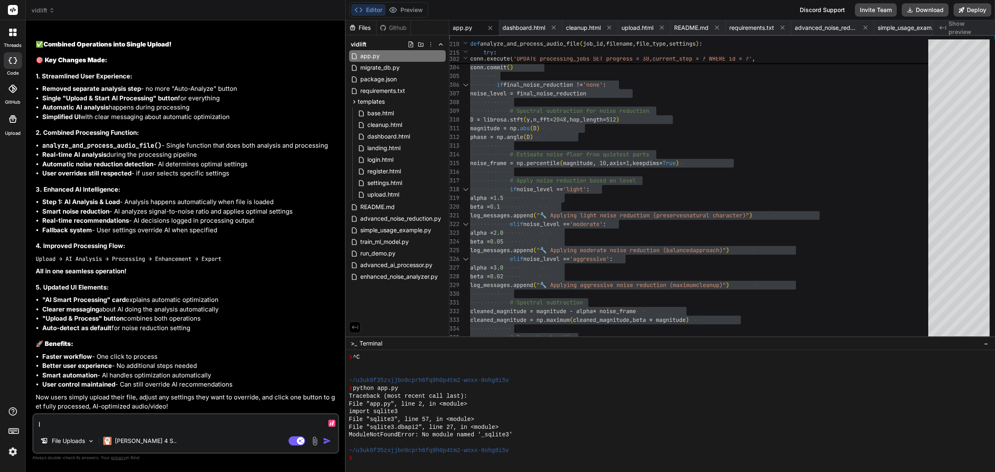
scroll to position [25583, 0]
type textarea "It"
type textarea "x"
type textarea "It'"
type textarea "x"
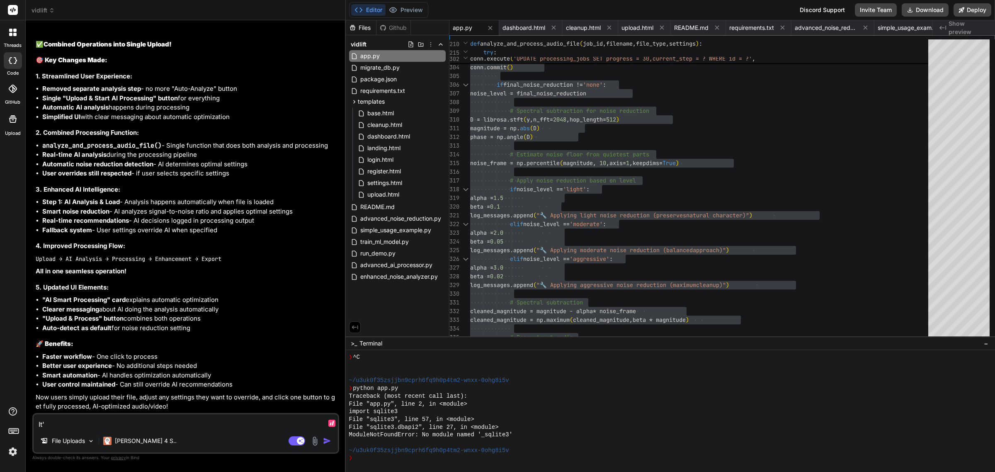
type textarea "It's"
type textarea "x"
type textarea "It's"
type textarea "x"
type textarea "It's s"
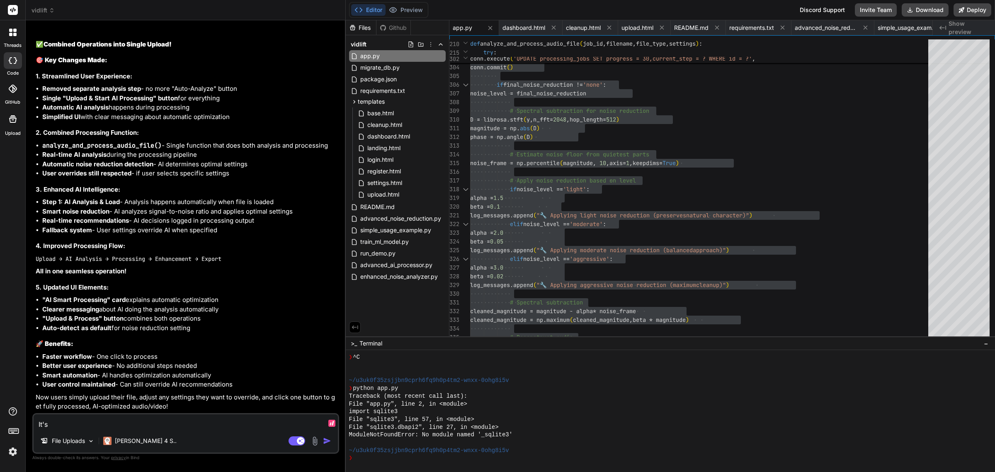
type textarea "x"
type textarea "It's st"
type textarea "x"
type textarea "It's stu"
type textarea "x"
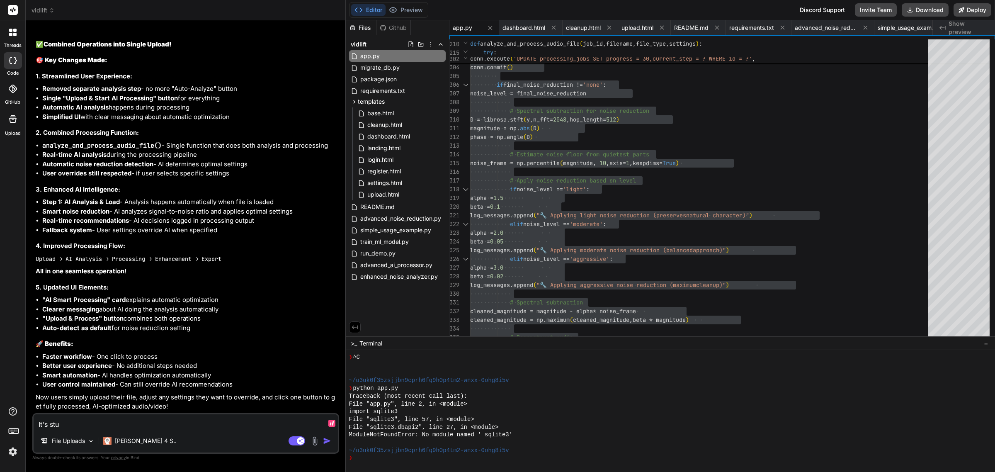
type textarea "It's stuc"
type textarea "x"
type textarea "It's stuck"
type textarea "x"
type textarea "It's stuck"
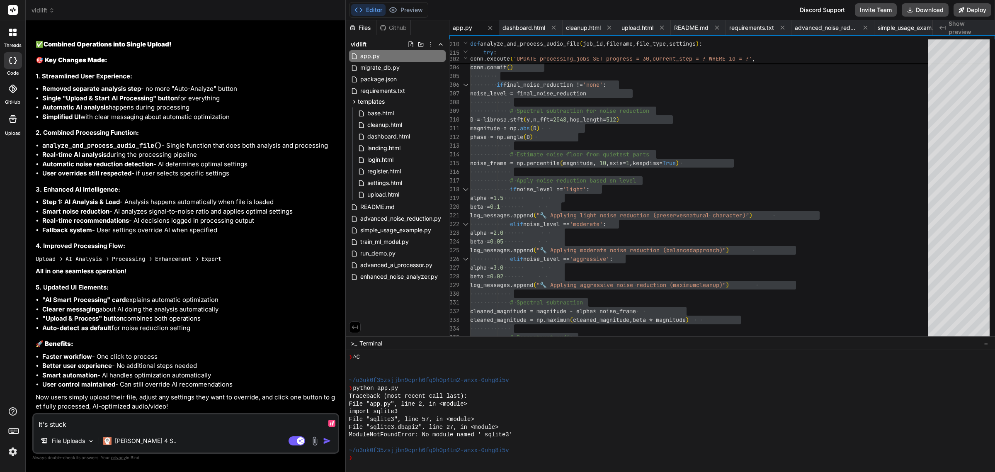
type textarea "x"
type textarea "It's stuck a"
type textarea "x"
type textarea "It's stuck at"
type textarea "x"
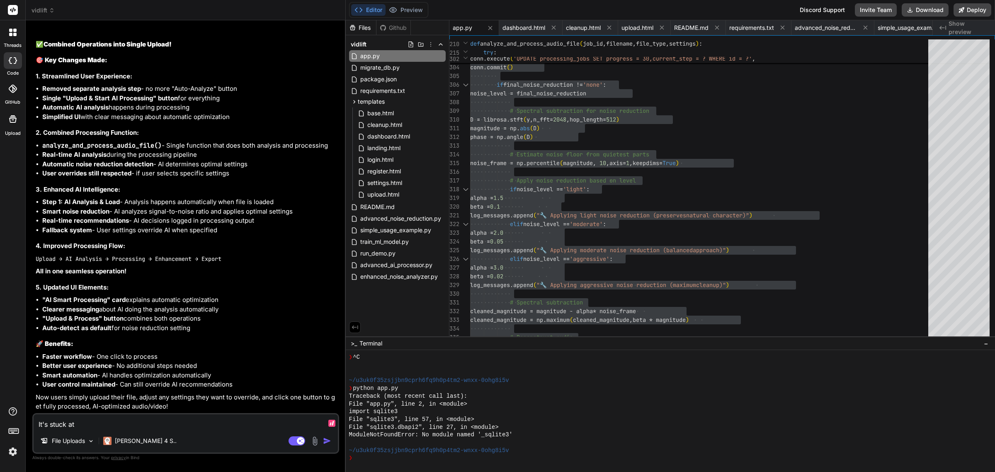
type textarea "It's stuck at"
type textarea "x"
type textarea "It's stuck at 1"
type textarea "x"
type textarea "It's stuck at 15"
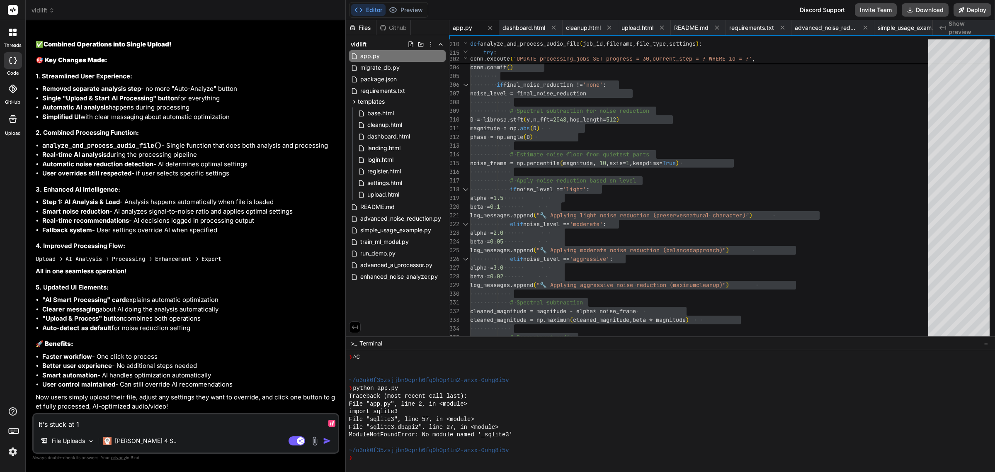
type textarea "x"
type textarea "It's stuck at 15%"
type textarea "x"
type textarea "It's stuck at 15%;"
type textarea "x"
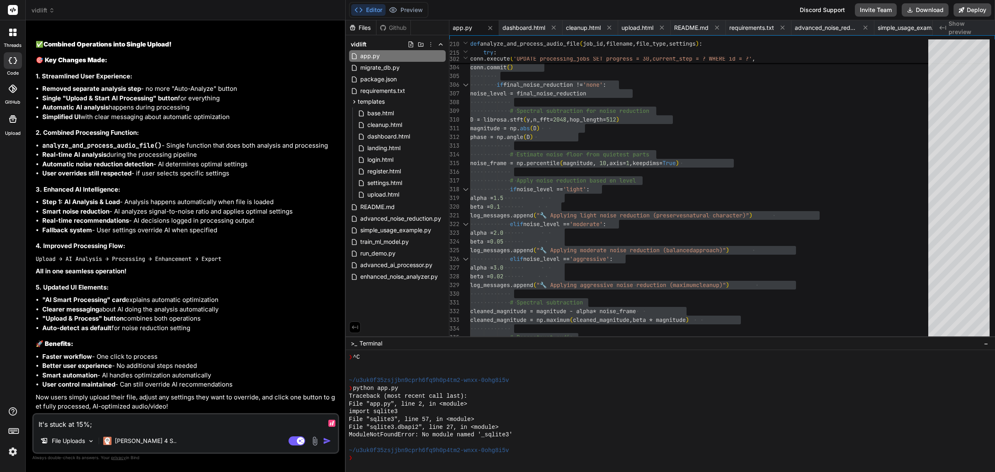
type textarea "It's stuck at 15%;"
type textarea "x"
type textarea "It's stuck at 15%; I"
type textarea "x"
type textarea "It's stuck at 15%; I"
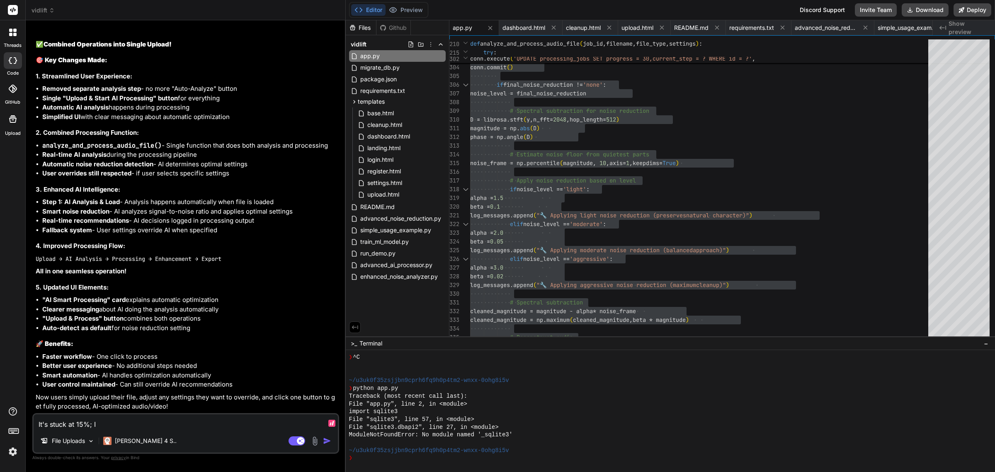
type textarea "x"
type textarea "It's stuck at 15%; I s"
type textarea "x"
type textarea "It's stuck at 15%; I se"
type textarea "x"
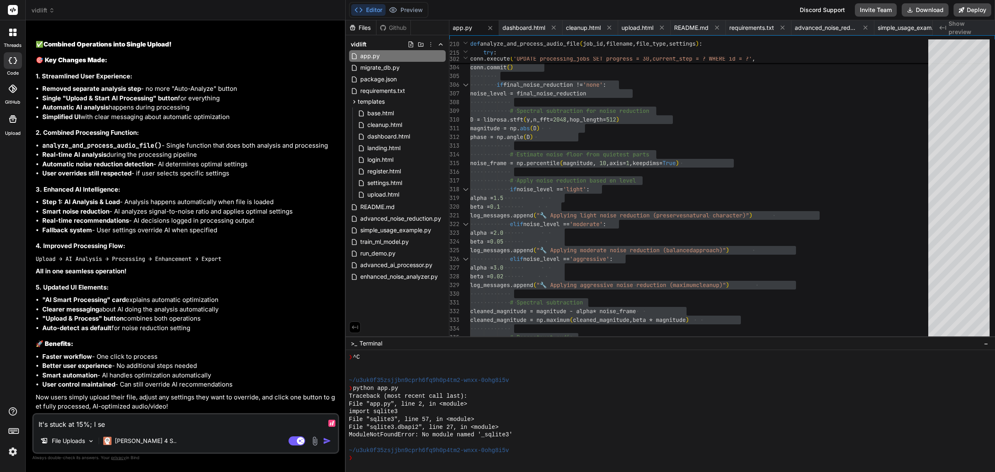
type textarea "It's stuck at 15%; I see"
type textarea "x"
type textarea "It's stuck at 15%; I see"
type textarea "x"
type textarea "It's stuck at 15%; I see t"
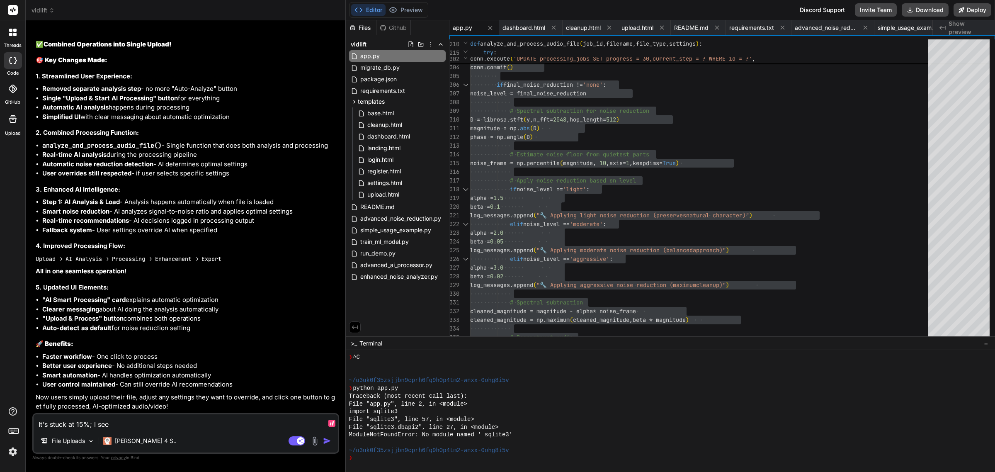
type textarea "x"
type textarea "It's stuck at 15%; I see thi"
type textarea "x"
type textarea "It's stuck at 15%; I see this"
type textarea "x"
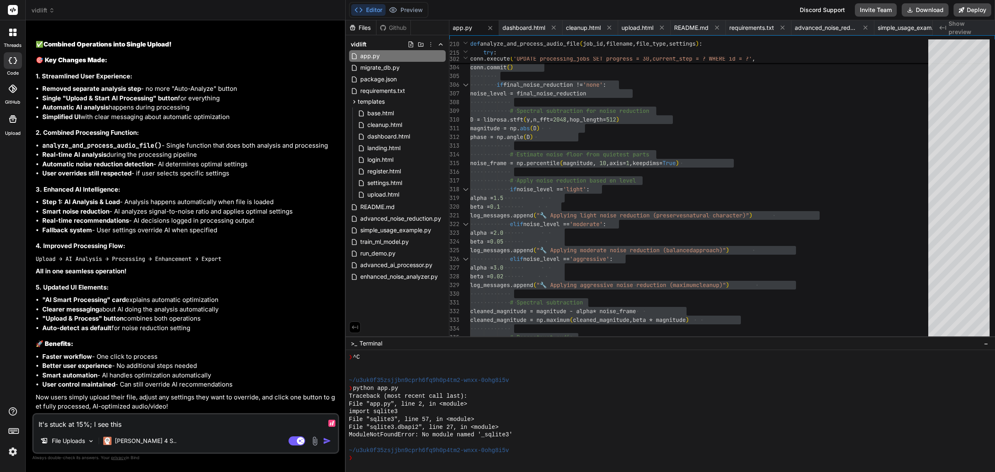
type textarea "It's stuck at 15%; I see this"
type textarea "x"
type textarea "It's stuck at 15%; I see this :"
type textarea "x"
type textarea "It's stuck at 15%; I see this :"
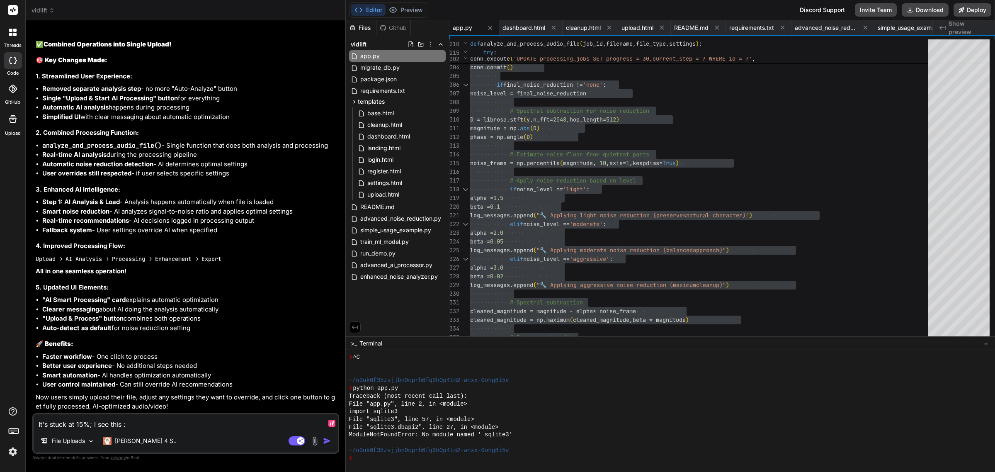
type textarea "x"
click at [228, 397] on p "Now users simply upload their file, adjust any settings they want to override, …" at bounding box center [187, 402] width 302 height 19
click at [173, 425] on textarea "It's stuck at 15%; I see this :" at bounding box center [186, 421] width 304 height 15
paste textarea "* Detected change in 'C:\\mamp\\htdocs\\vidlift\\app.py', reloading 2025-09-28 …"
type textarea "It's stuck at 15%; I see this : * Detected change in 'C:\\mamp\\htdocs\\vidlift…"
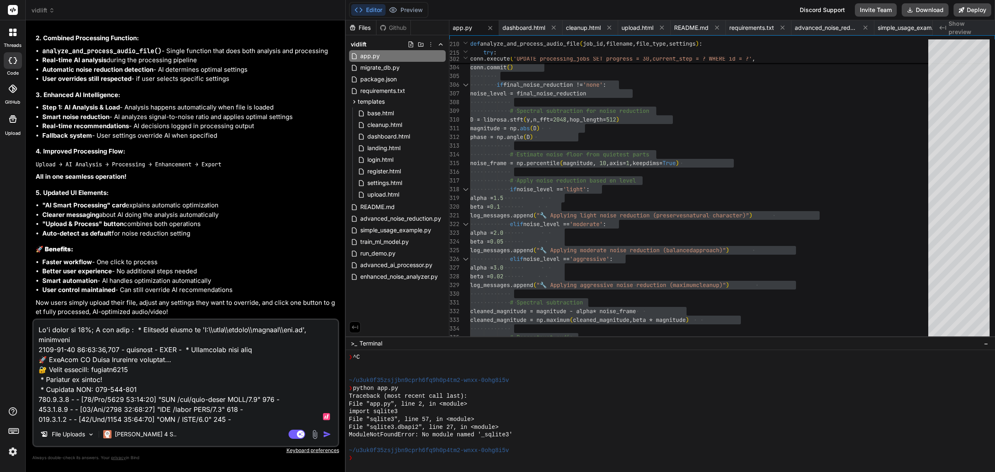
scroll to position [25677, 0]
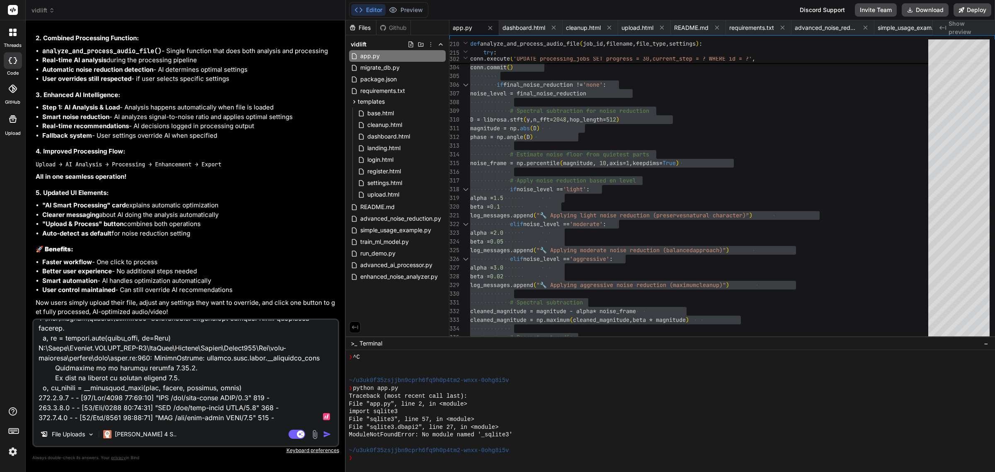
type textarea "x"
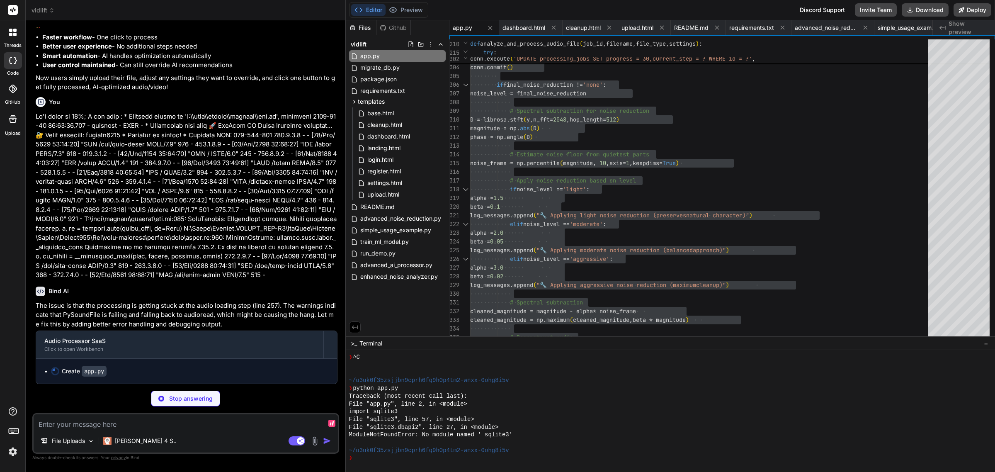
scroll to position [25903, 0]
click at [169, 228] on p at bounding box center [187, 196] width 302 height 168
type textarea "x"
type textarea "if __name__ == '__main__': init_db() print("🚀 VidLift AI Audio Processor starti…"
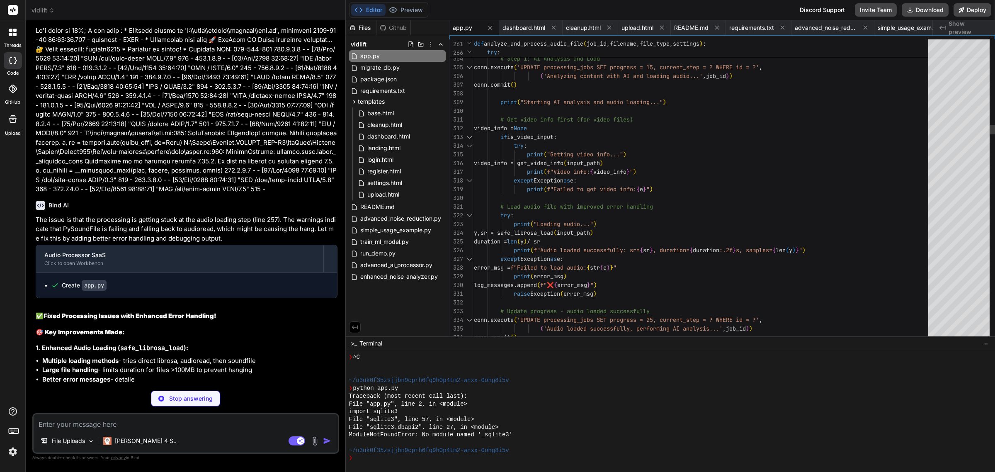
type textarea "x"
type textarea "# Get video info first (for video files) video_info = None if is_video_input: t…"
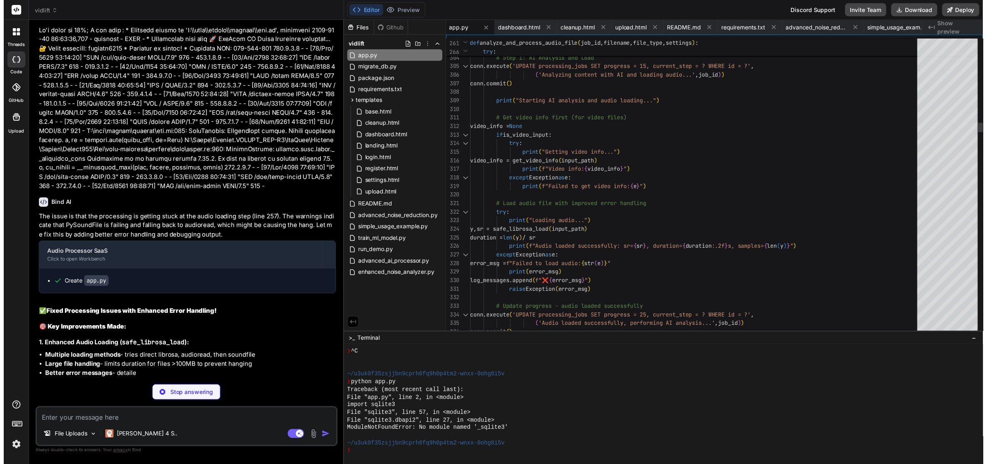
scroll to position [25958, 0]
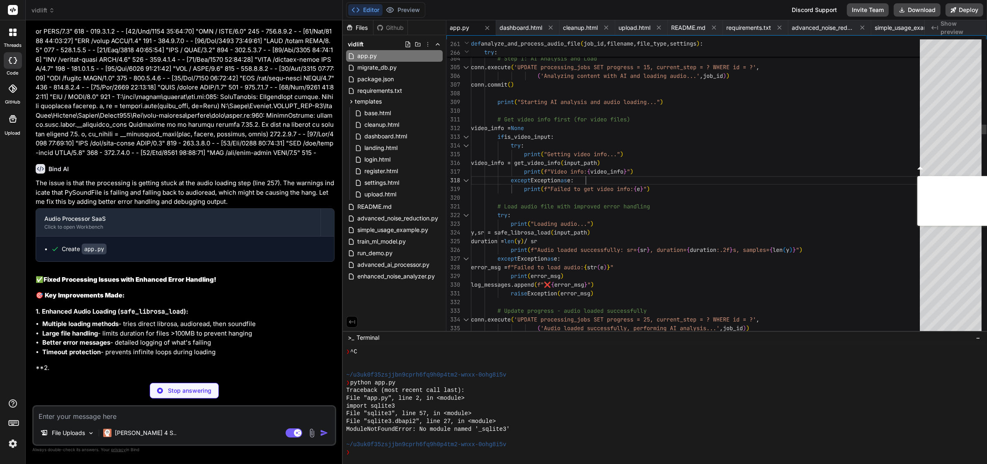
type textarea "x"
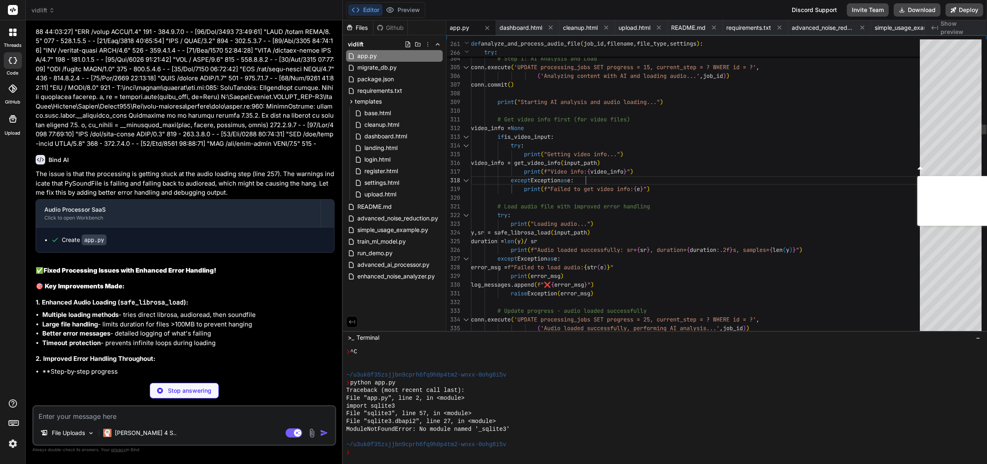
type textarea "from flask import Flask, render_template, request, redirect, url_for, flash, js…"
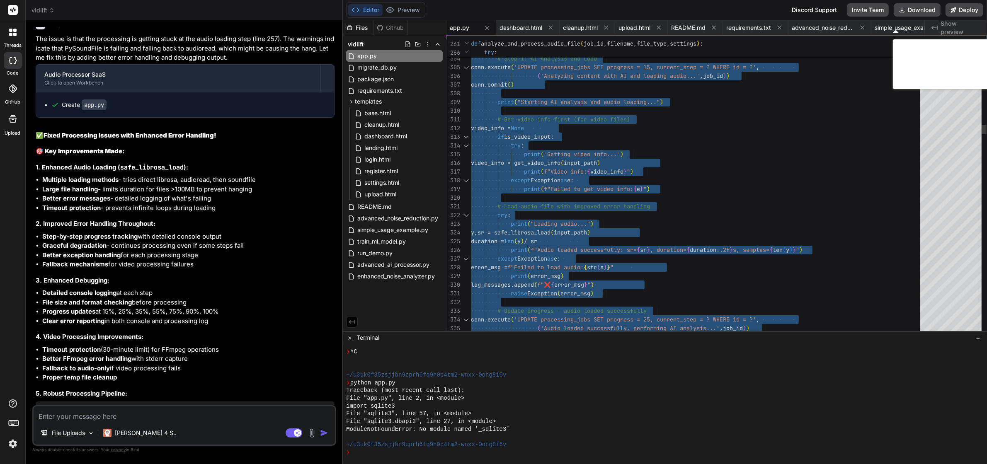
type textarea "x"
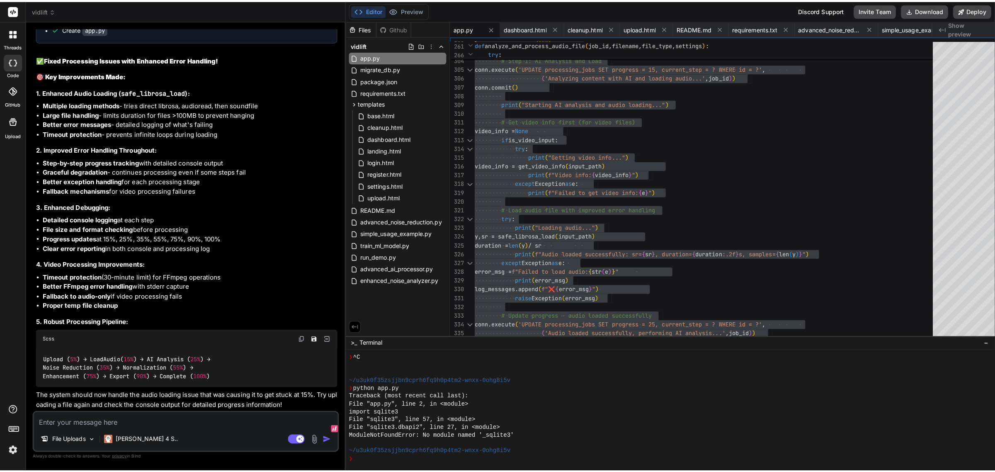
scroll to position [26238, 0]
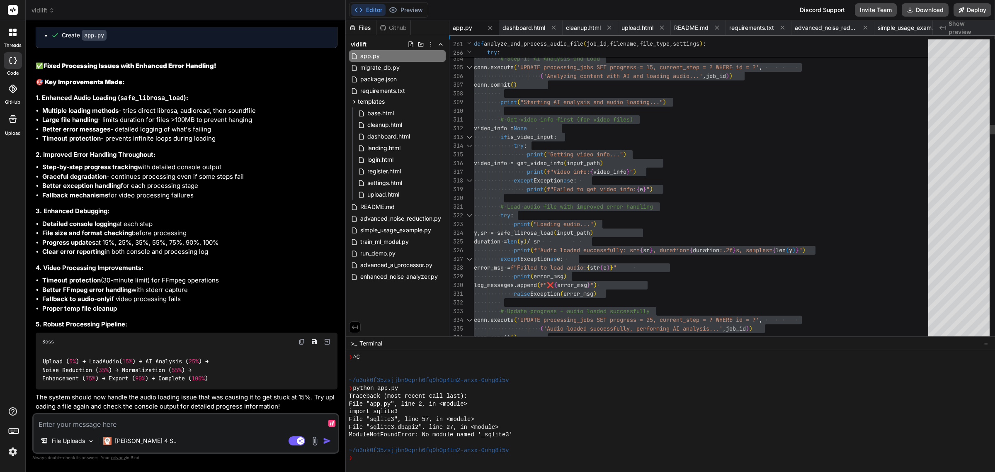
click at [211, 421] on textarea at bounding box center [186, 421] width 304 height 15
click at [243, 432] on div "File Uploads Claude 4 S.. Agent Mode. When this toggle is activated, AI automat…" at bounding box center [185, 433] width 307 height 41
click at [195, 419] on textarea at bounding box center [186, 421] width 304 height 15
type textarea "I"
type textarea "x"
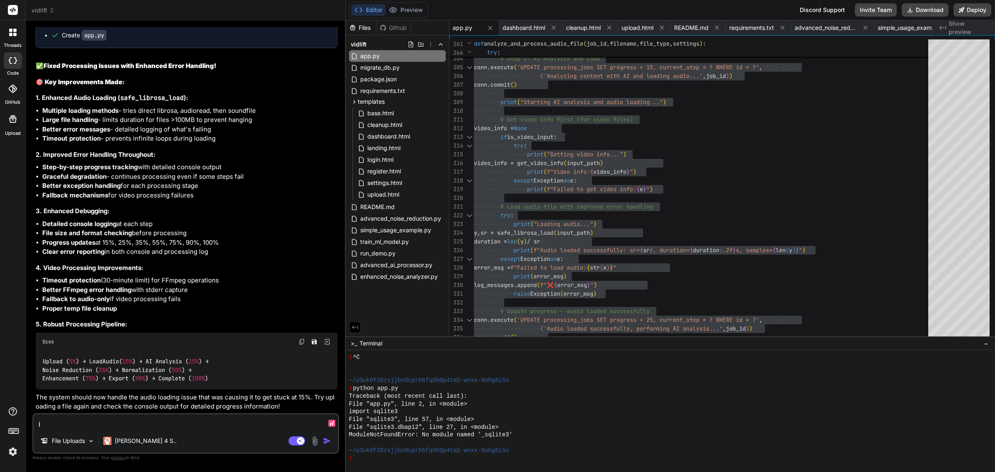
type textarea "It"
type textarea "x"
type textarea "It'"
type textarea "x"
type textarea "It's"
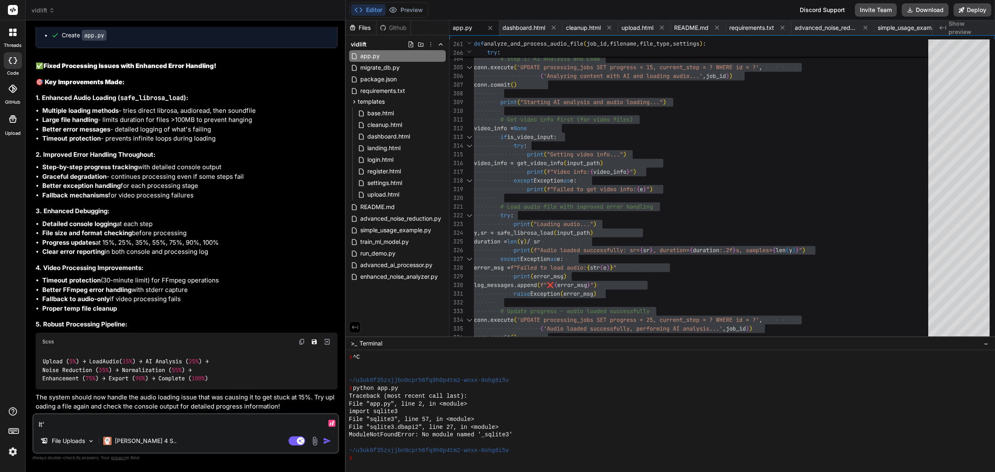
type textarea "x"
type textarea "It's"
type textarea "x"
type textarea "It's s"
type textarea "x"
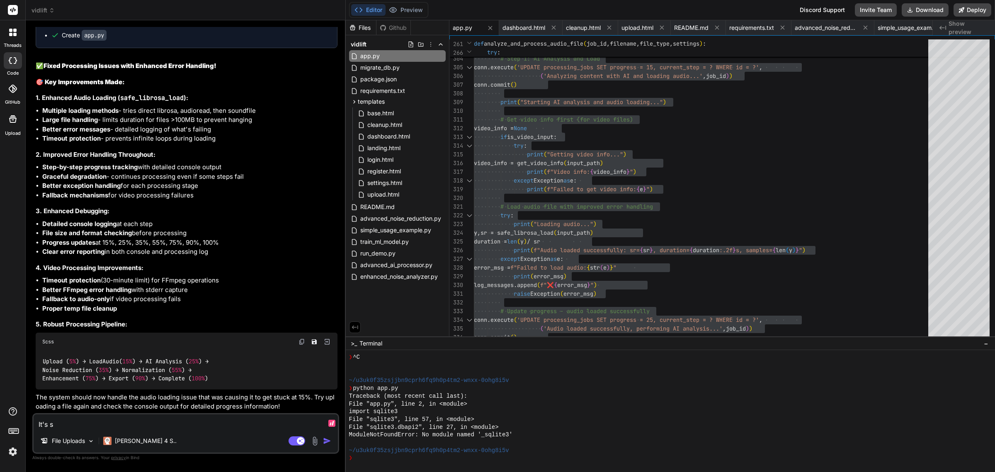
type textarea "It's st"
type textarea "x"
type textarea "It's sti"
type textarea "x"
type textarea "It's stil"
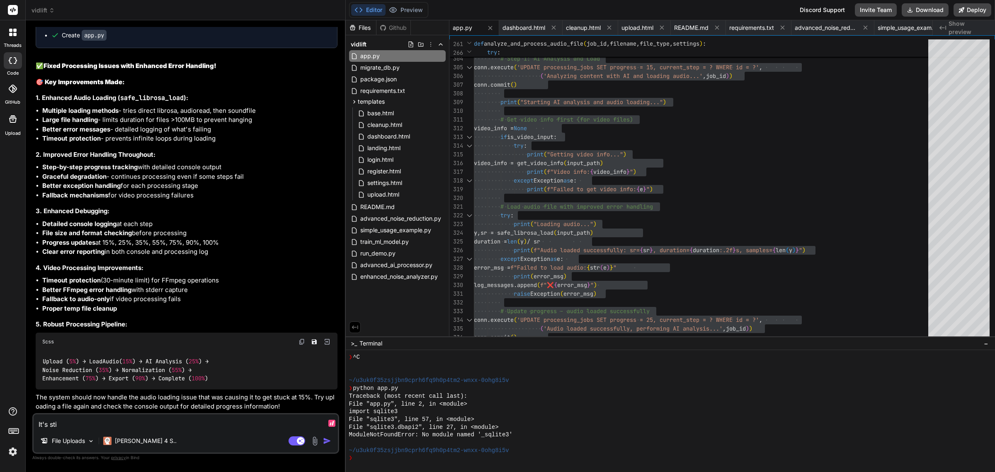
type textarea "x"
type textarea "It's still"
type textarea "x"
type textarea "It's still"
type textarea "x"
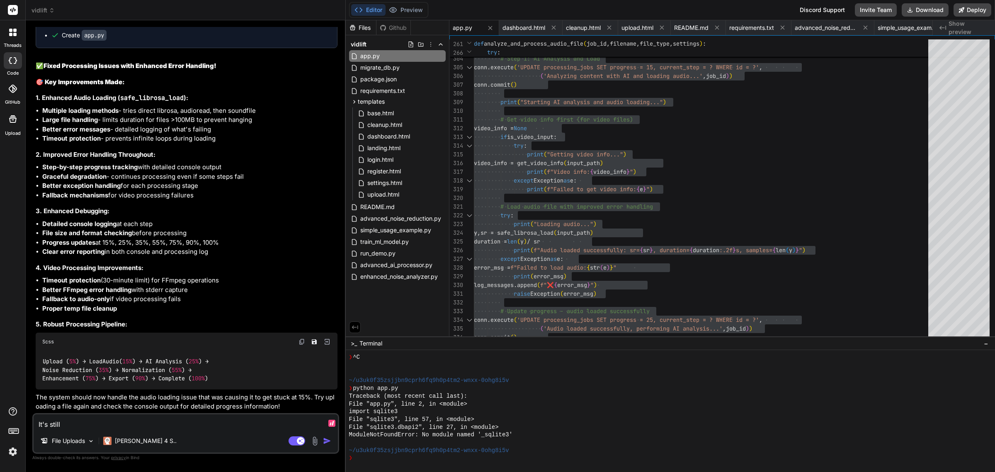
type textarea "T"
type textarea "x"
type textarea "Th"
type textarea "x"
type textarea "The"
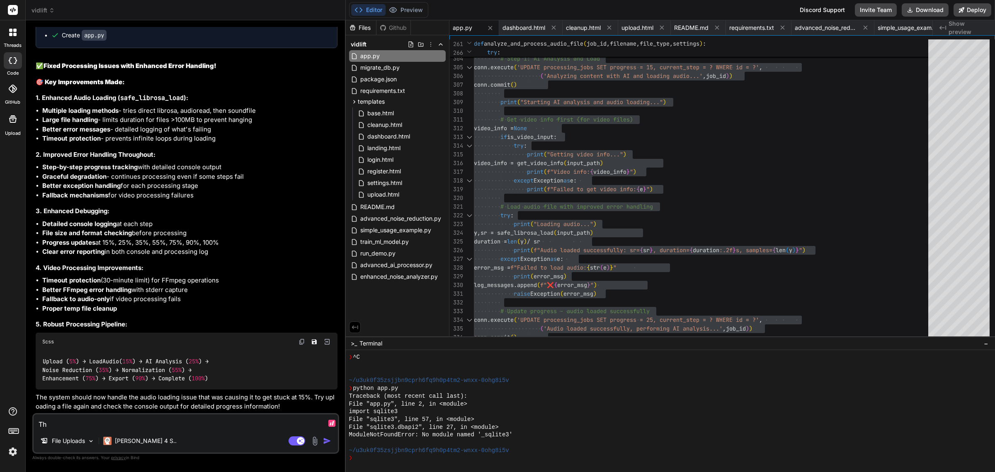
type textarea "x"
type textarea "The"
type textarea "x"
type textarea "The f"
type textarea "x"
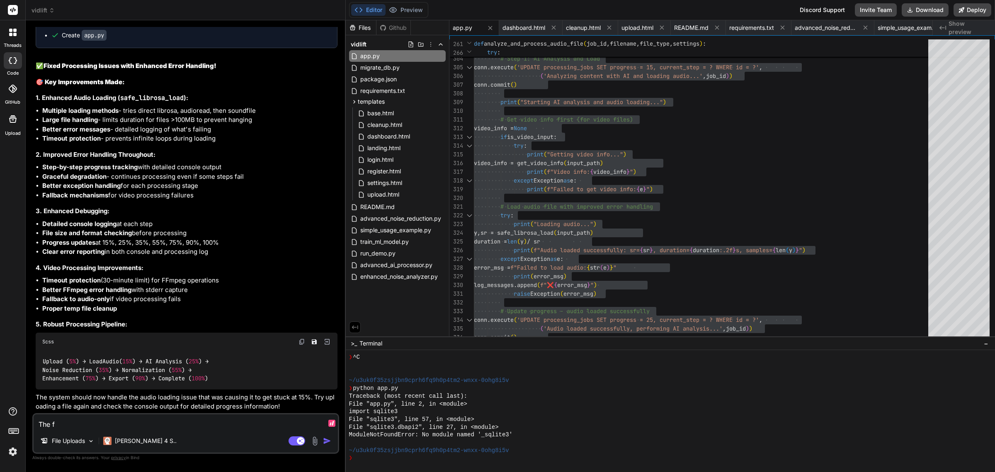
type textarea "The fi"
type textarea "x"
type textarea "The fil"
type textarea "x"
type textarea "The file"
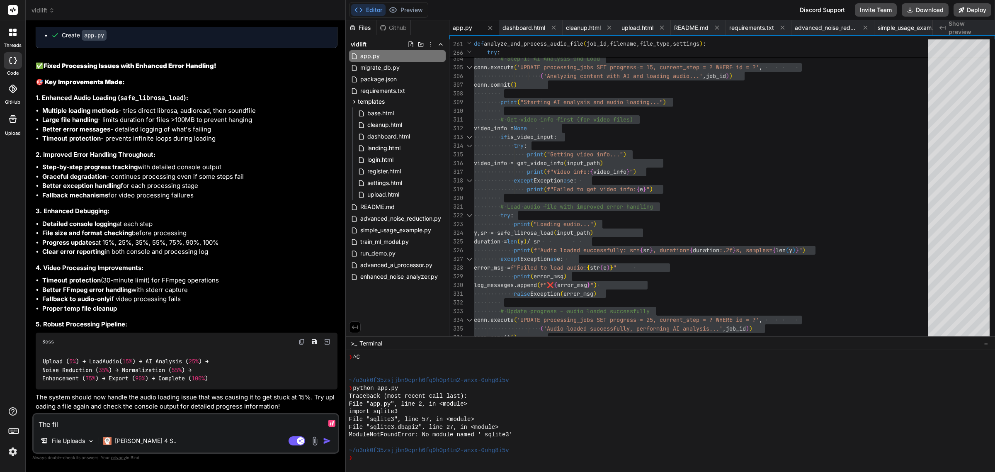
type textarea "x"
type textarea "The file"
type textarea "x"
type textarea "The file u"
type textarea "x"
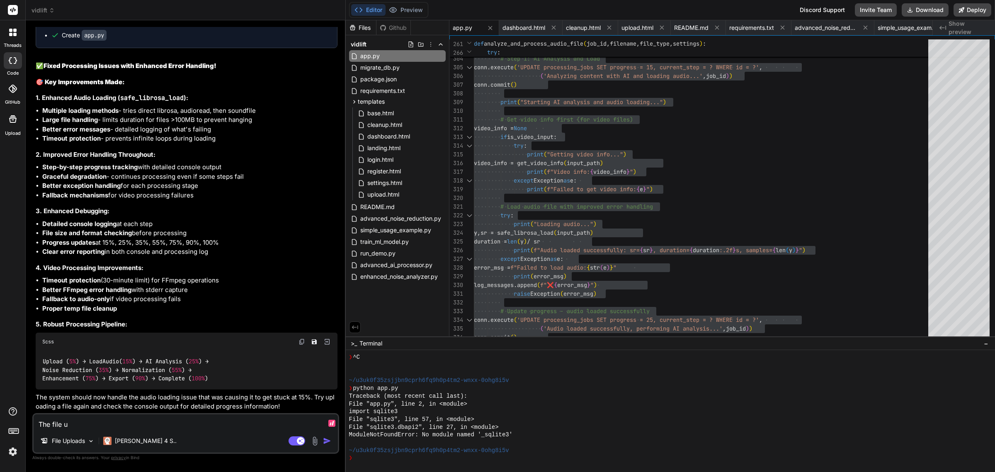
type textarea "The file up"
type textarea "x"
type textarea "The file upl"
type textarea "x"
type textarea "The file uplo"
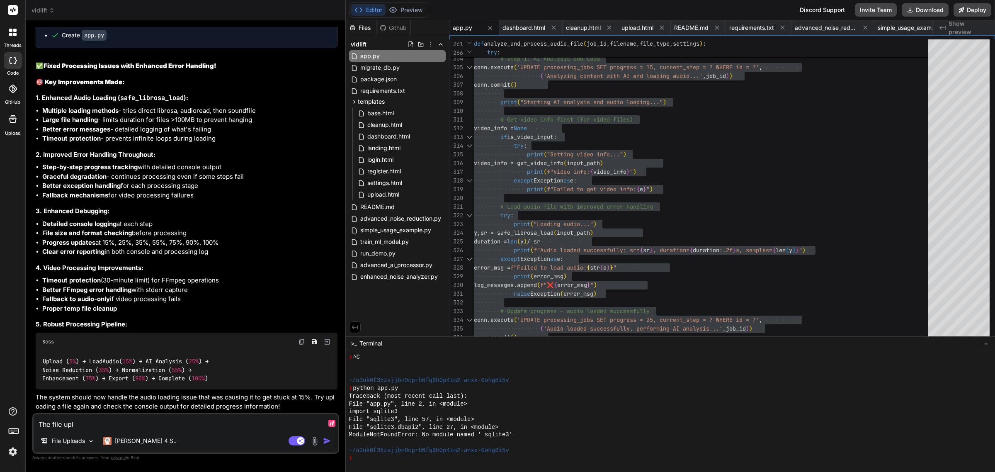
type textarea "x"
type textarea "The file uploa"
type textarea "x"
type textarea "The file upload"
type textarea "x"
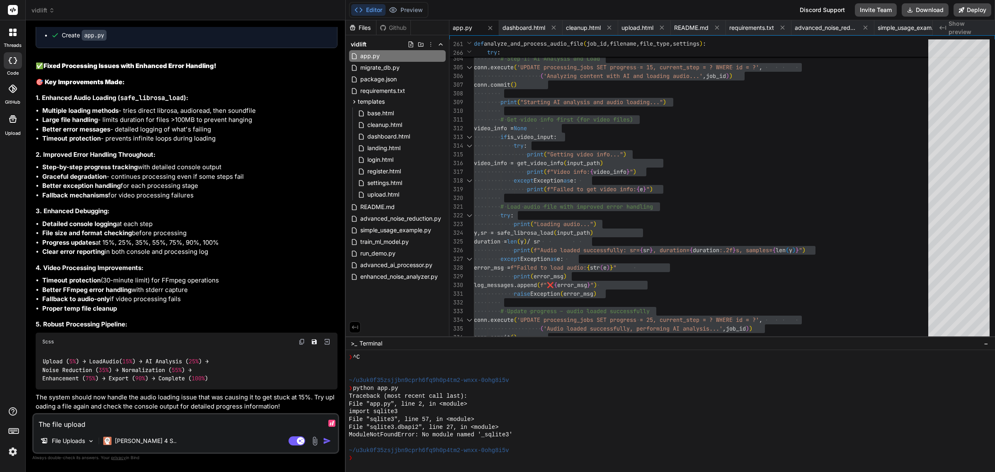
type textarea "The file upload"
type textarea "x"
type textarea "The file upload d"
type textarea "x"
type textarea "The file upload di"
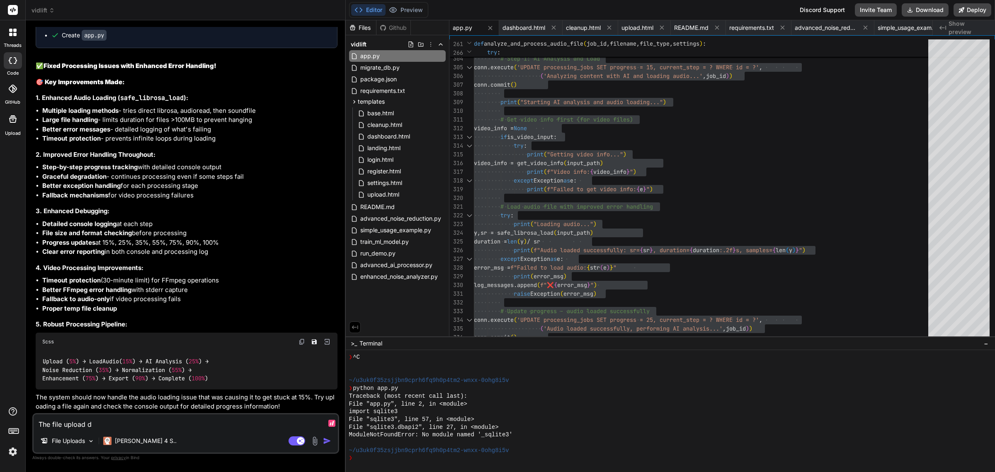
type textarea "x"
type textarea "The file upload dia"
type textarea "x"
type textarea "The file upload dial"
type textarea "x"
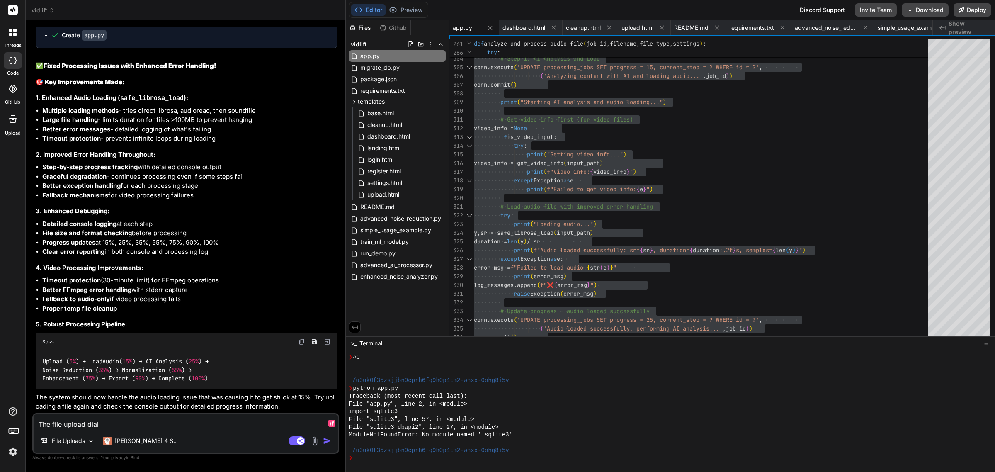
type textarea "The file upload dialo"
type textarea "x"
type textarea "The file upload dialog"
type textarea "x"
type textarea "The file upload dialog"
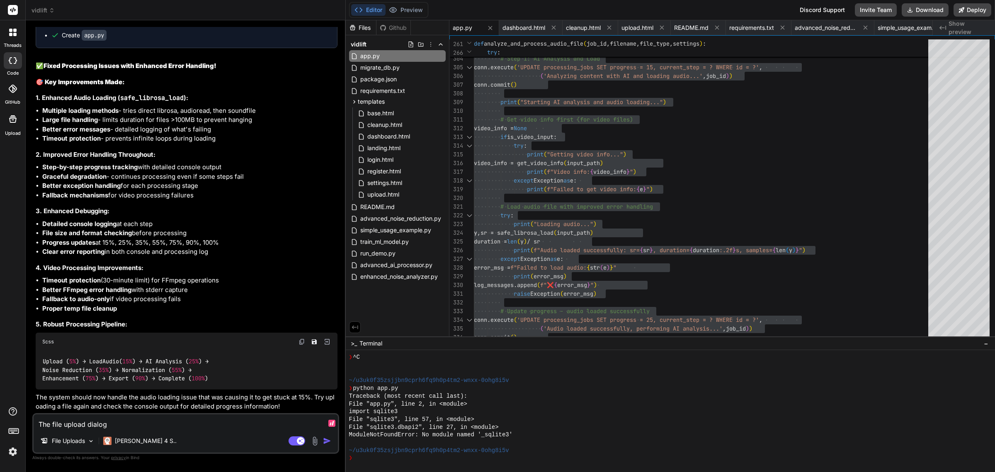
type textarea "x"
type textarea "The file upload dialog b"
type textarea "x"
type textarea "The file upload dialog bo"
type textarea "x"
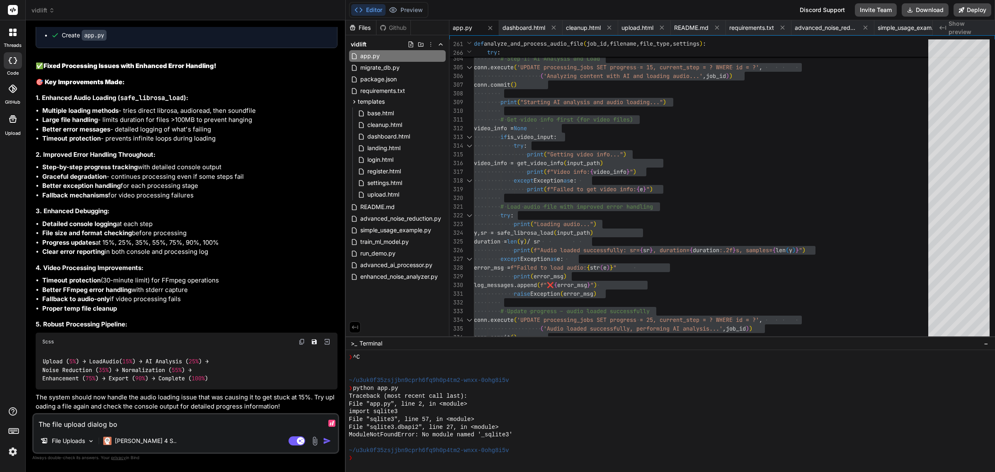
type textarea "The file upload dialog box"
type textarea "x"
type textarea "The file upload dialog box"
type textarea "x"
type textarea "The file upload dialog box i"
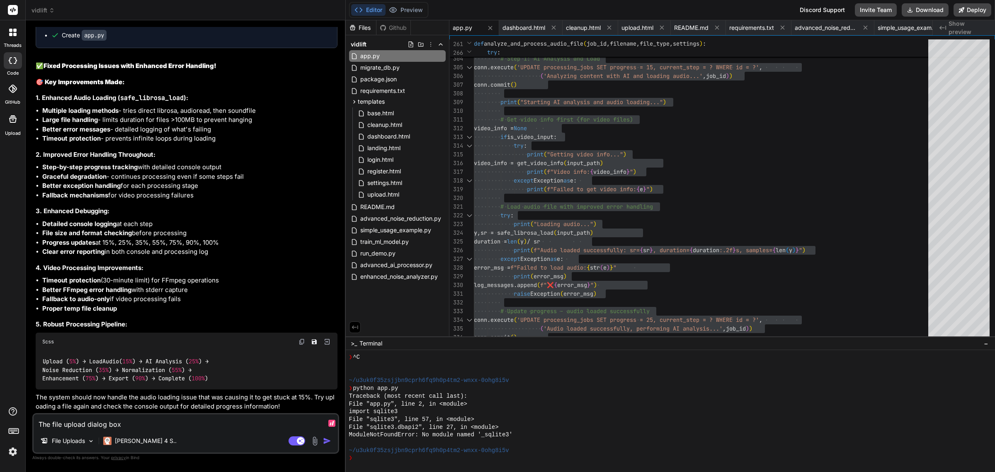
type textarea "x"
type textarea "The file upload dialog box is"
type textarea "x"
type textarea "The file upload dialog box is"
type textarea "x"
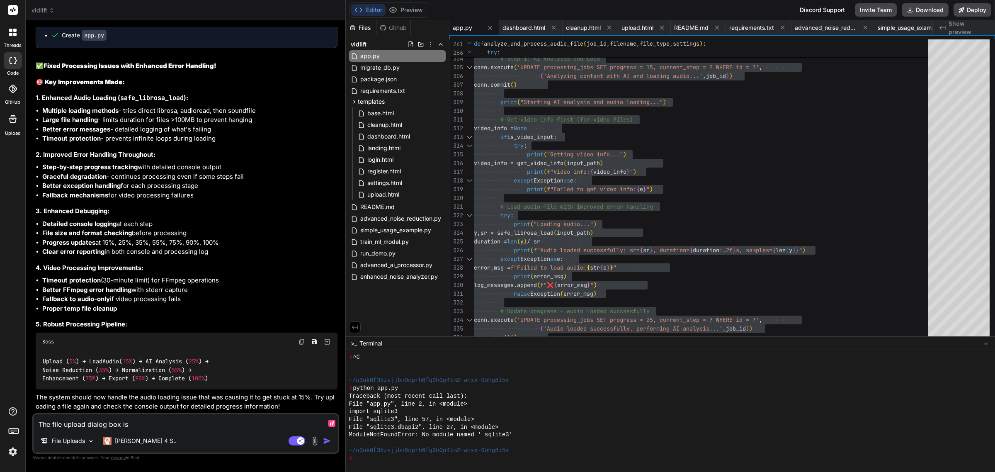
type textarea "The file upload dialog box is s"
type textarea "x"
type textarea "The file upload dialog box is sti"
type textarea "x"
type textarea "The file upload dialog box is stil"
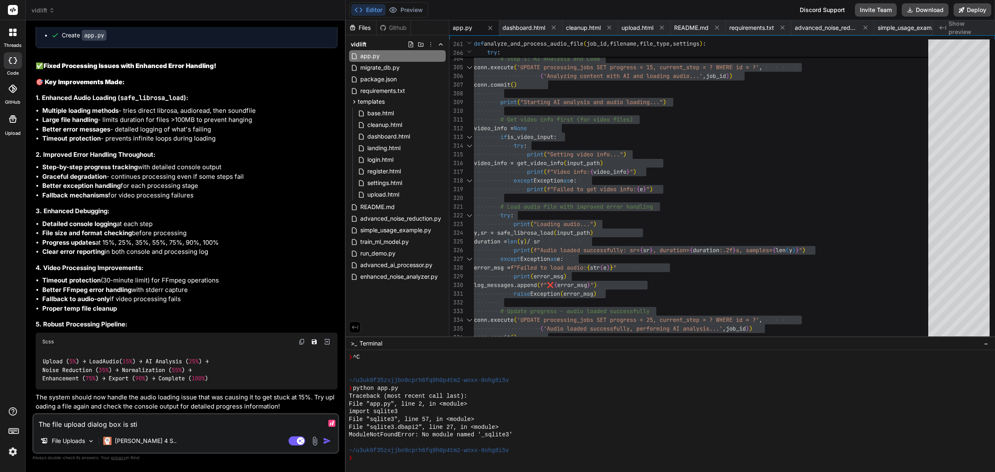
type textarea "x"
type textarea "The file upload dialog box is still"
paste textarea "Error loading job log: Unexpected token '<', ""
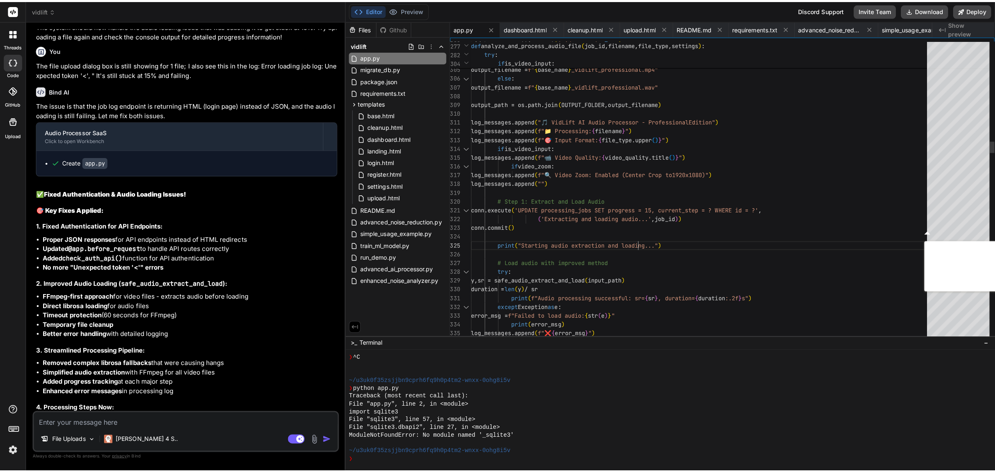
scroll to position [26455, 0]
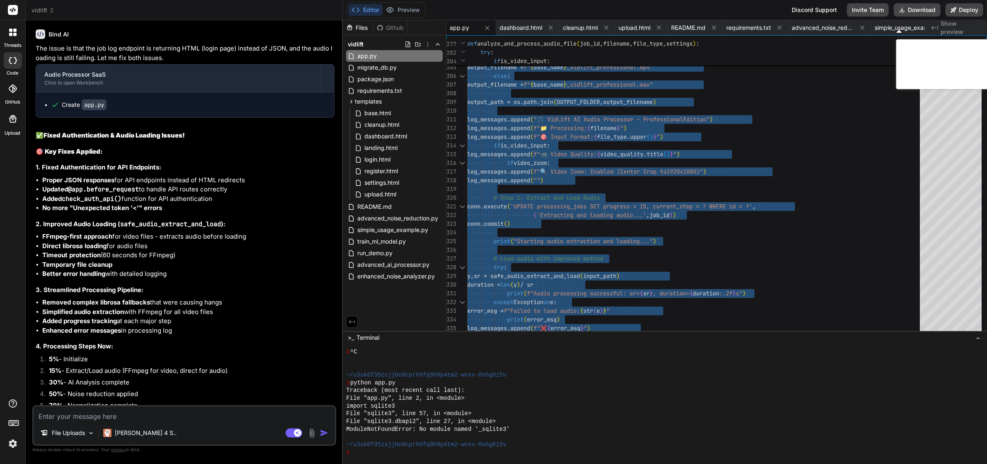
click at [171, 419] on textarea at bounding box center [184, 414] width 301 height 15
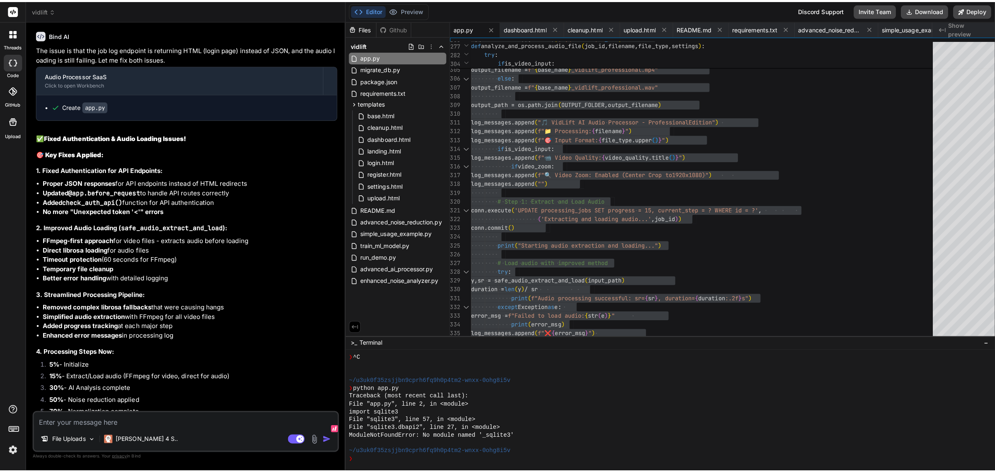
scroll to position [26399, 0]
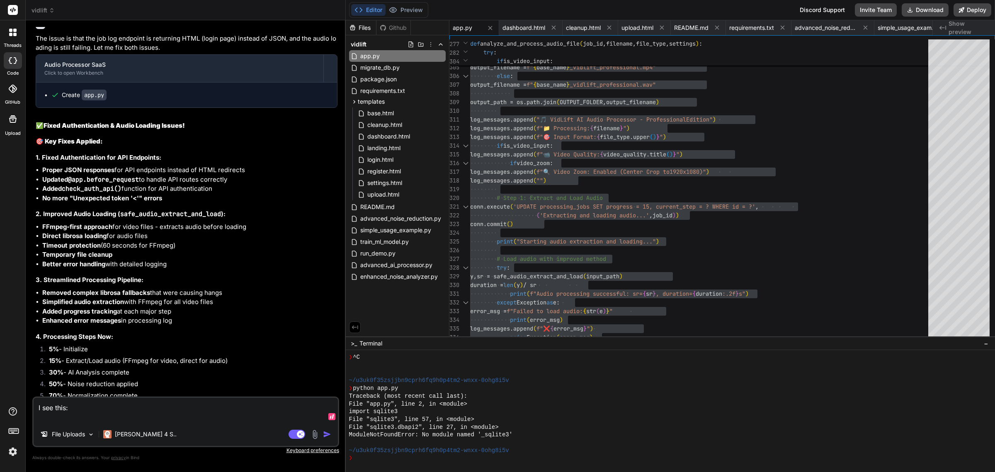
paste textarea "Error loading job log: Unexpected token '<', ""
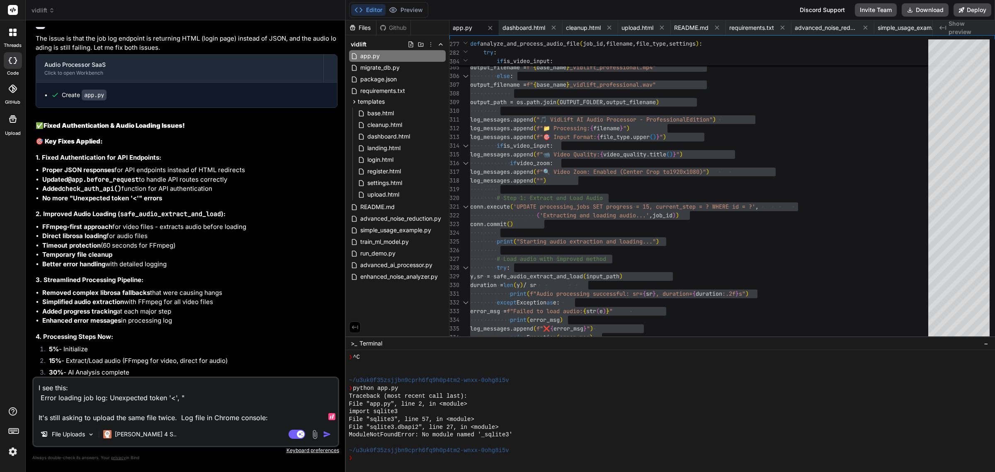
paste textarea "OperationalError sqlite3.OperationalError: no such column: video_quality Traceb…"
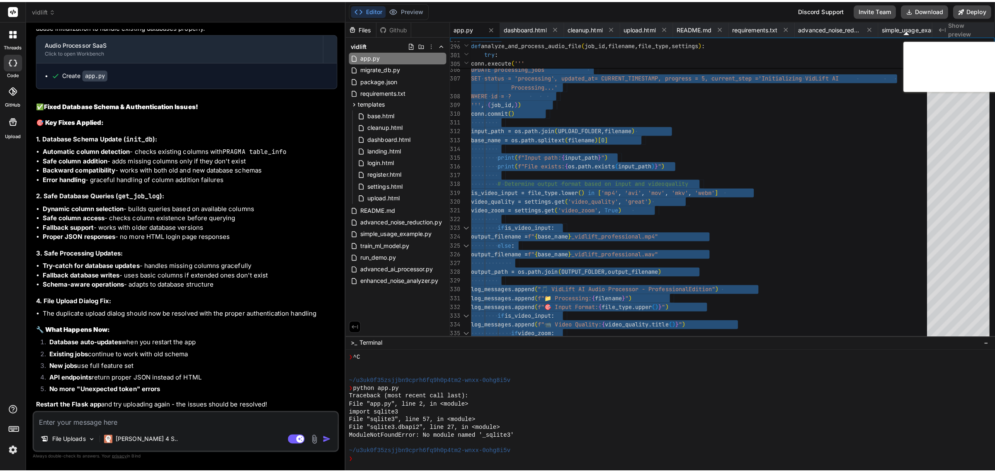
scroll to position [27520, 0]
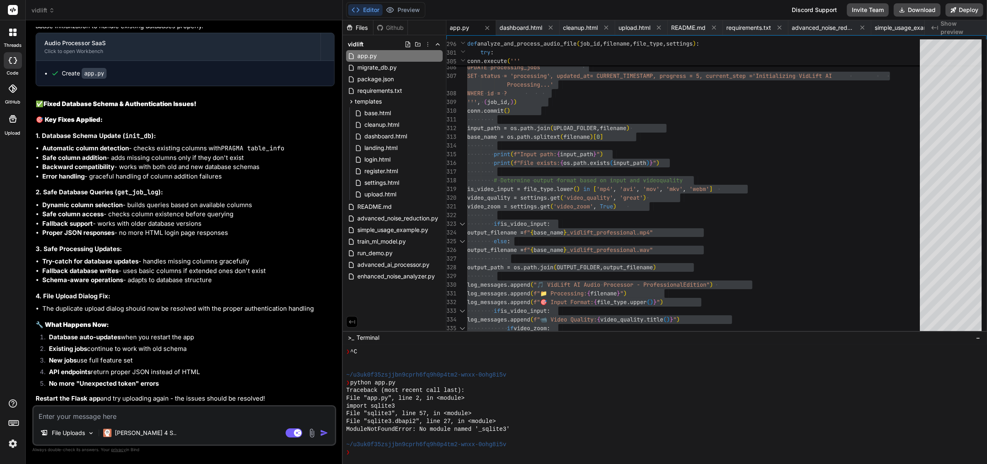
click at [177, 431] on div "File Uploads Claude 4 S.. Agent Mode. When this toggle is activated, AI automat…" at bounding box center [184, 425] width 304 height 41
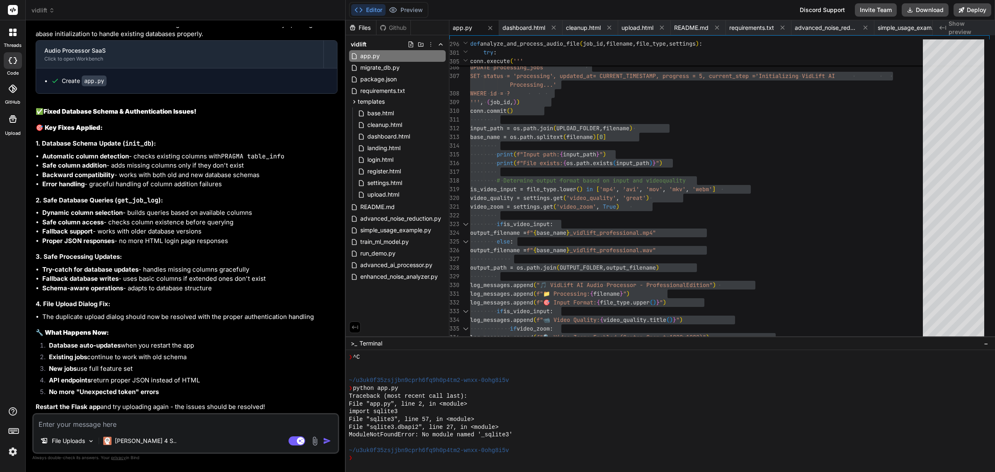
scroll to position [27456, 0]
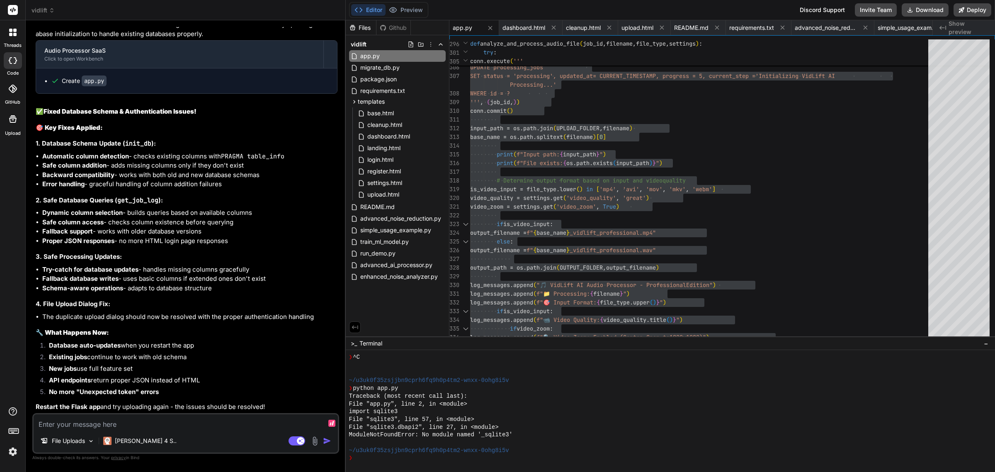
click at [146, 427] on textarea at bounding box center [186, 421] width 304 height 15
paste textarea "Processing Log No processing log available yet. Processing Settings Normalizati…"
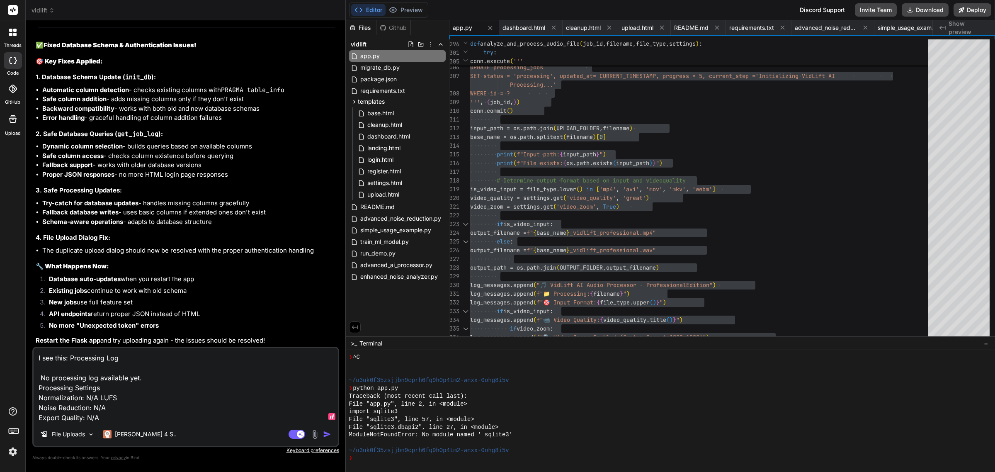
scroll to position [27522, 0]
click at [135, 411] on textarea "I see this: Processing Log No processing log available yet. Processing Settings…" at bounding box center [186, 385] width 304 height 75
click at [145, 412] on textarea "I see this: Processing Log No processing log available yet. Processing Settings…" at bounding box center [186, 385] width 304 height 75
click at [148, 416] on textarea "I see this: Processing Log No processing log available yet. Processing Settings…" at bounding box center [186, 385] width 304 height 75
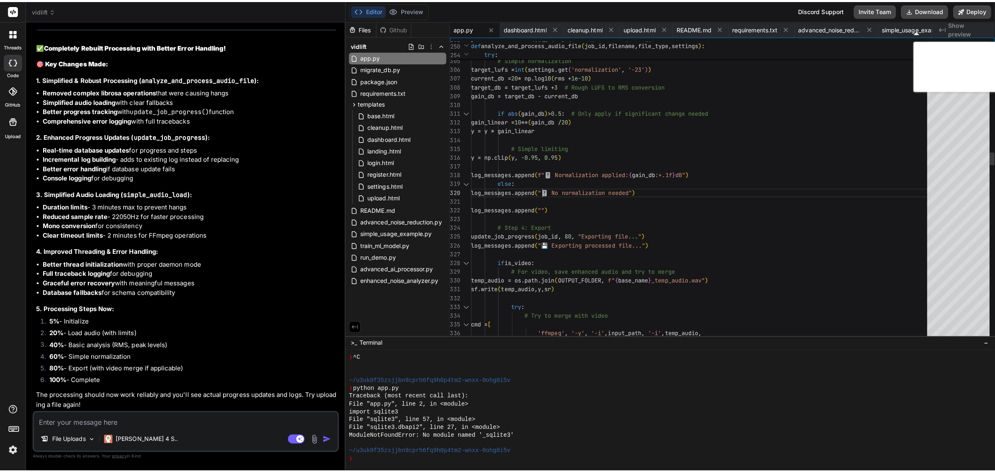
scroll to position [27875, 0]
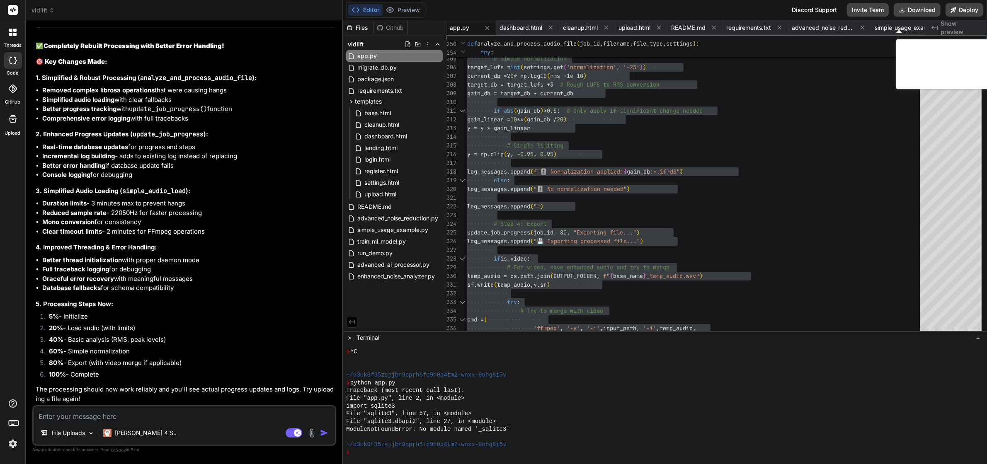
click at [195, 422] on textarea at bounding box center [184, 414] width 301 height 15
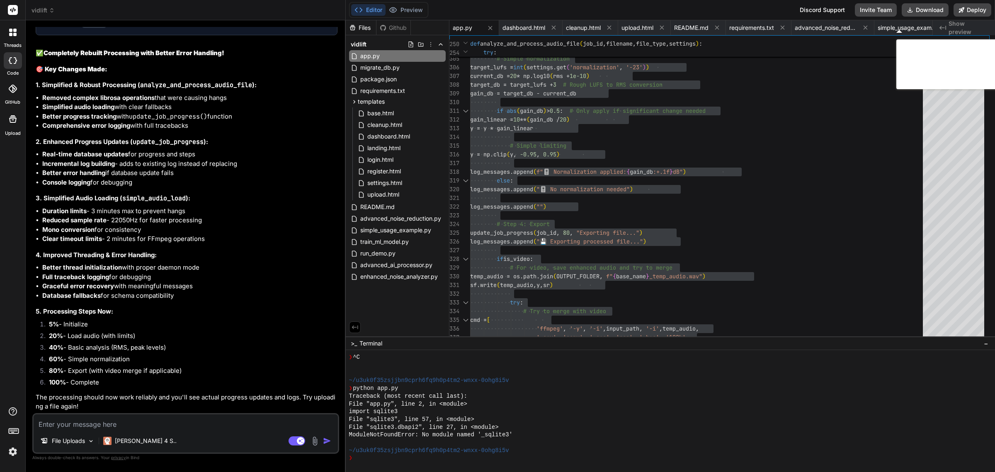
scroll to position [27810, 0]
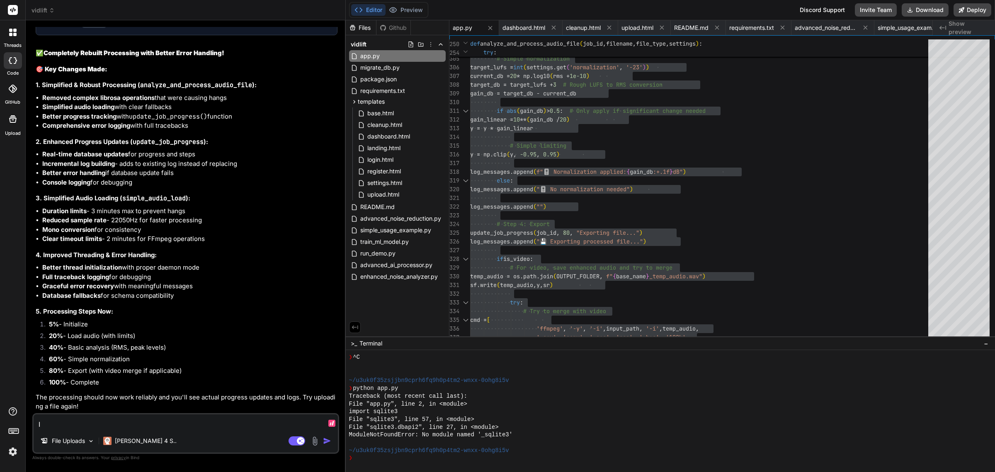
click at [195, 423] on textarea "I" at bounding box center [186, 421] width 304 height 15
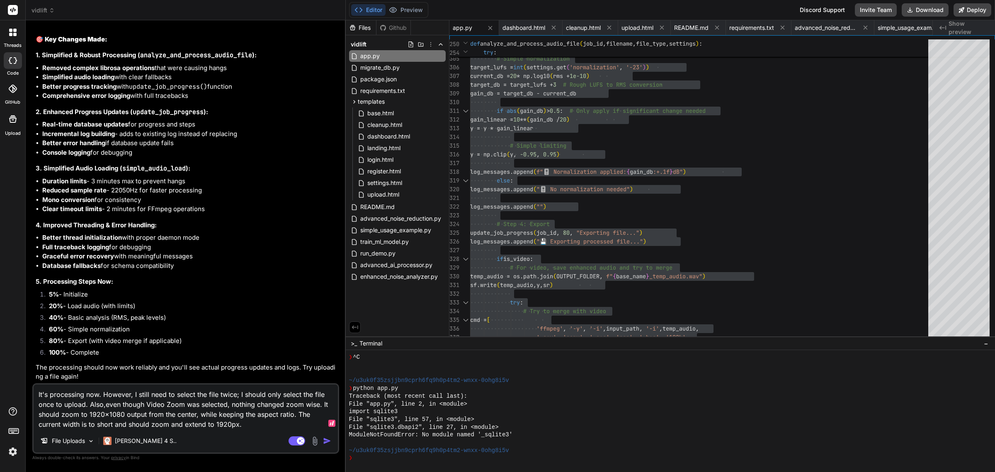
click at [204, 415] on textarea "It's processing now. However, I still need to select the file twice; I should o…" at bounding box center [186, 406] width 304 height 45
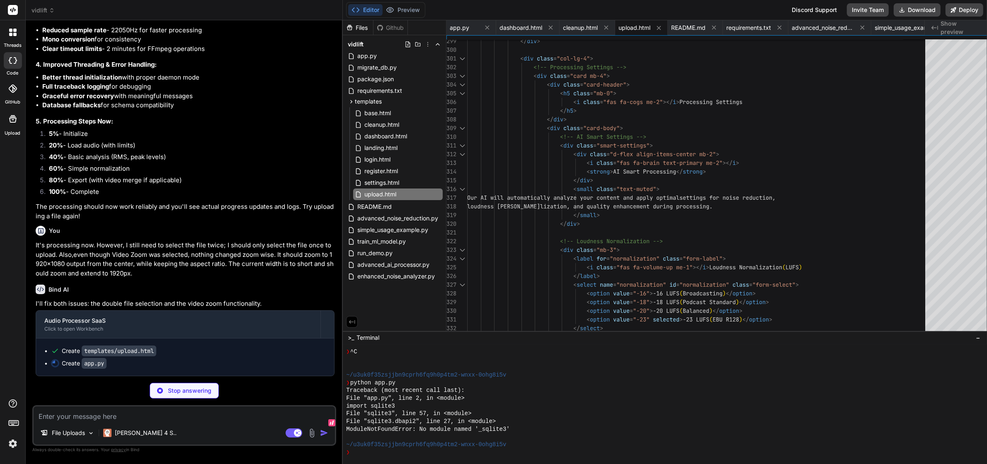
scroll to position [28212, 0]
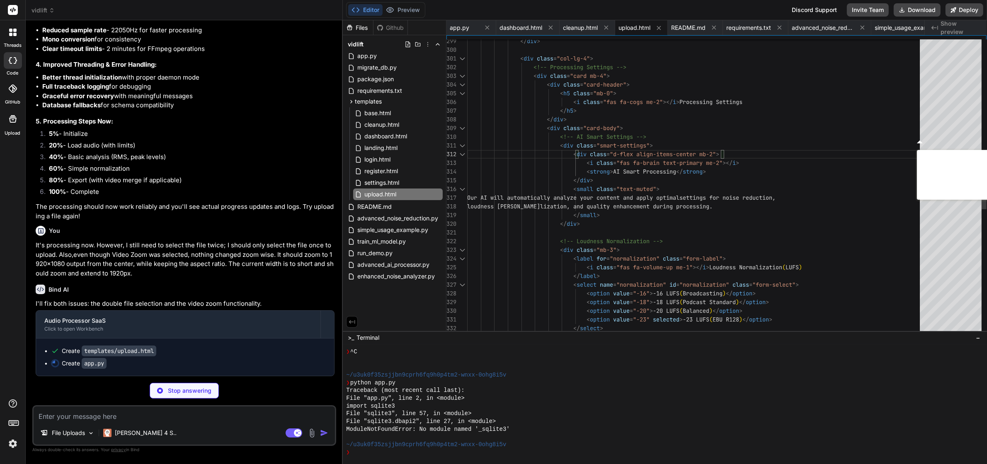
click at [684, 136] on div "</ div > < div class = "col-lg-4" > <!-- Processing Settings --> < div class = …" at bounding box center [696, 2] width 458 height 5189
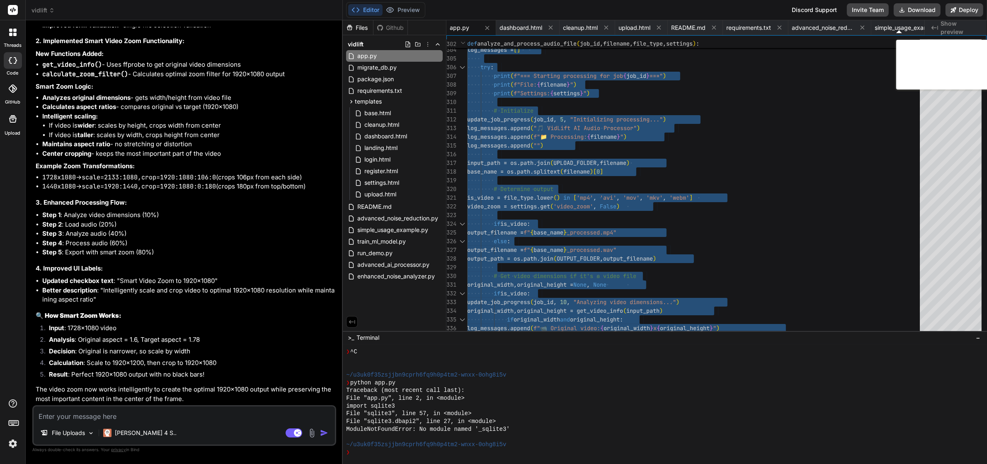
scroll to position [7, 0]
click at [165, 415] on textarea at bounding box center [184, 414] width 301 height 15
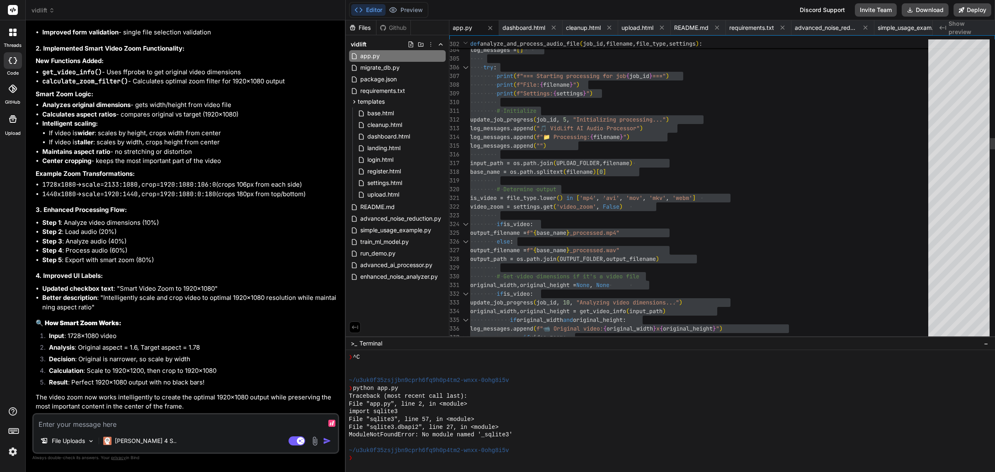
scroll to position [28590, 0]
click at [163, 415] on textarea "V" at bounding box center [186, 421] width 304 height 15
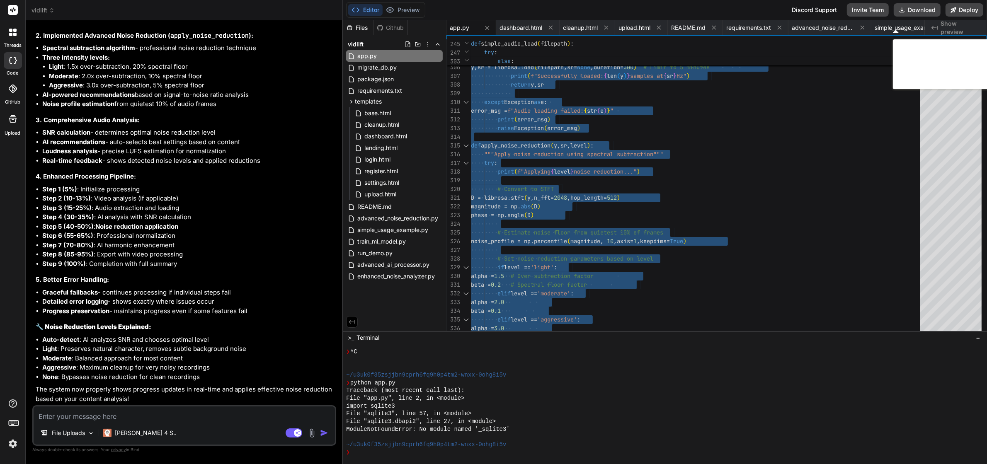
scroll to position [29262, 0]
